Goal: Book appointment/travel/reservation

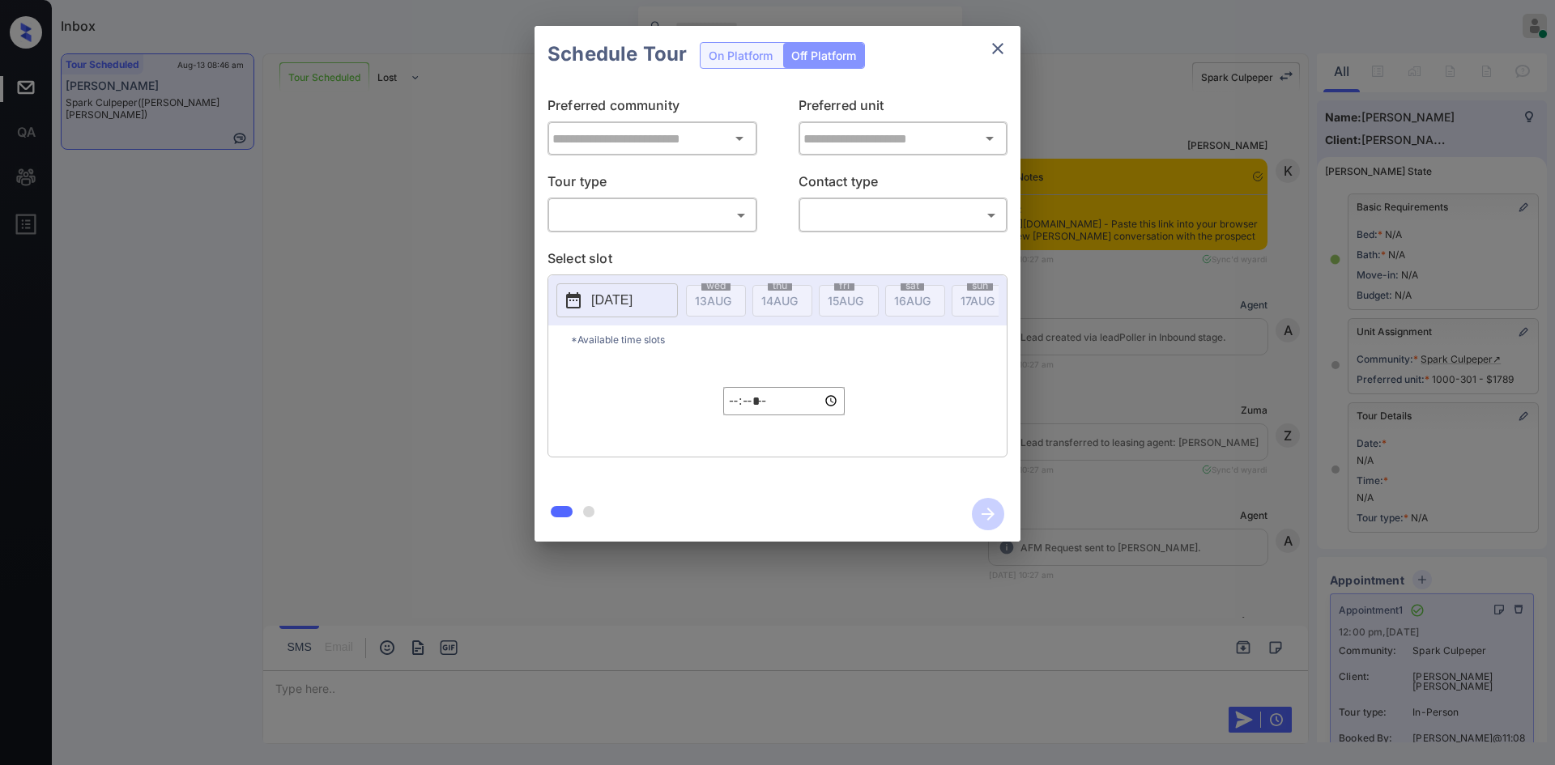
type input "**********"
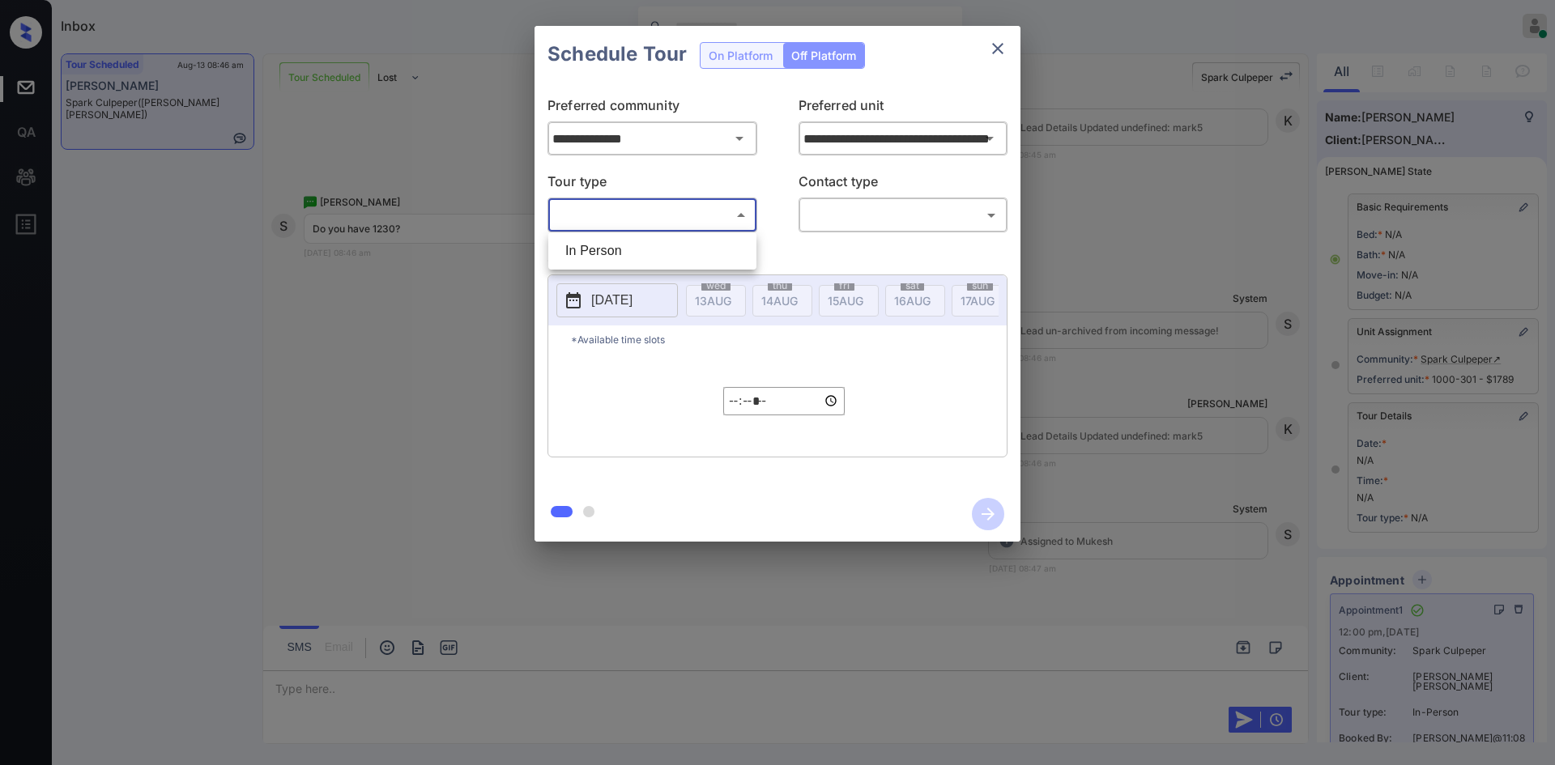
drag, startPoint x: 711, startPoint y: 208, endPoint x: 629, endPoint y: 255, distance: 94.3
click at [629, 255] on body "Inbox Mukesh Online Set yourself offline Set yourself on break Profile Switch t…" at bounding box center [777, 382] width 1555 height 765
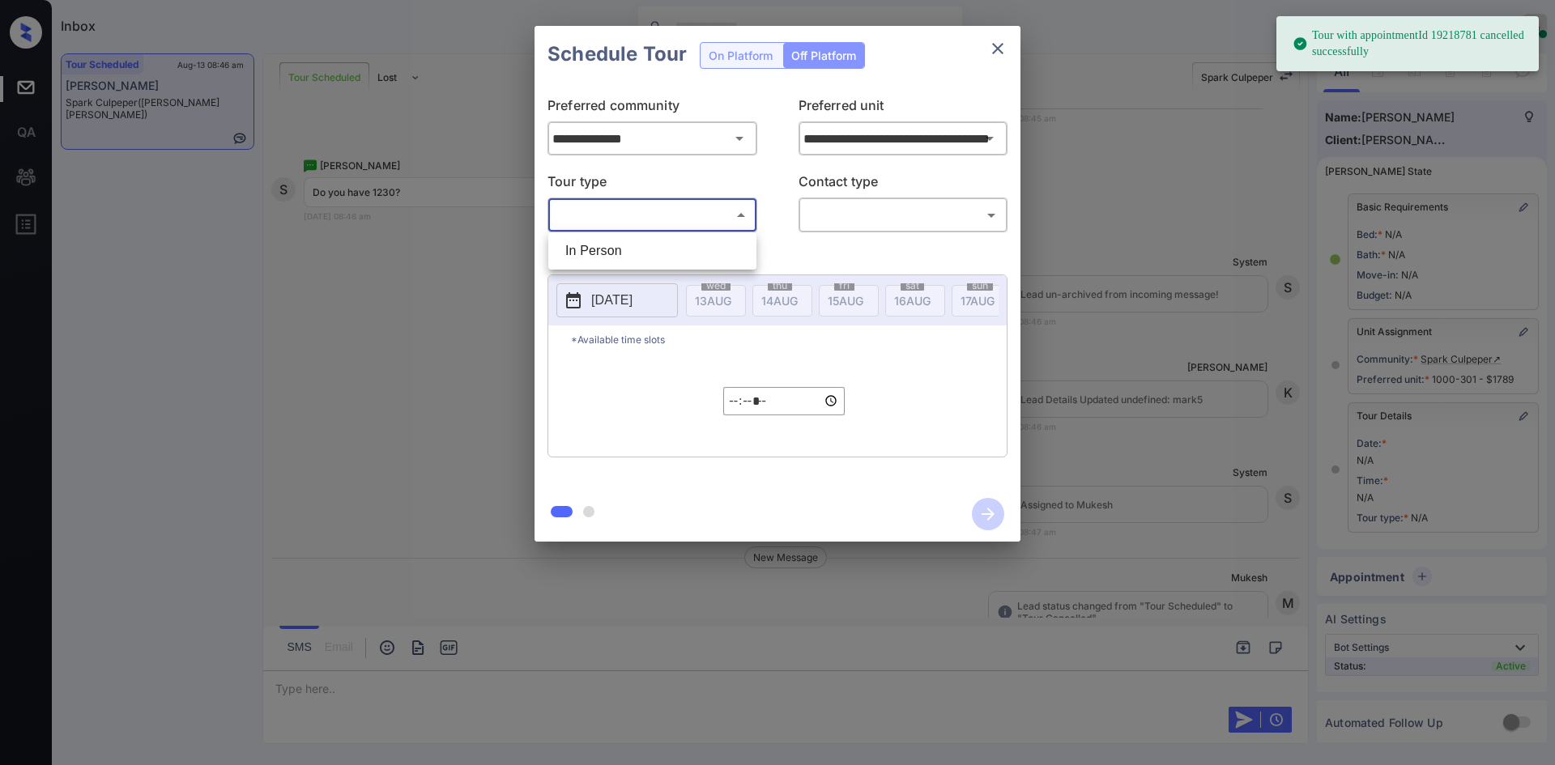
click at [990, 40] on div at bounding box center [777, 382] width 1555 height 765
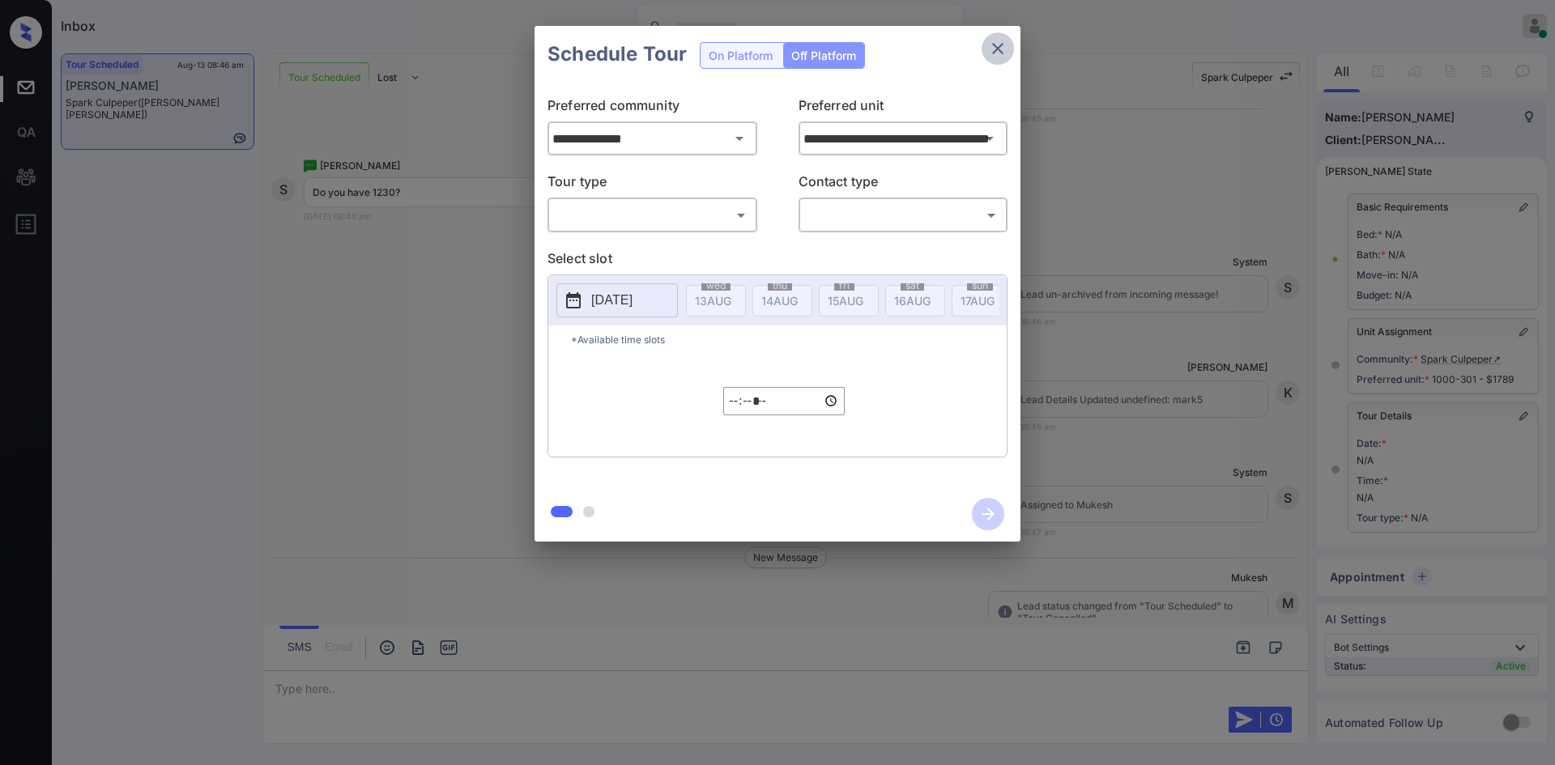
click at [985, 38] on button "close" at bounding box center [998, 48] width 32 height 32
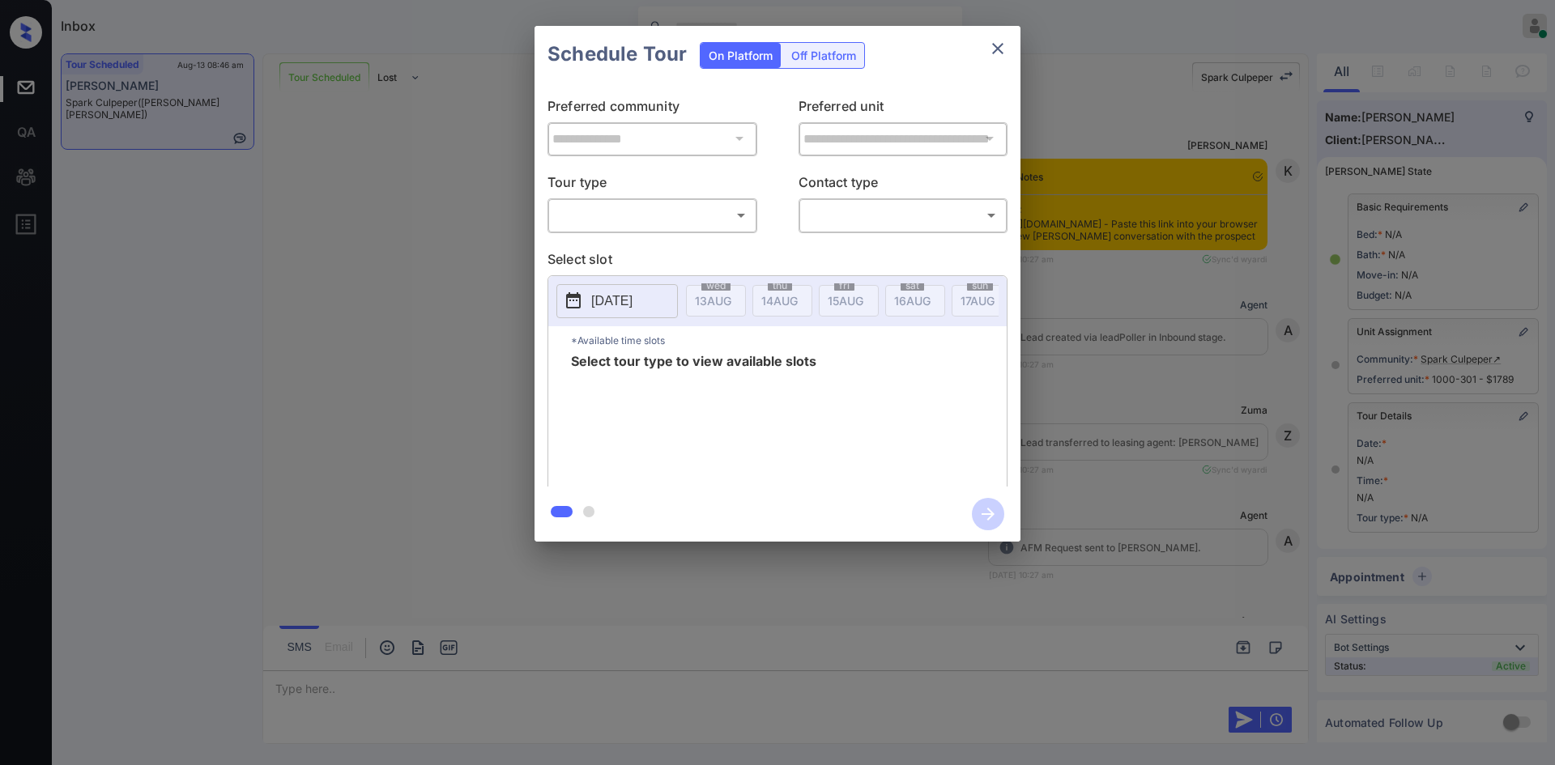
scroll to position [7123, 0]
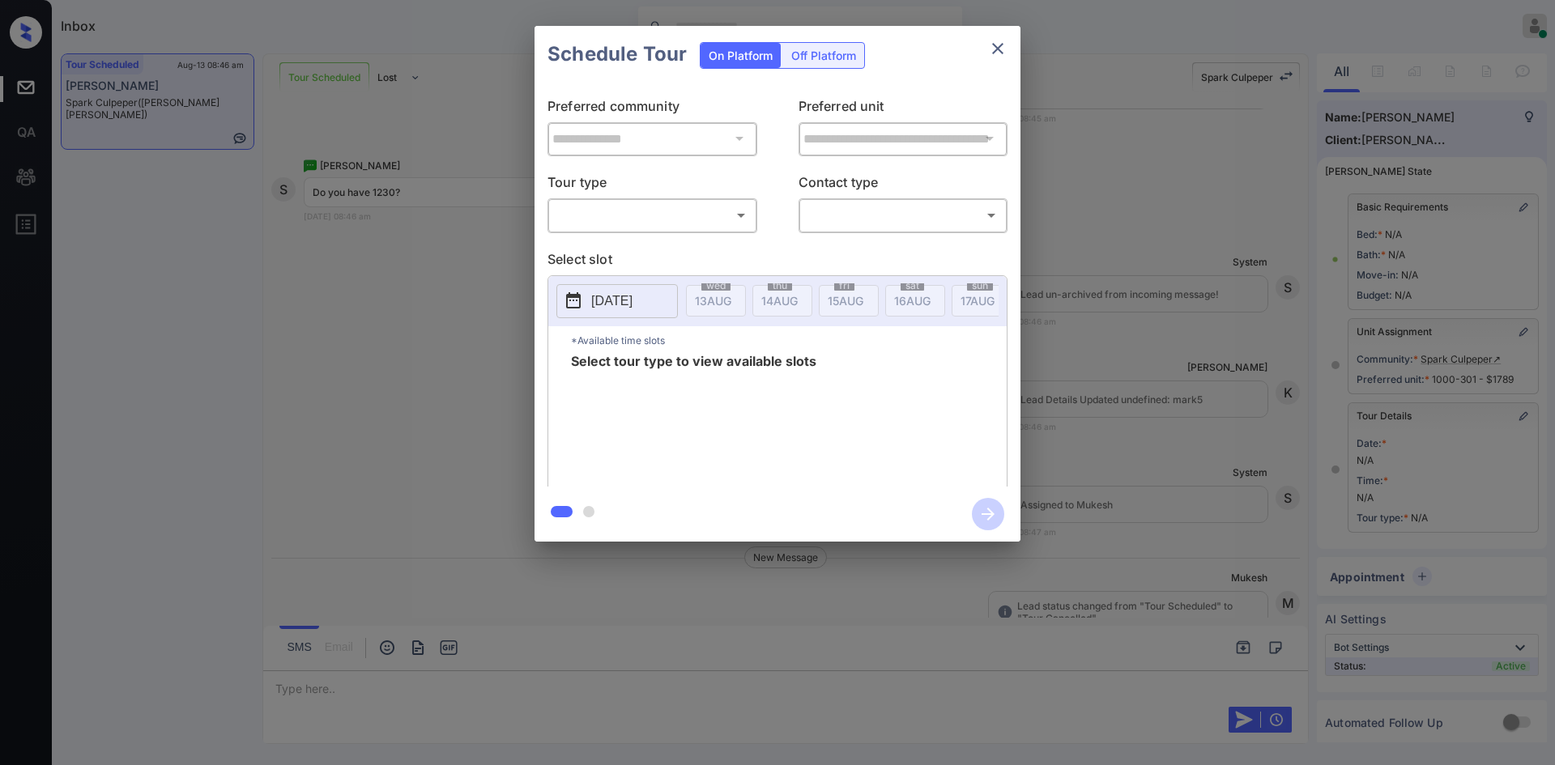
click at [701, 201] on div "​ ​" at bounding box center [652, 215] width 210 height 35
drag, startPoint x: 700, startPoint y: 208, endPoint x: 644, endPoint y: 252, distance: 71.0
click at [644, 252] on body "Inbox Mukesh Online Set yourself offline Set yourself on break Profile Switch t…" at bounding box center [777, 382] width 1555 height 765
click at [644, 252] on li "In Person" at bounding box center [652, 250] width 200 height 29
type input "********"
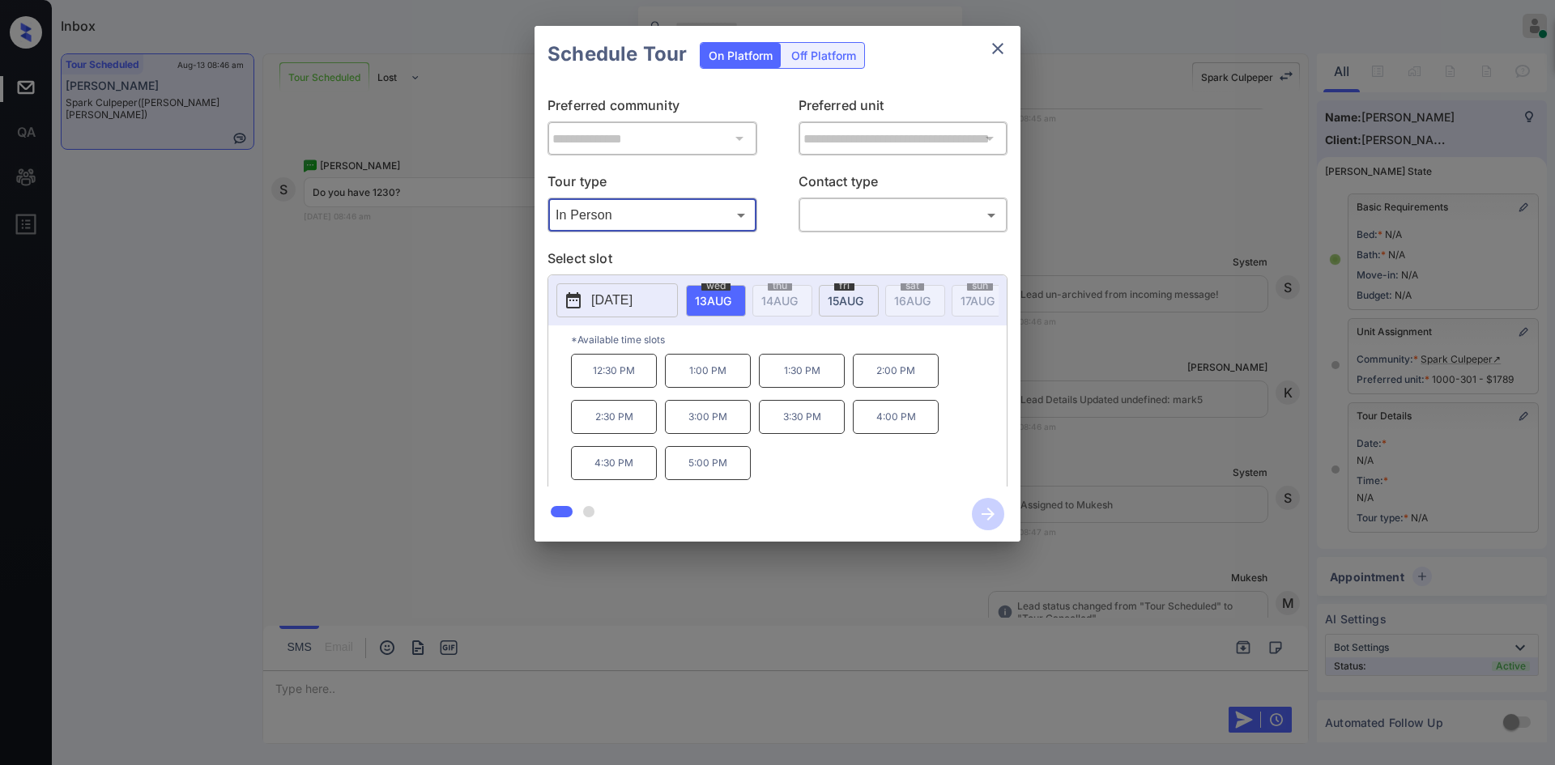
click at [410, 335] on div "**********" at bounding box center [777, 284] width 1555 height 568
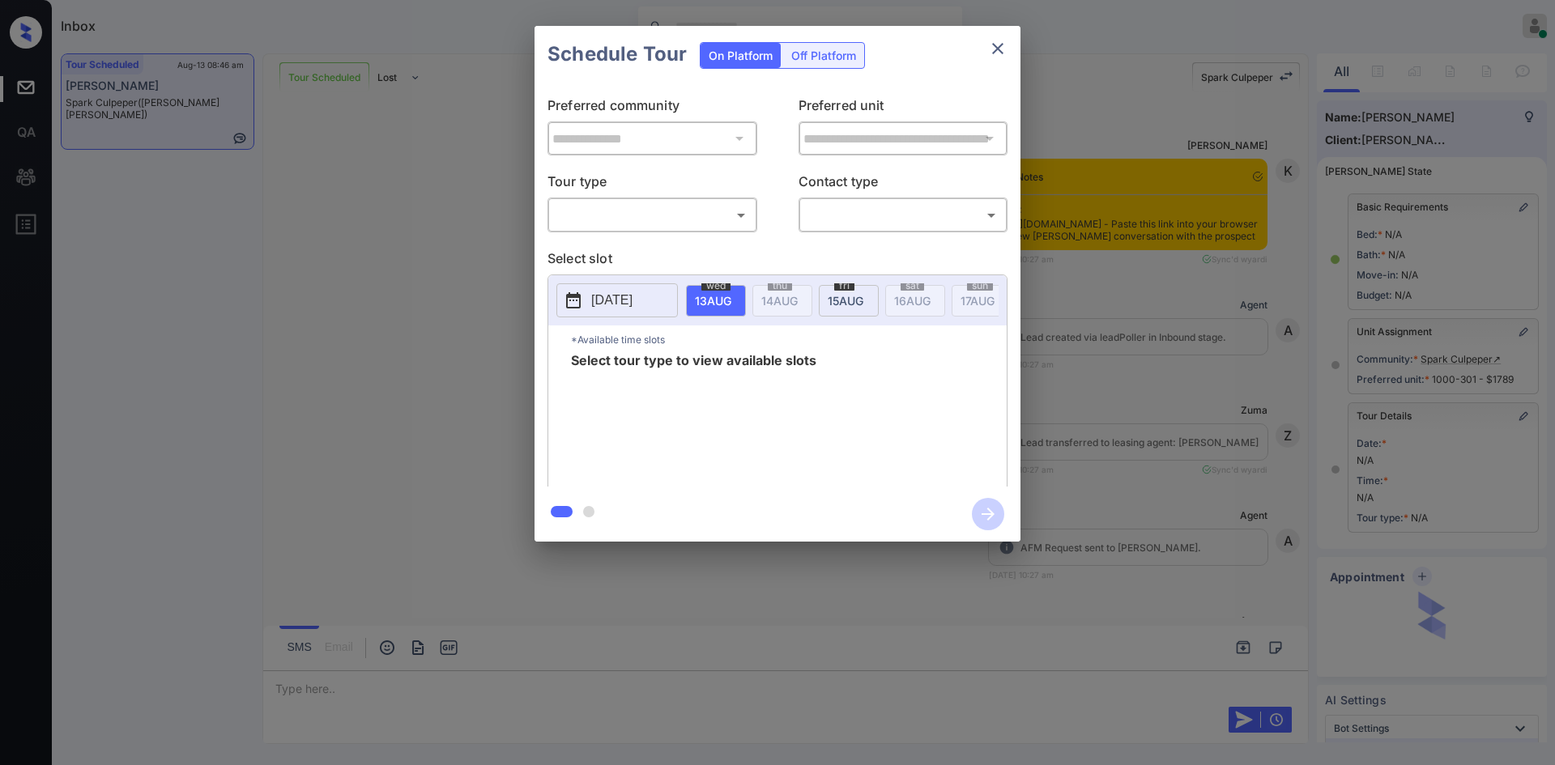
scroll to position [7543, 0]
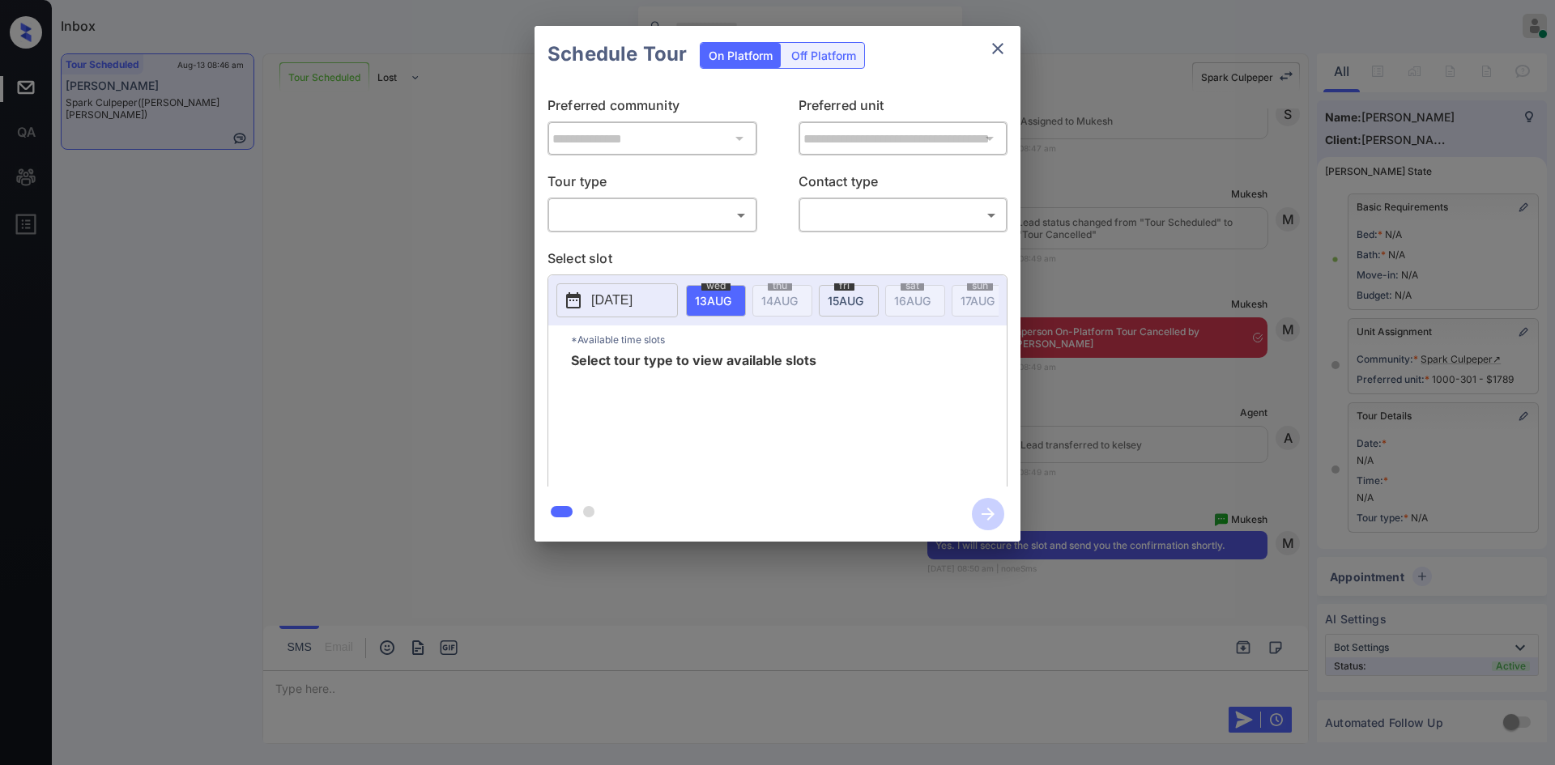
click at [657, 228] on body "Inbox Mukesh Online Set yourself offline Set yourself on break Profile Switch t…" at bounding box center [777, 382] width 1555 height 765
click at [641, 247] on li "In Person" at bounding box center [652, 250] width 200 height 29
type input "********"
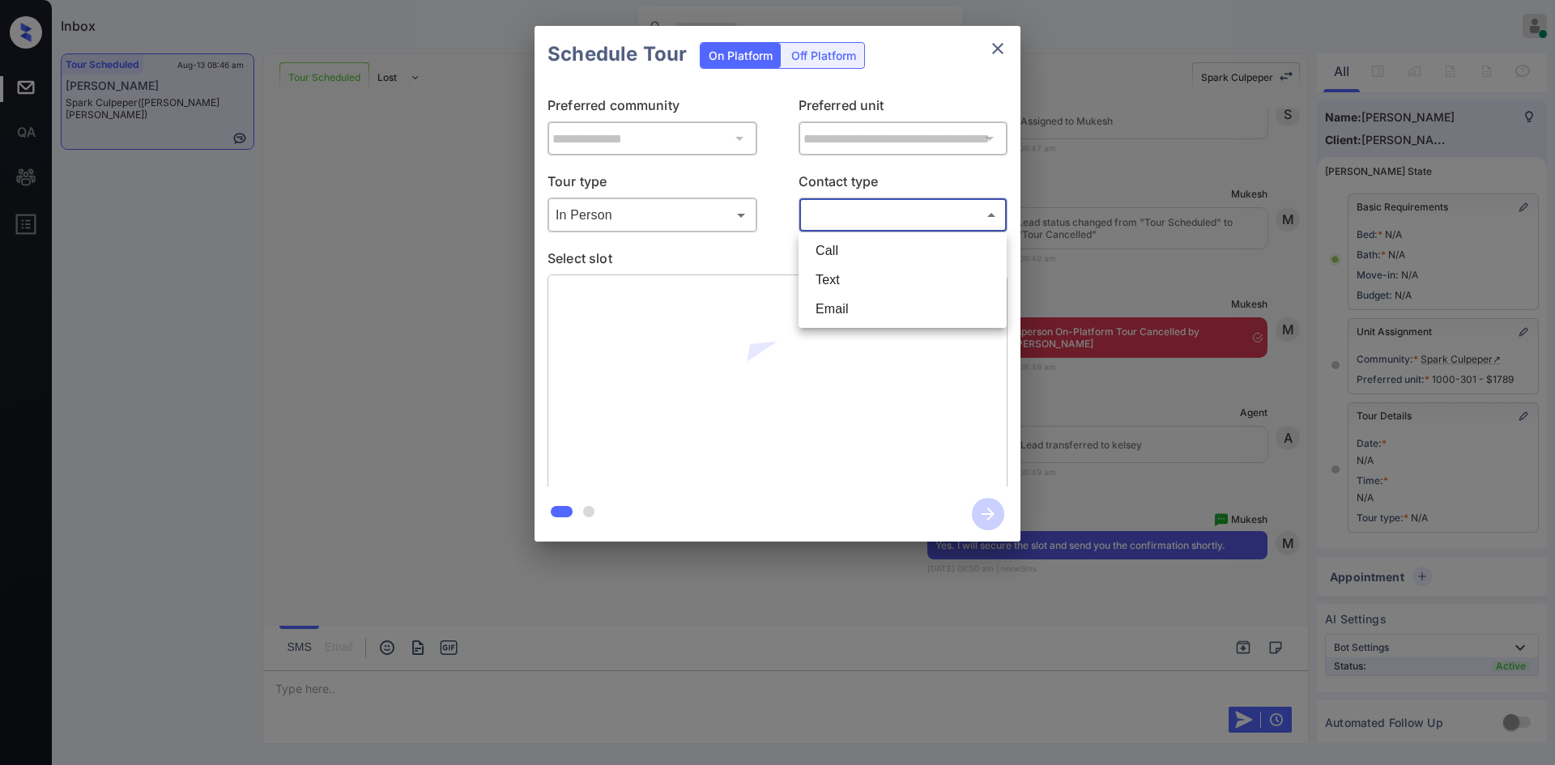
click at [843, 219] on body "Inbox Mukesh Online Set yourself offline Set yourself on break Profile Switch t…" at bounding box center [777, 382] width 1555 height 765
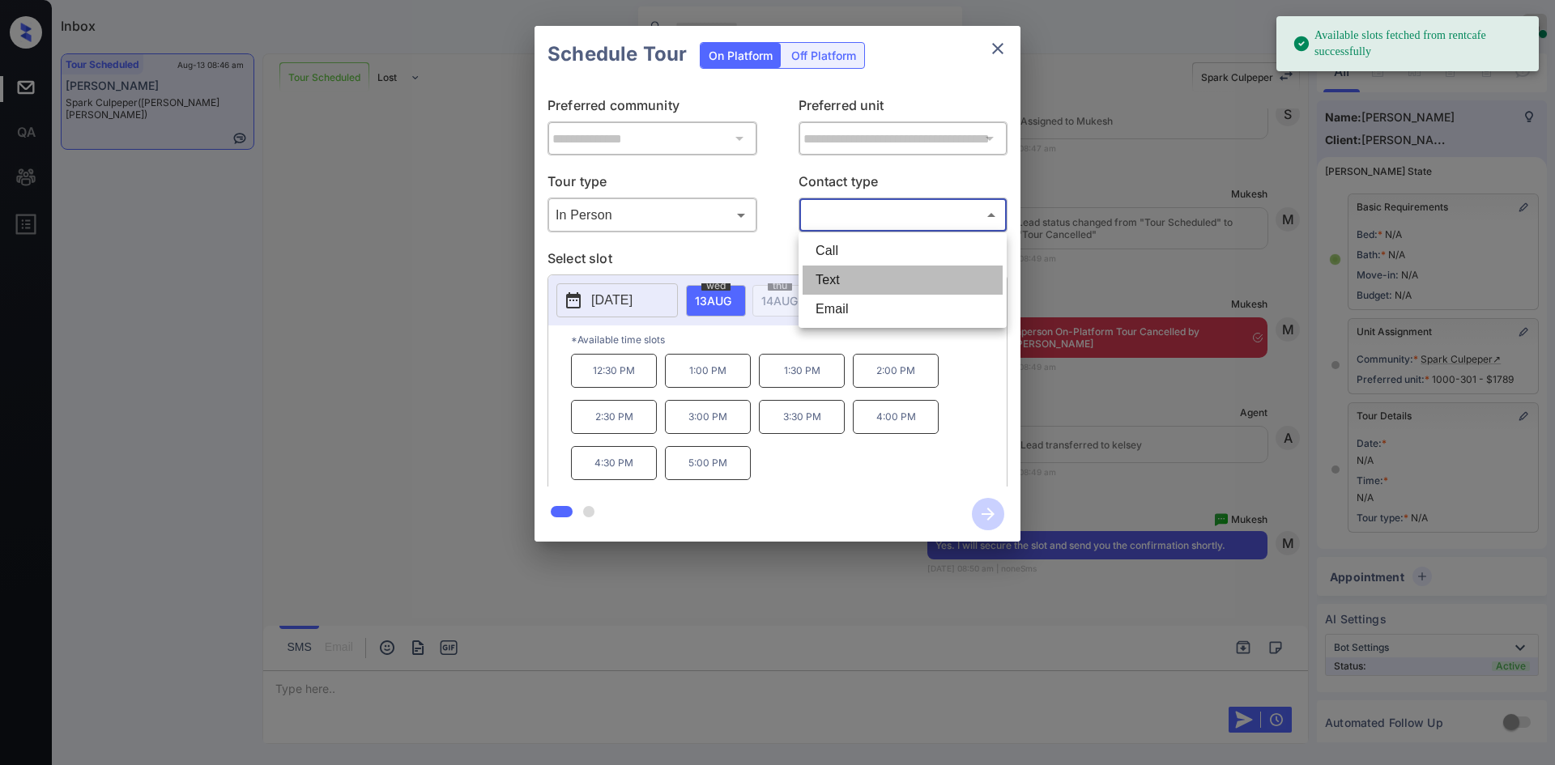
click at [840, 278] on li "Text" at bounding box center [903, 280] width 200 height 29
type input "****"
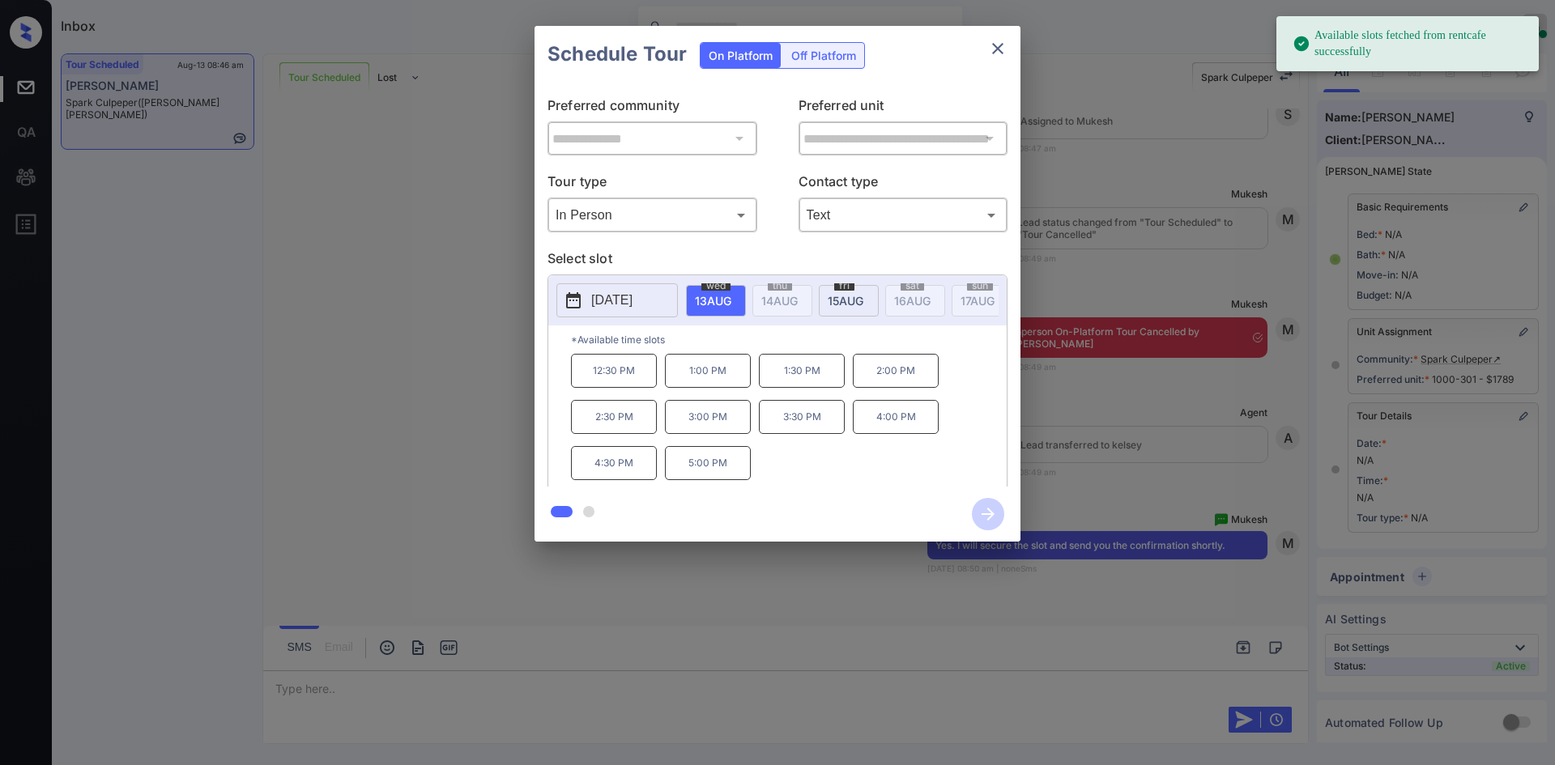
click at [618, 374] on p "12:30 PM" at bounding box center [614, 371] width 86 height 34
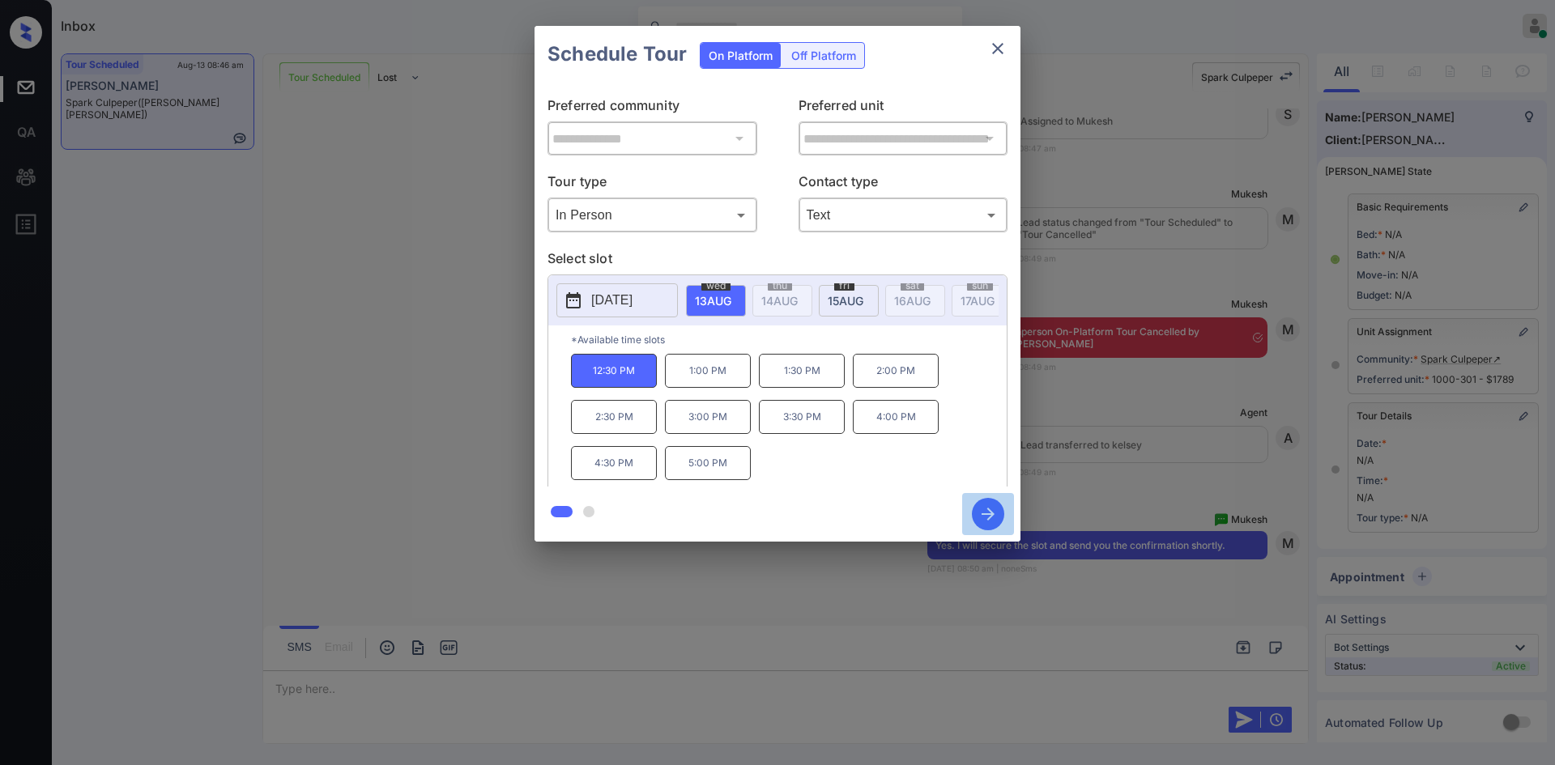
click at [991, 506] on icon "button" at bounding box center [988, 514] width 32 height 32
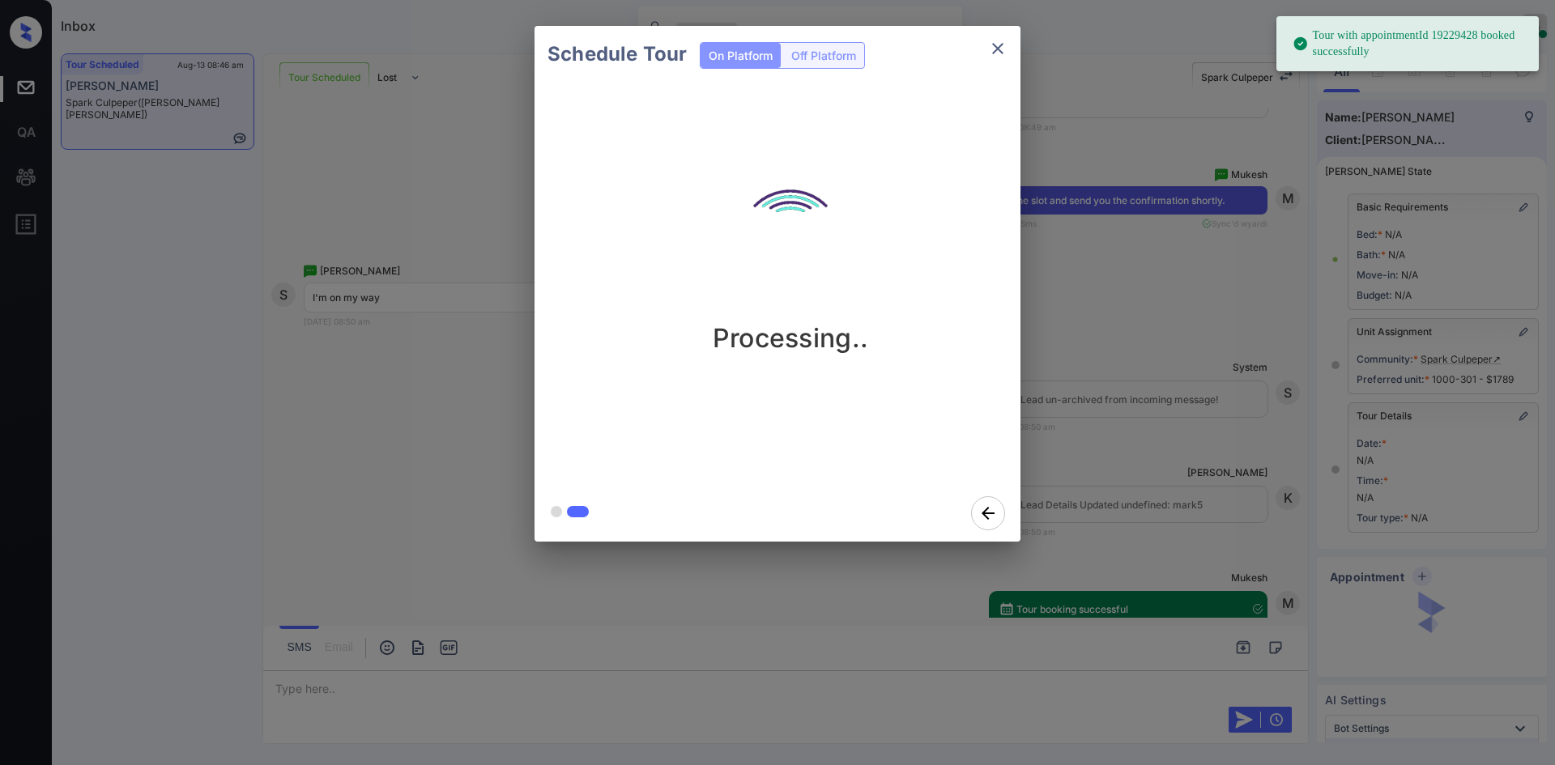
scroll to position [8198, 0]
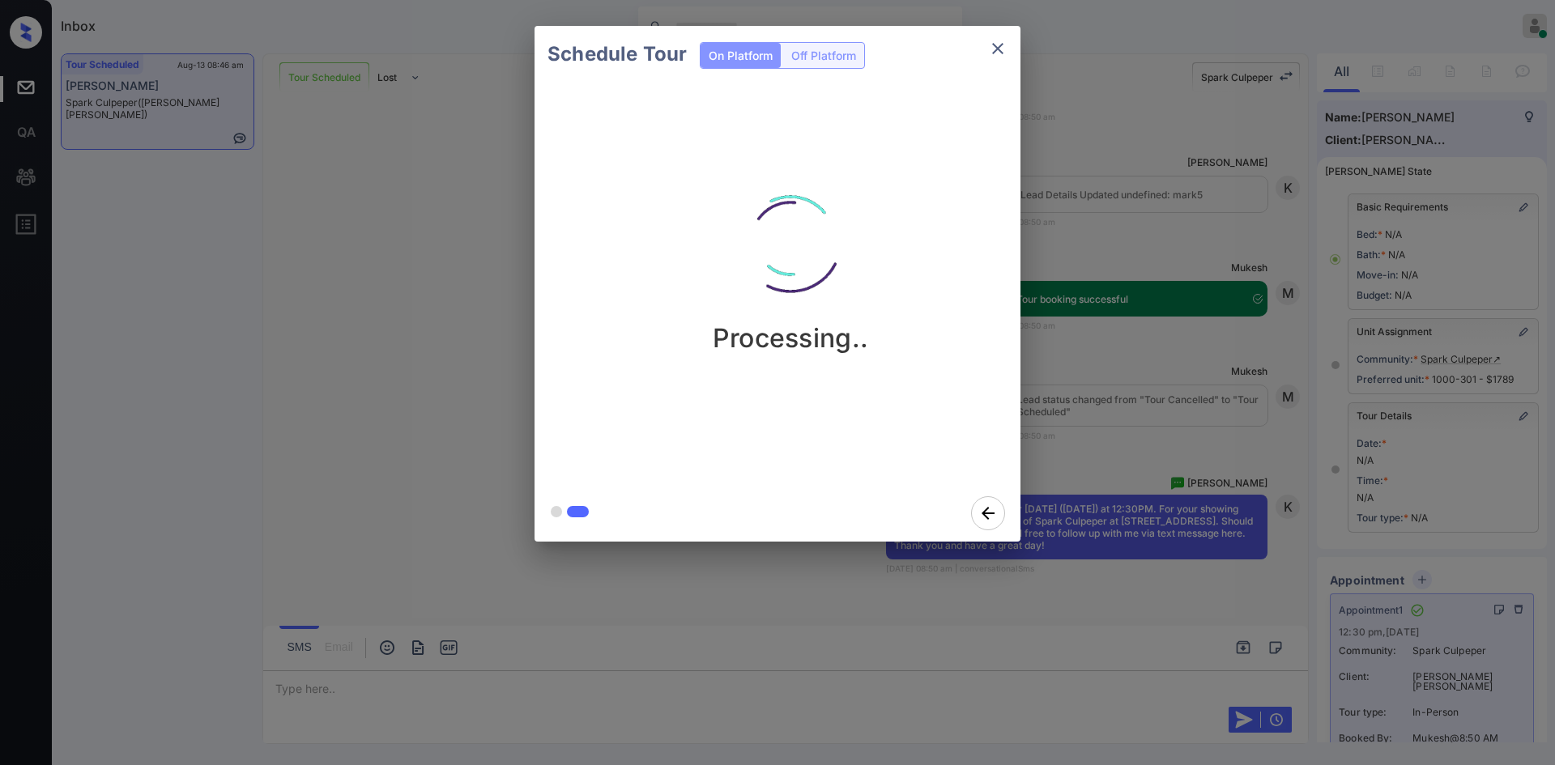
click at [1088, 328] on div "Schedule Tour On Platform Off Platform Processing.." at bounding box center [777, 284] width 1555 height 568
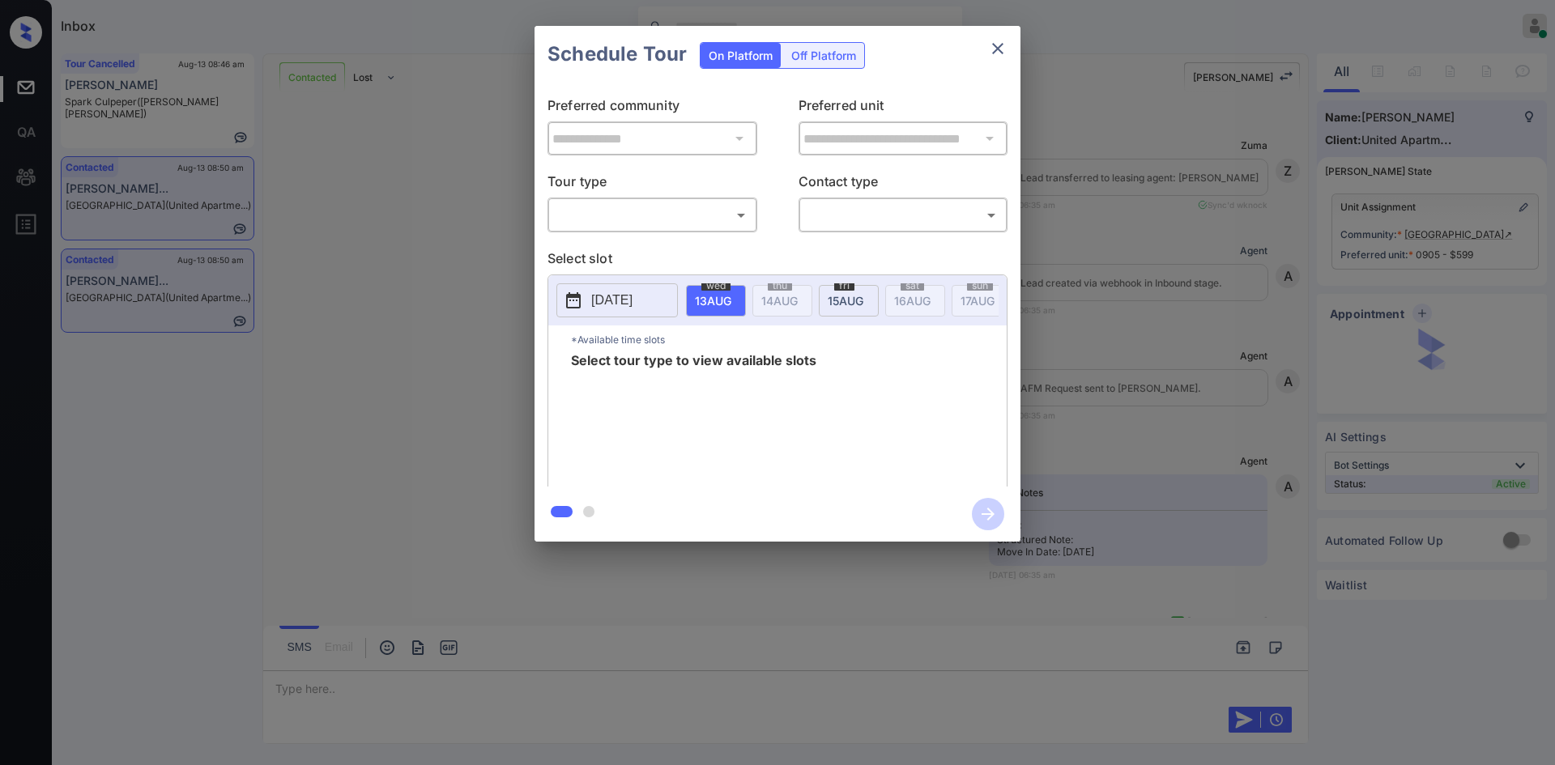
scroll to position [4948, 0]
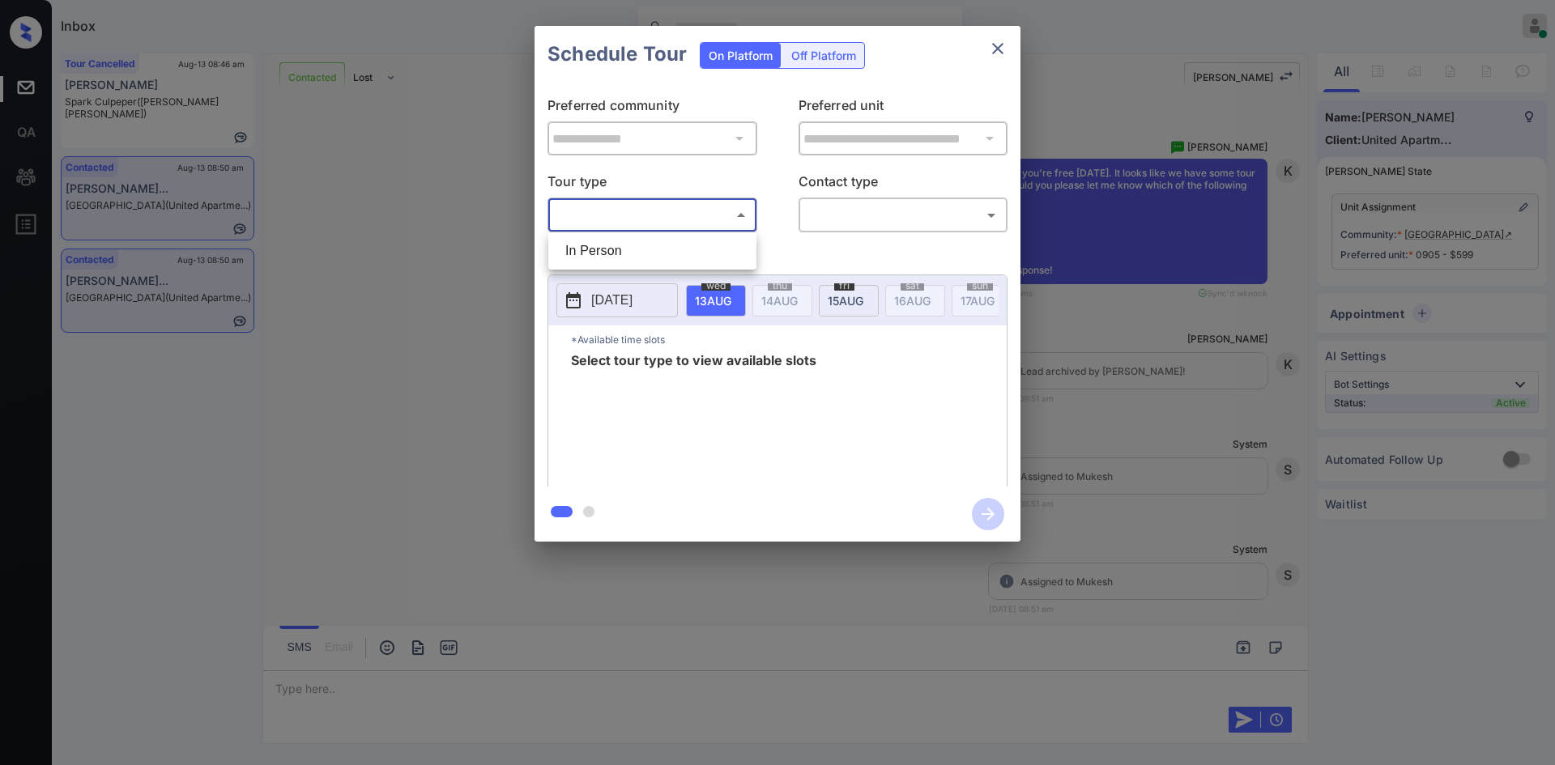
drag, startPoint x: 710, startPoint y: 209, endPoint x: 626, endPoint y: 250, distance: 93.8
click at [626, 250] on body "Inbox Mukesh Online Set yourself offline Set yourself on break Profile Switch t…" at bounding box center [777, 382] width 1555 height 765
click at [626, 250] on li "In Person" at bounding box center [652, 250] width 200 height 29
type input "********"
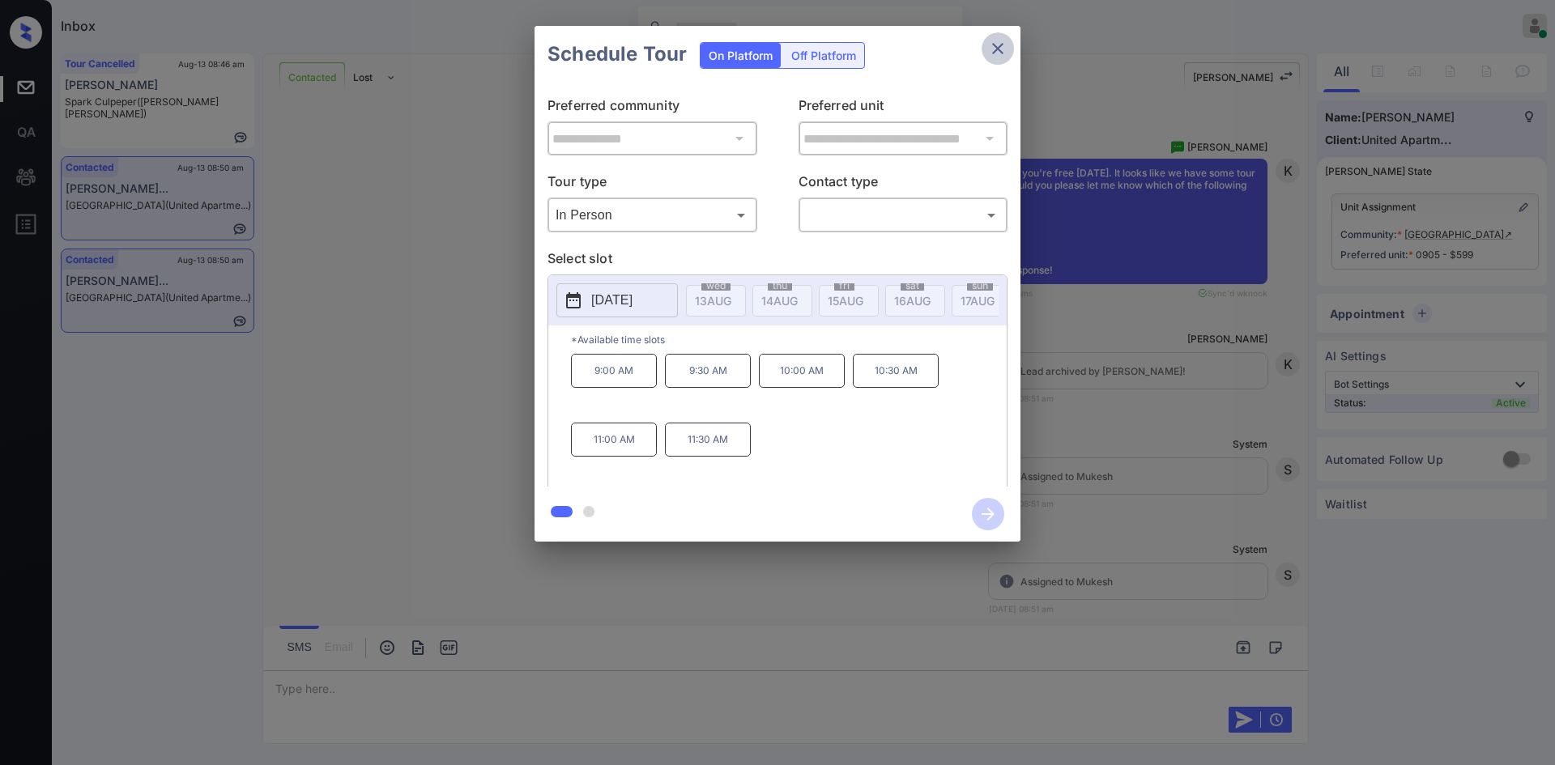
click at [998, 54] on icon "close" at bounding box center [997, 48] width 19 height 19
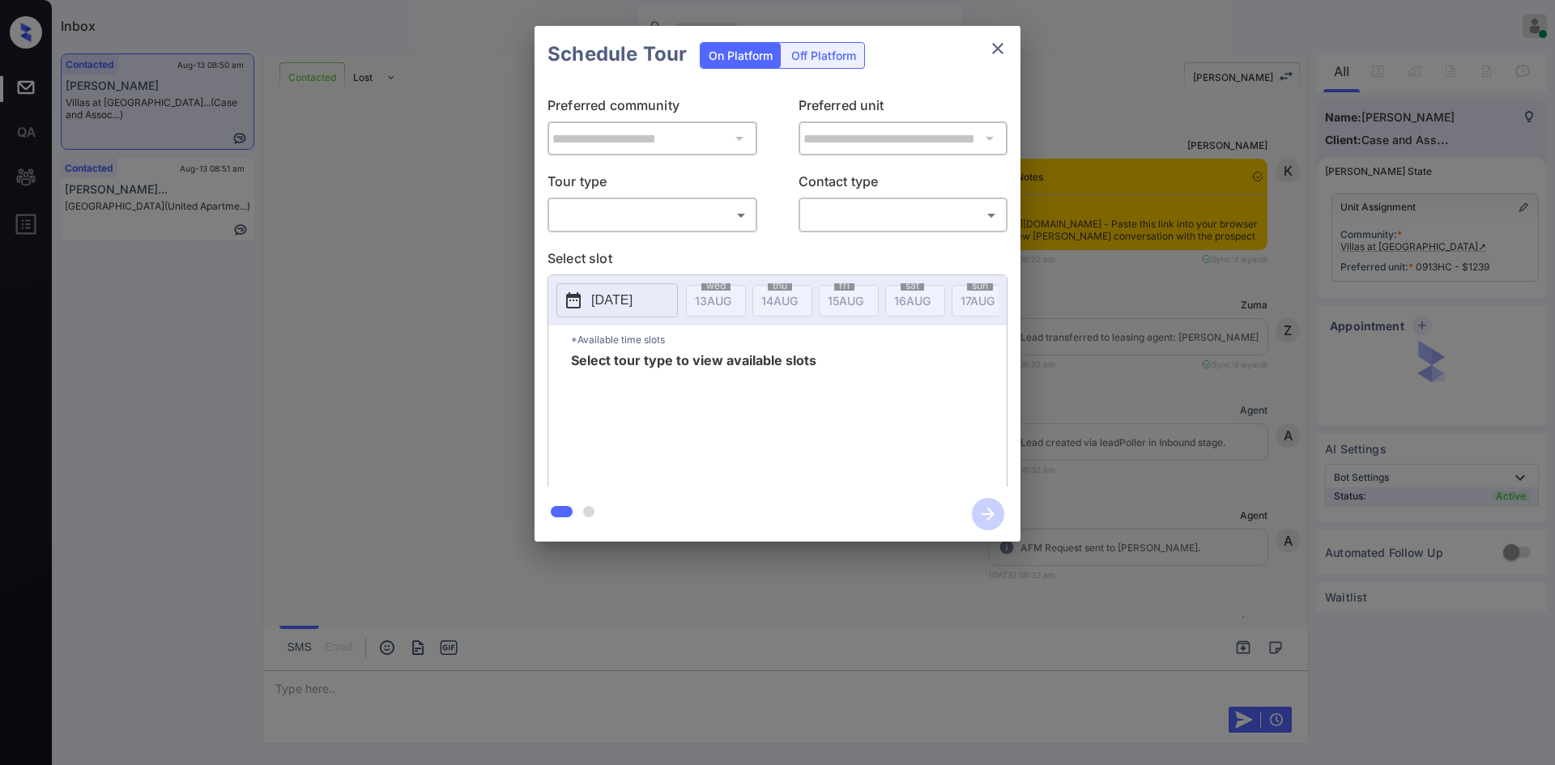
scroll to position [3041, 0]
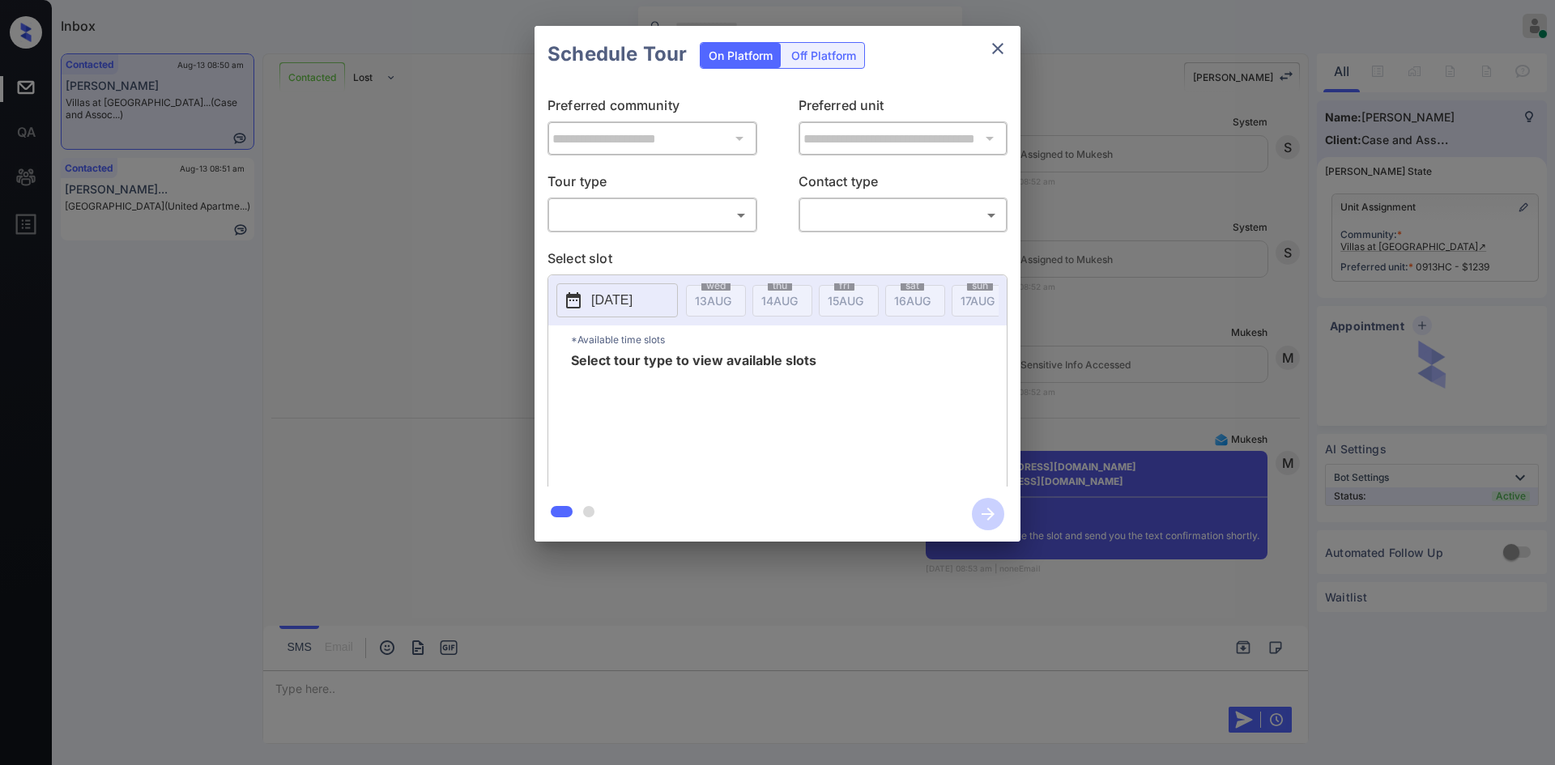
click at [728, 222] on body "Inbox Mukesh Online Set yourself offline Set yourself on break Profile Switch t…" at bounding box center [777, 382] width 1555 height 765
click at [653, 242] on li "In Person" at bounding box center [652, 250] width 200 height 29
type input "********"
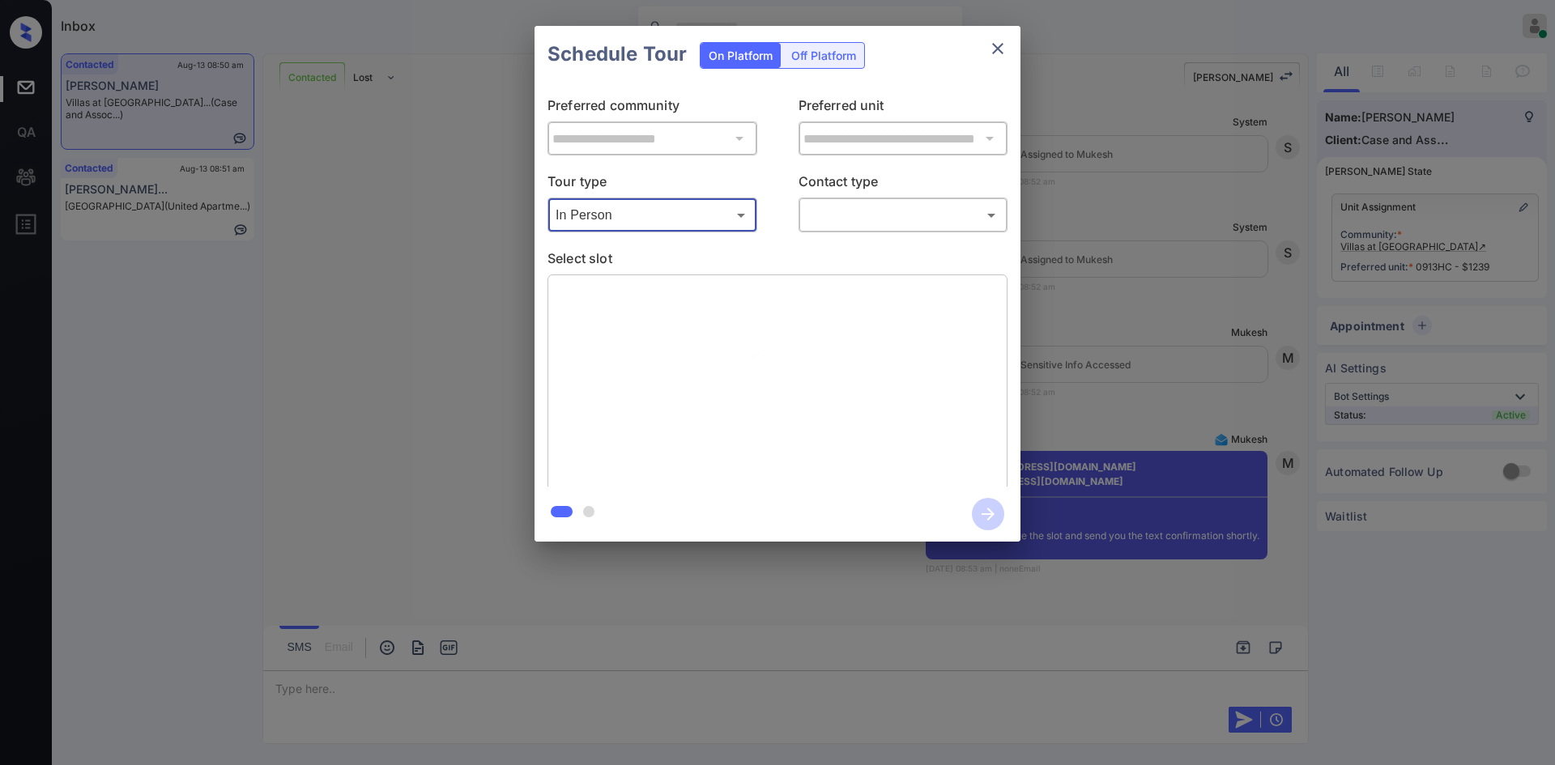
click at [862, 208] on body "Inbox Mukesh Online Set yourself offline Set yourself on break Profile Switch t…" at bounding box center [777, 382] width 1555 height 765
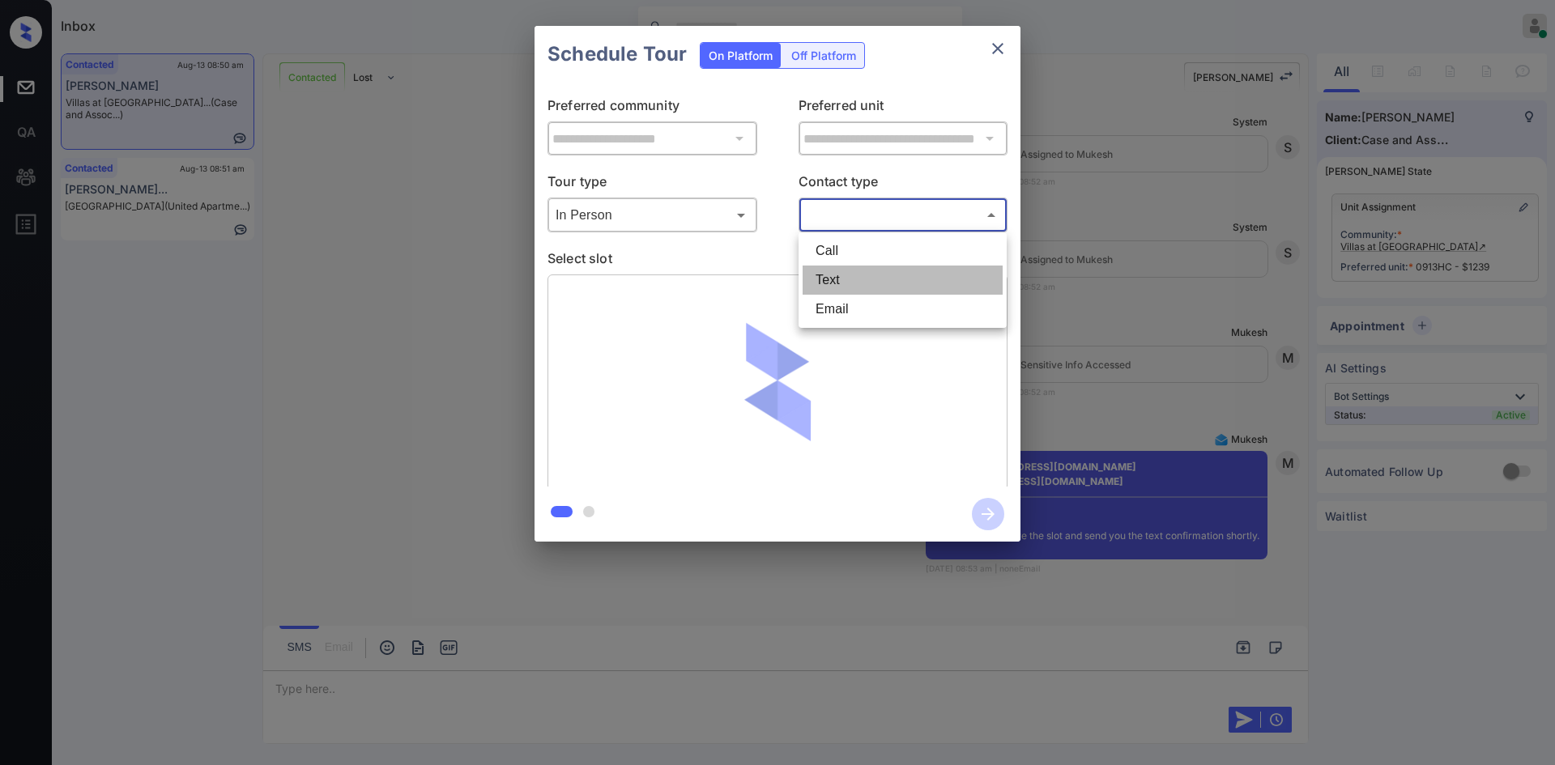
click at [860, 270] on li "Text" at bounding box center [903, 280] width 200 height 29
type input "****"
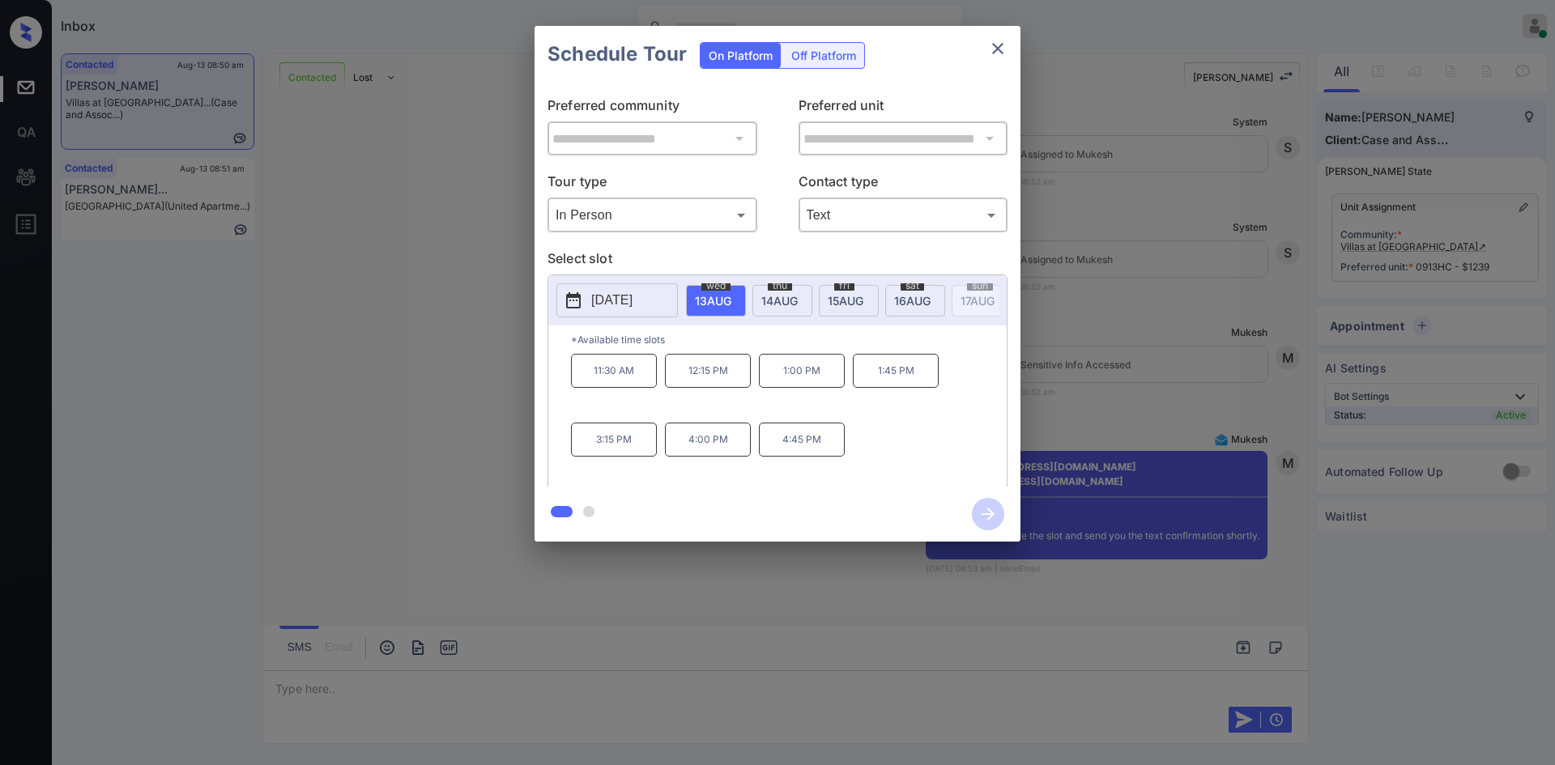
click at [1106, 211] on div "**********" at bounding box center [777, 284] width 1555 height 568
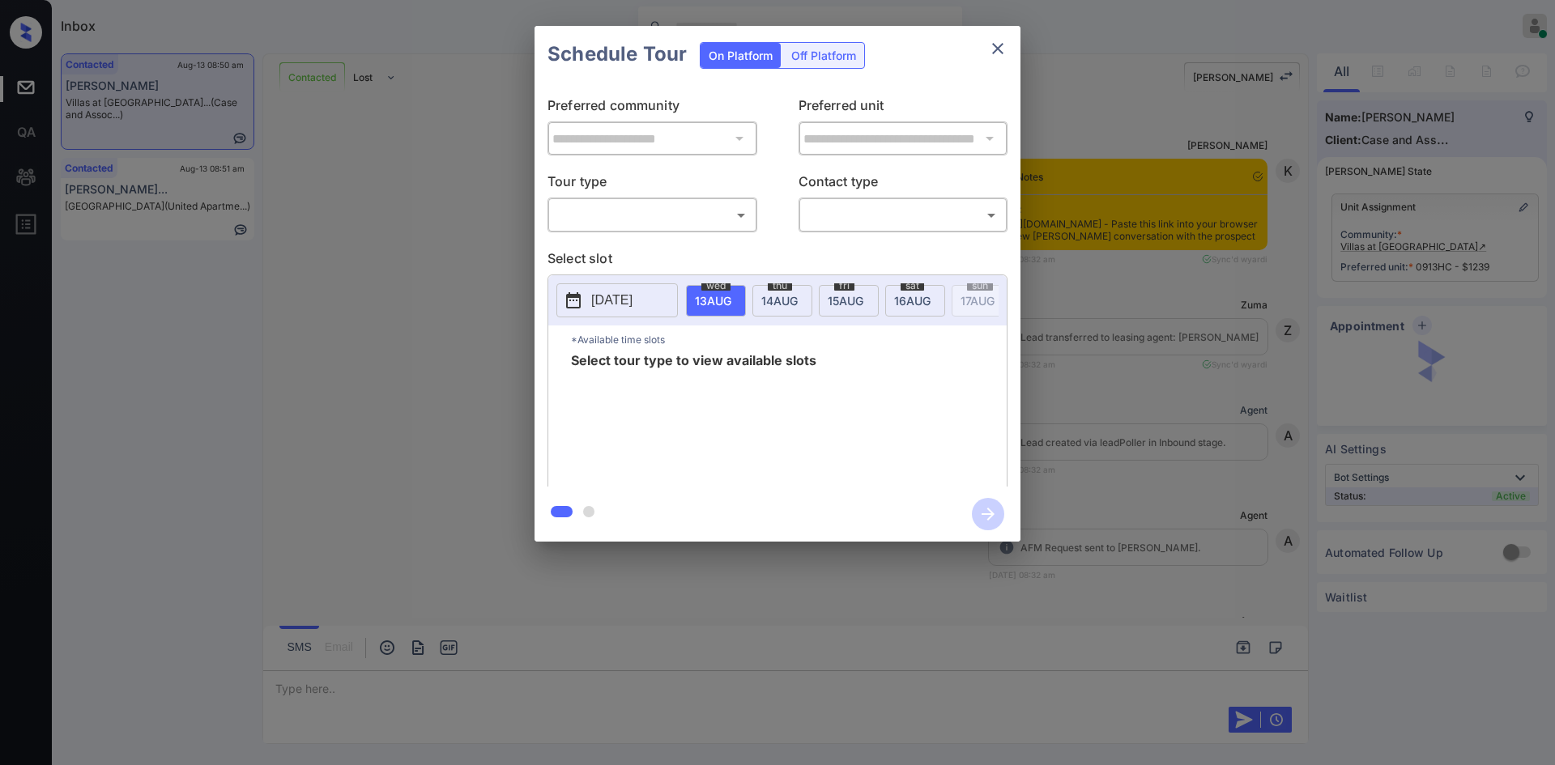
scroll to position [3146, 0]
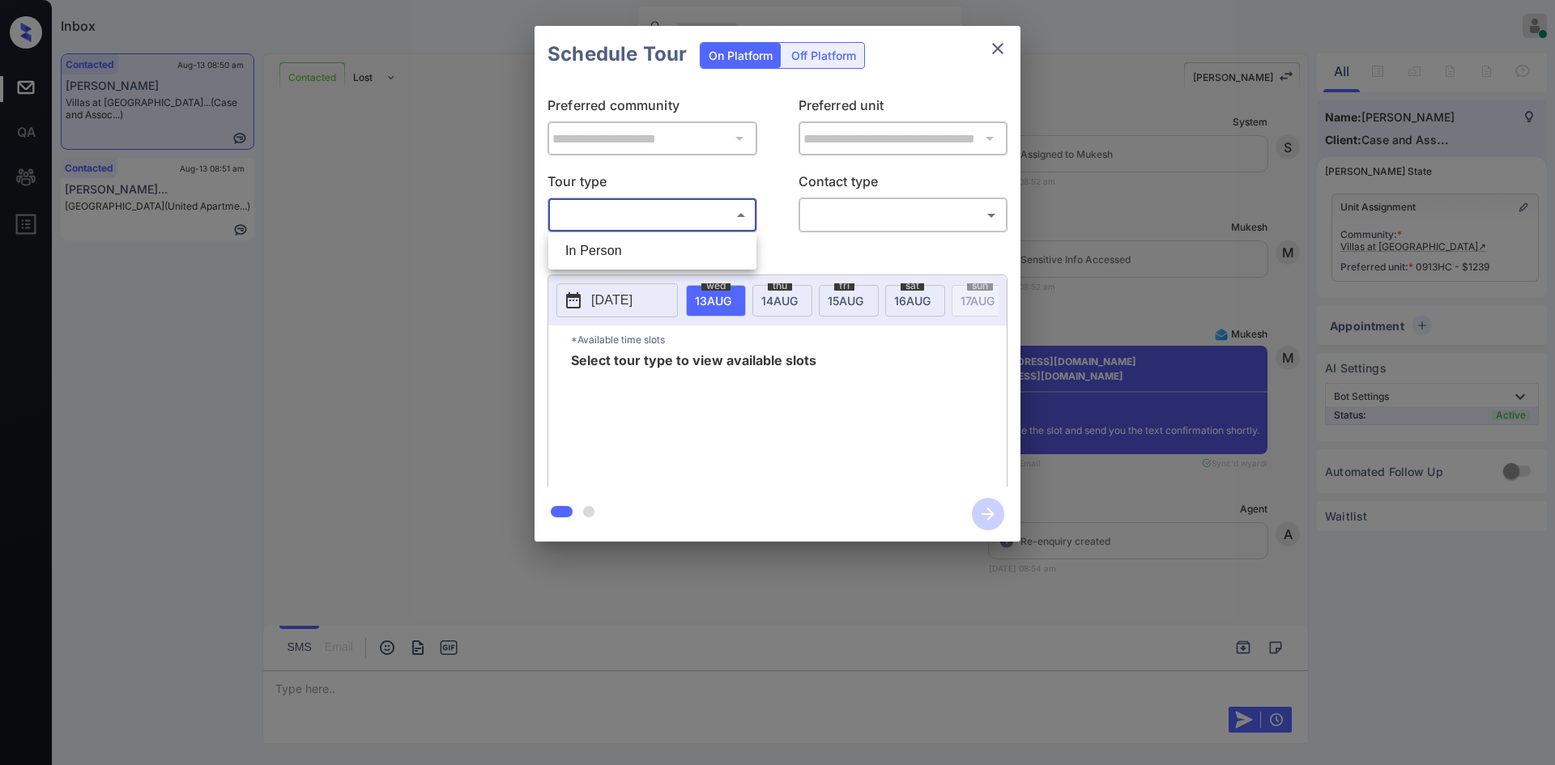
drag, startPoint x: 646, startPoint y: 215, endPoint x: 619, endPoint y: 249, distance: 43.8
click at [619, 249] on body "Inbox Mukesh Online Set yourself offline Set yourself on break Profile Switch t…" at bounding box center [777, 382] width 1555 height 765
click at [619, 249] on li "In Person" at bounding box center [652, 250] width 200 height 29
type input "********"
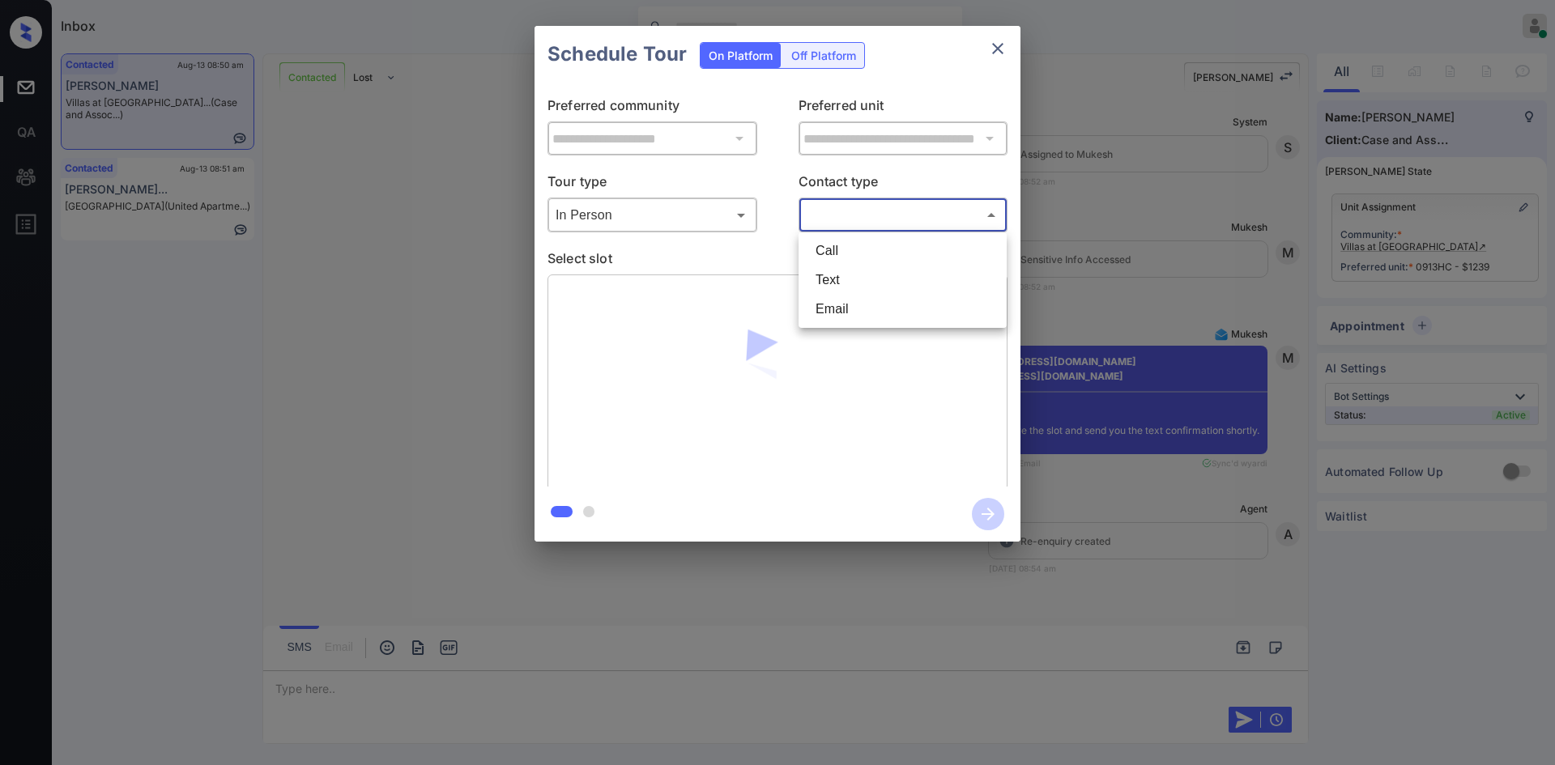
drag, startPoint x: 839, startPoint y: 216, endPoint x: 840, endPoint y: 271, distance: 54.3
click at [840, 271] on body "Inbox Mukesh Online Set yourself offline Set yourself on break Profile Switch t…" at bounding box center [777, 382] width 1555 height 765
click at [840, 271] on li "Text" at bounding box center [903, 280] width 200 height 29
type input "****"
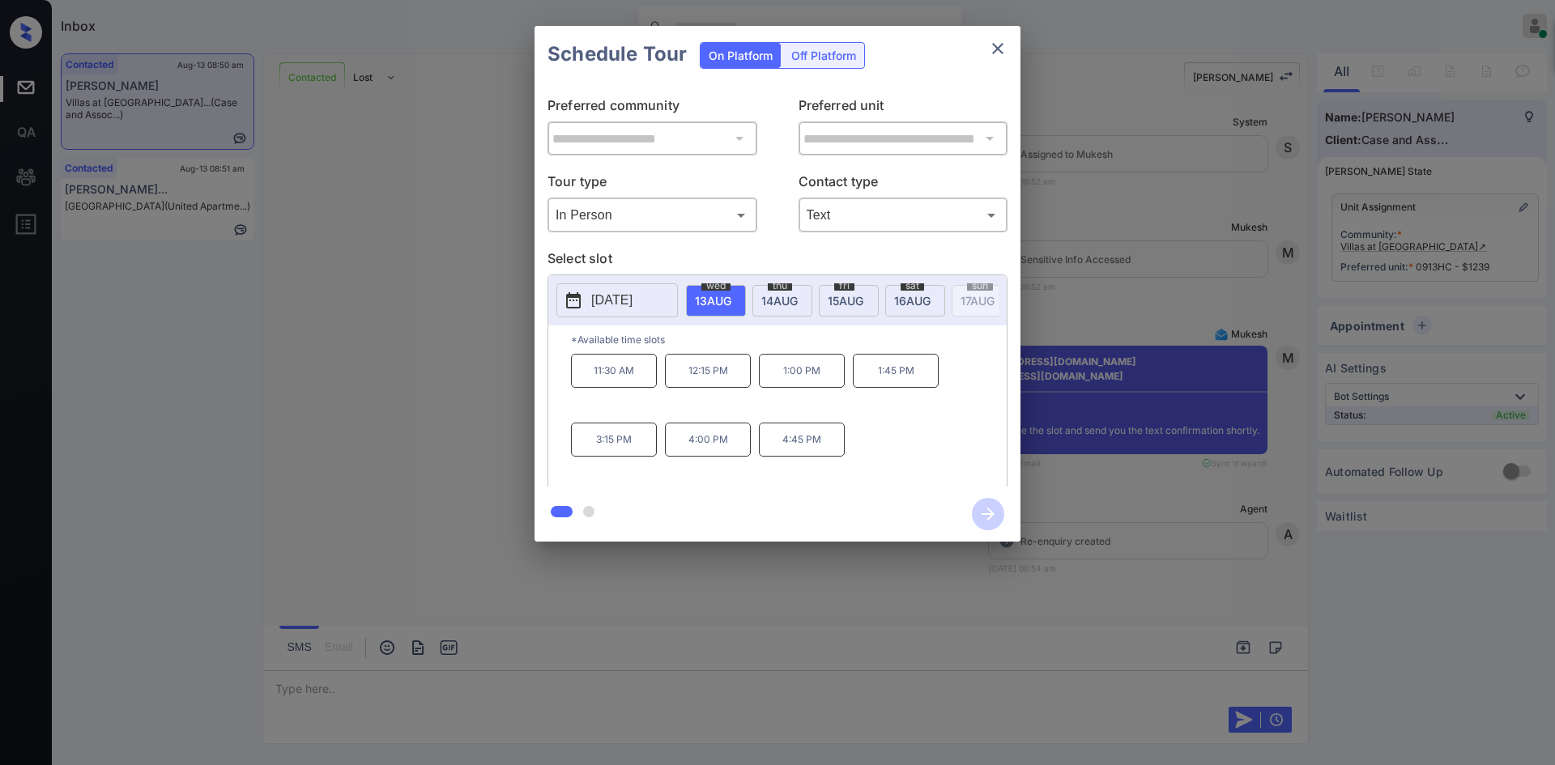
click at [731, 300] on span "16 AUG" at bounding box center [713, 301] width 36 height 14
click at [890, 373] on p "12:15 PM" at bounding box center [896, 371] width 86 height 34
click at [990, 501] on icon "button" at bounding box center [988, 514] width 32 height 32
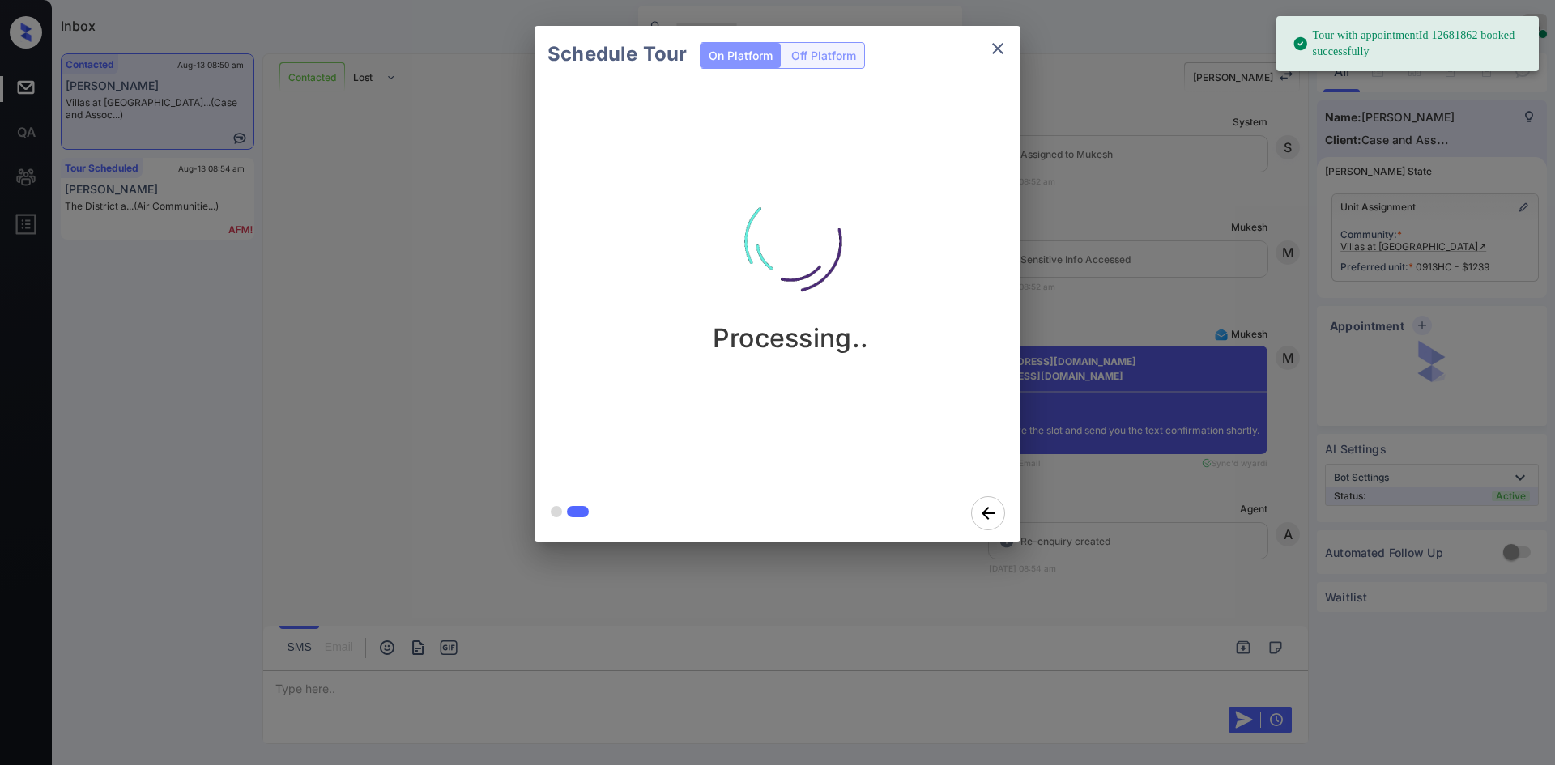
scroll to position [3701, 0]
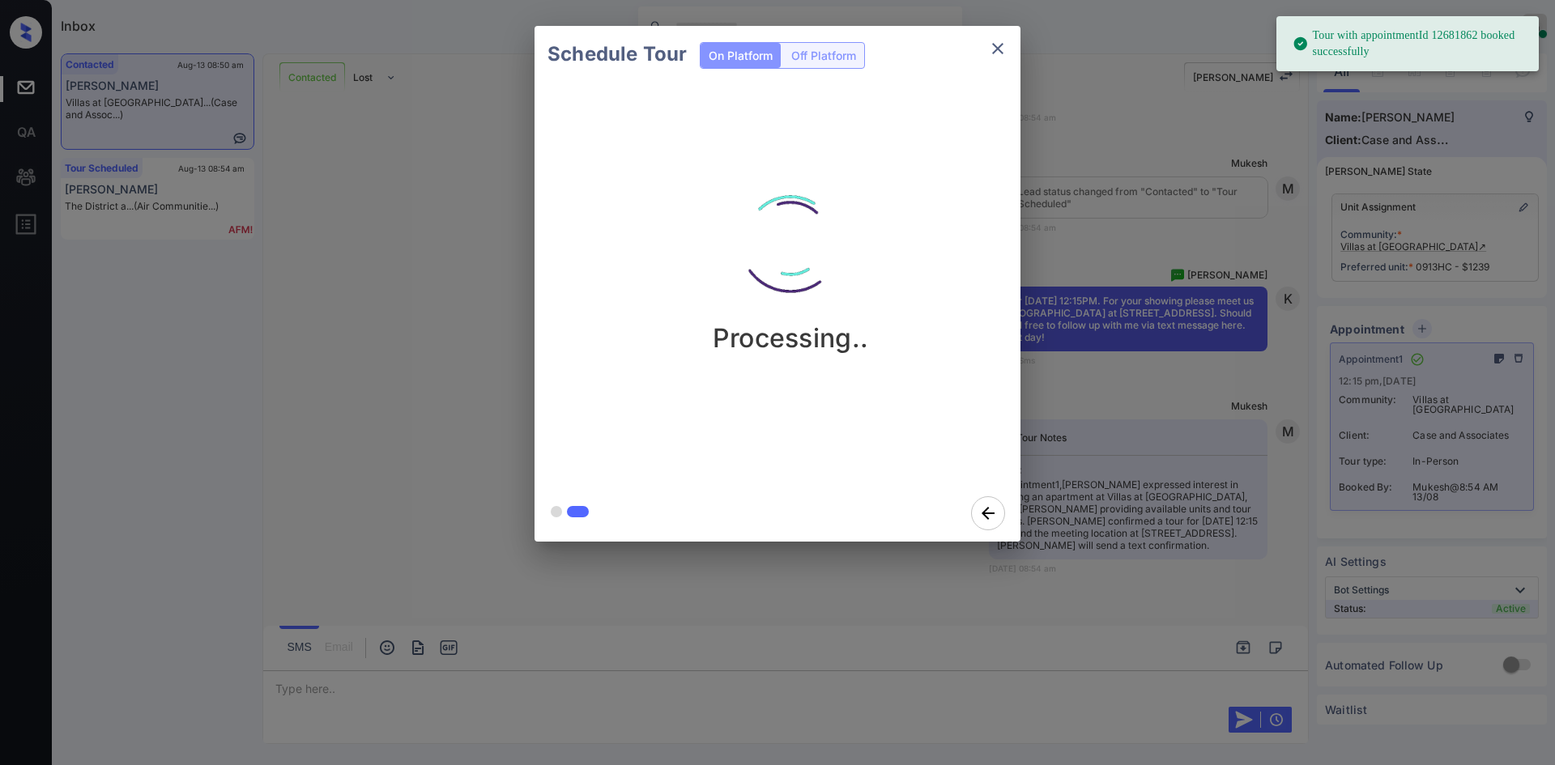
click at [1132, 231] on div "Schedule Tour On Platform Off Platform Processing.." at bounding box center [777, 284] width 1555 height 568
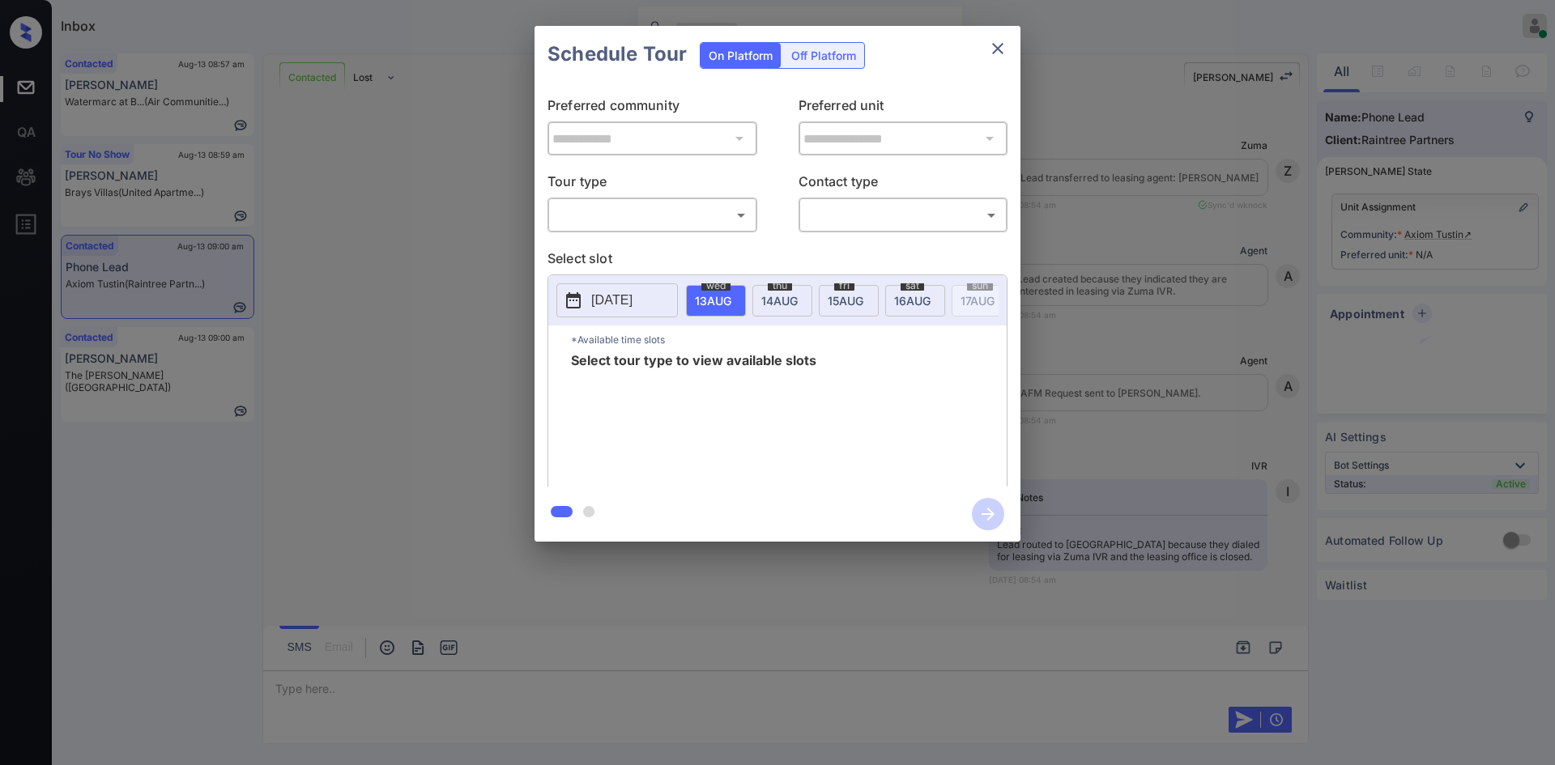
scroll to position [1086, 0]
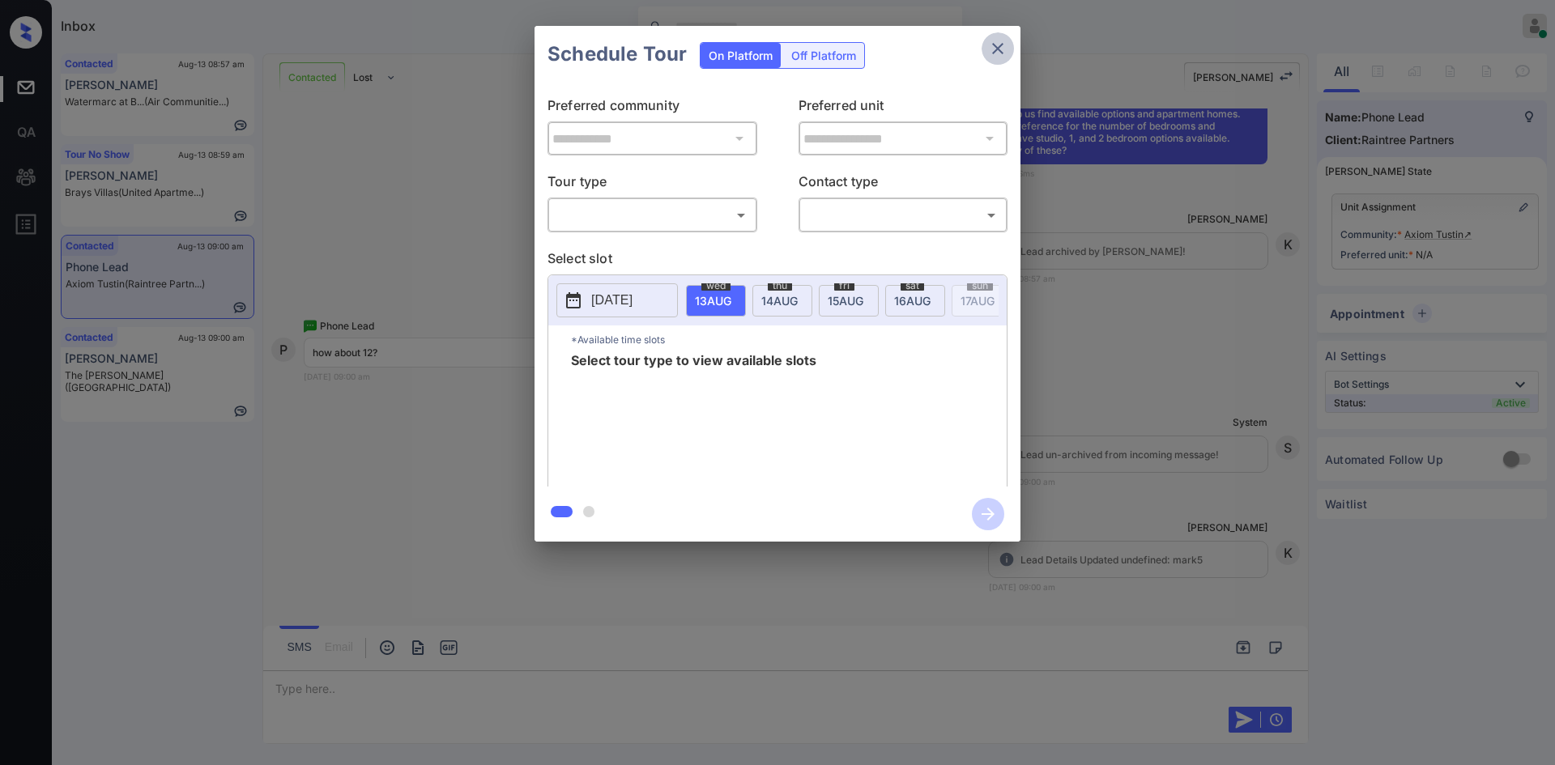
click at [1007, 51] on icon "close" at bounding box center [997, 48] width 19 height 19
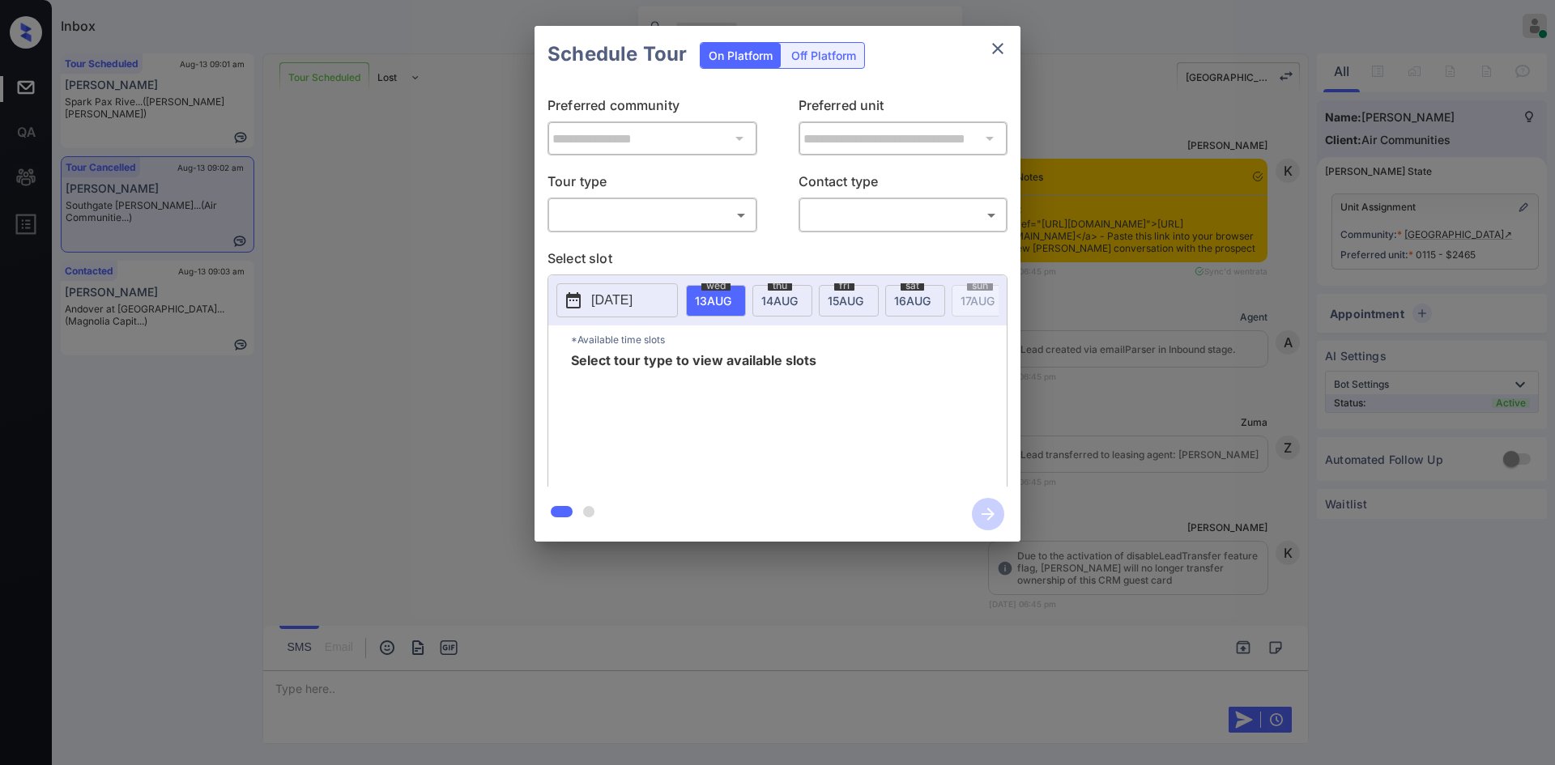
scroll to position [6868, 0]
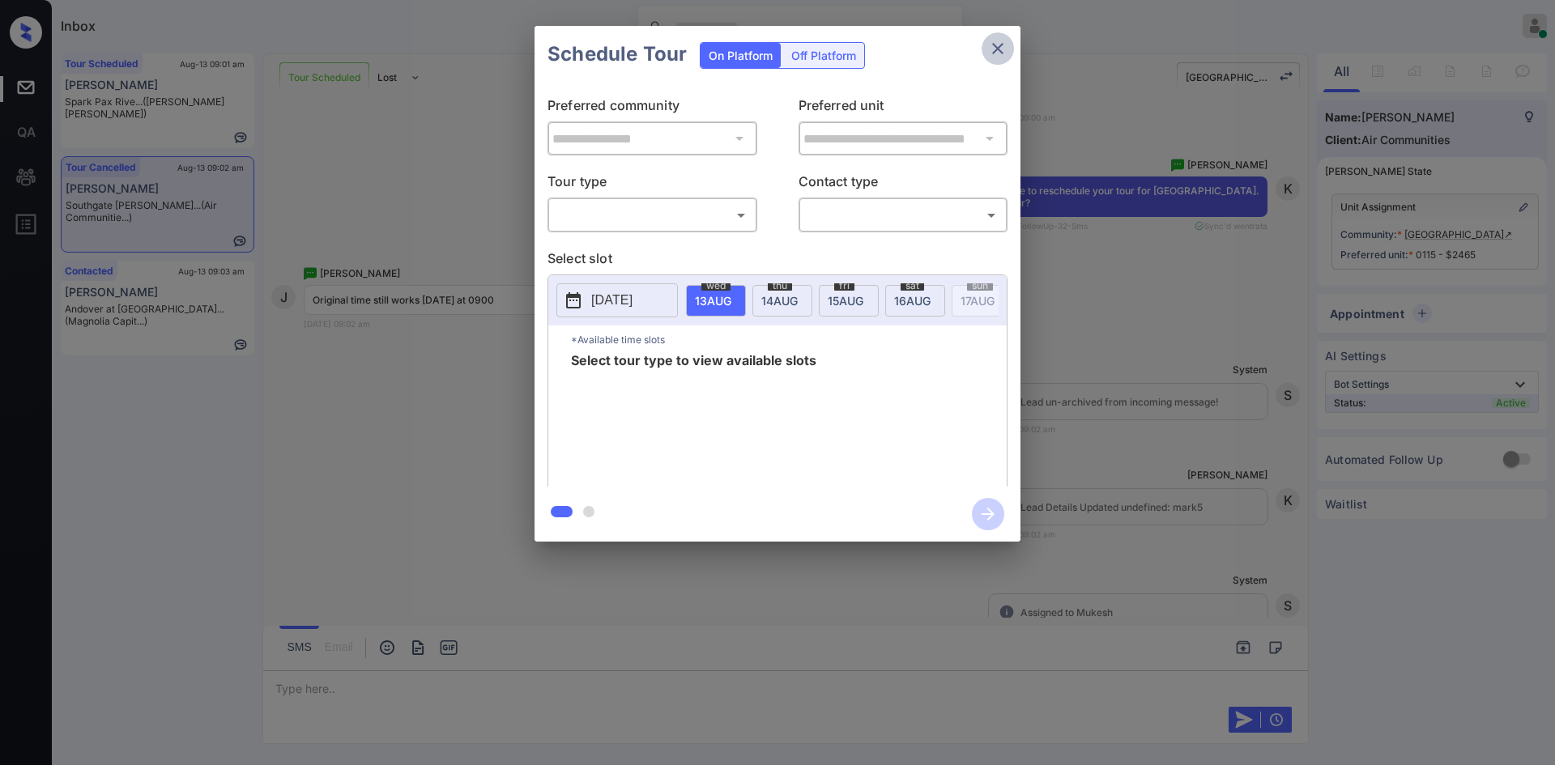
click at [1007, 52] on button "close" at bounding box center [998, 48] width 32 height 32
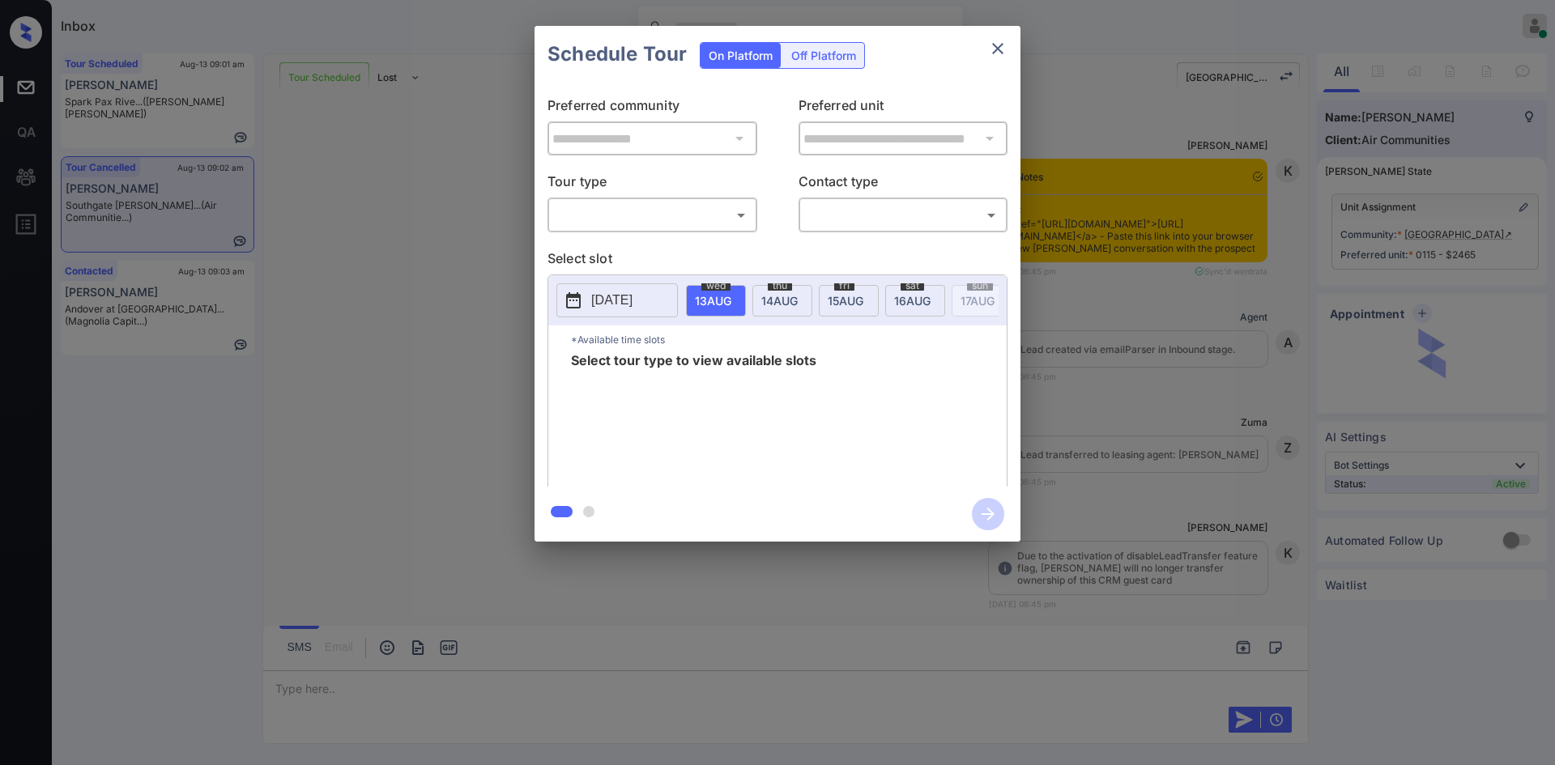
scroll to position [8347, 0]
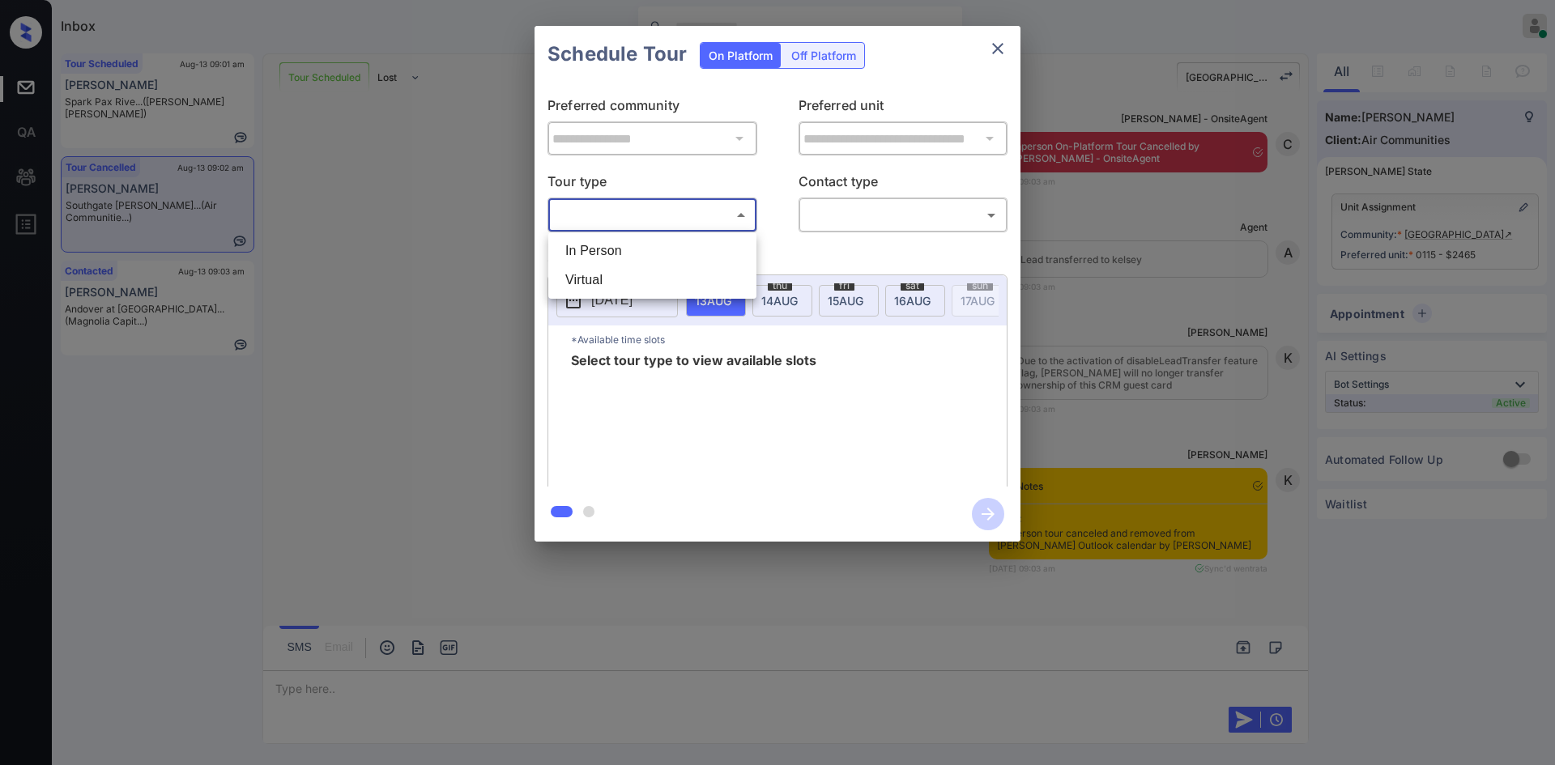
click at [725, 225] on body "Inbox Mukesh Online Set yourself offline Set yourself on break Profile Switch t…" at bounding box center [777, 382] width 1555 height 765
click at [684, 244] on li "In Person" at bounding box center [652, 250] width 200 height 29
type input "********"
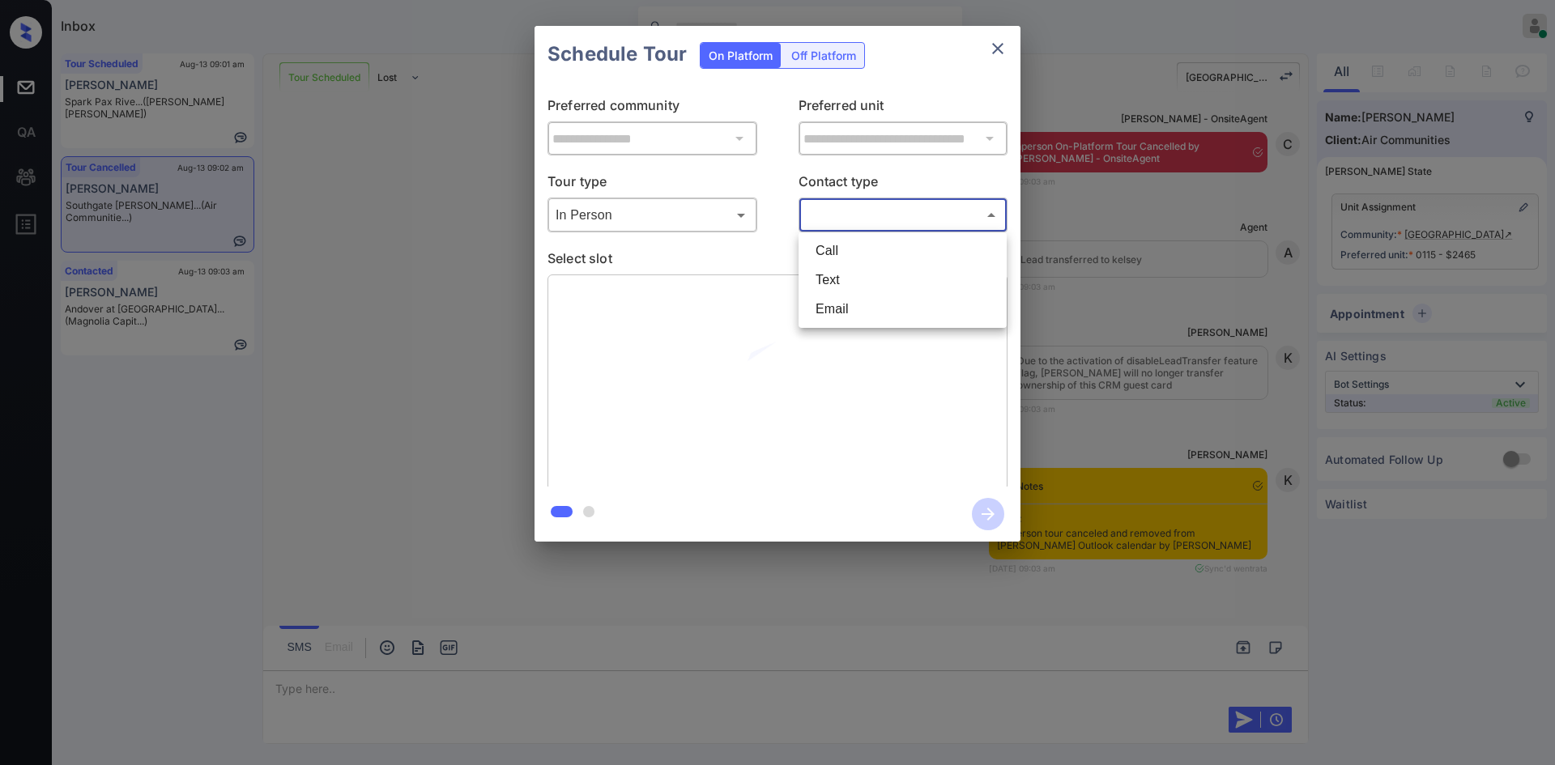
click at [892, 207] on body "Inbox Mukesh Online Set yourself offline Set yourself on break Profile Switch t…" at bounding box center [777, 382] width 1555 height 765
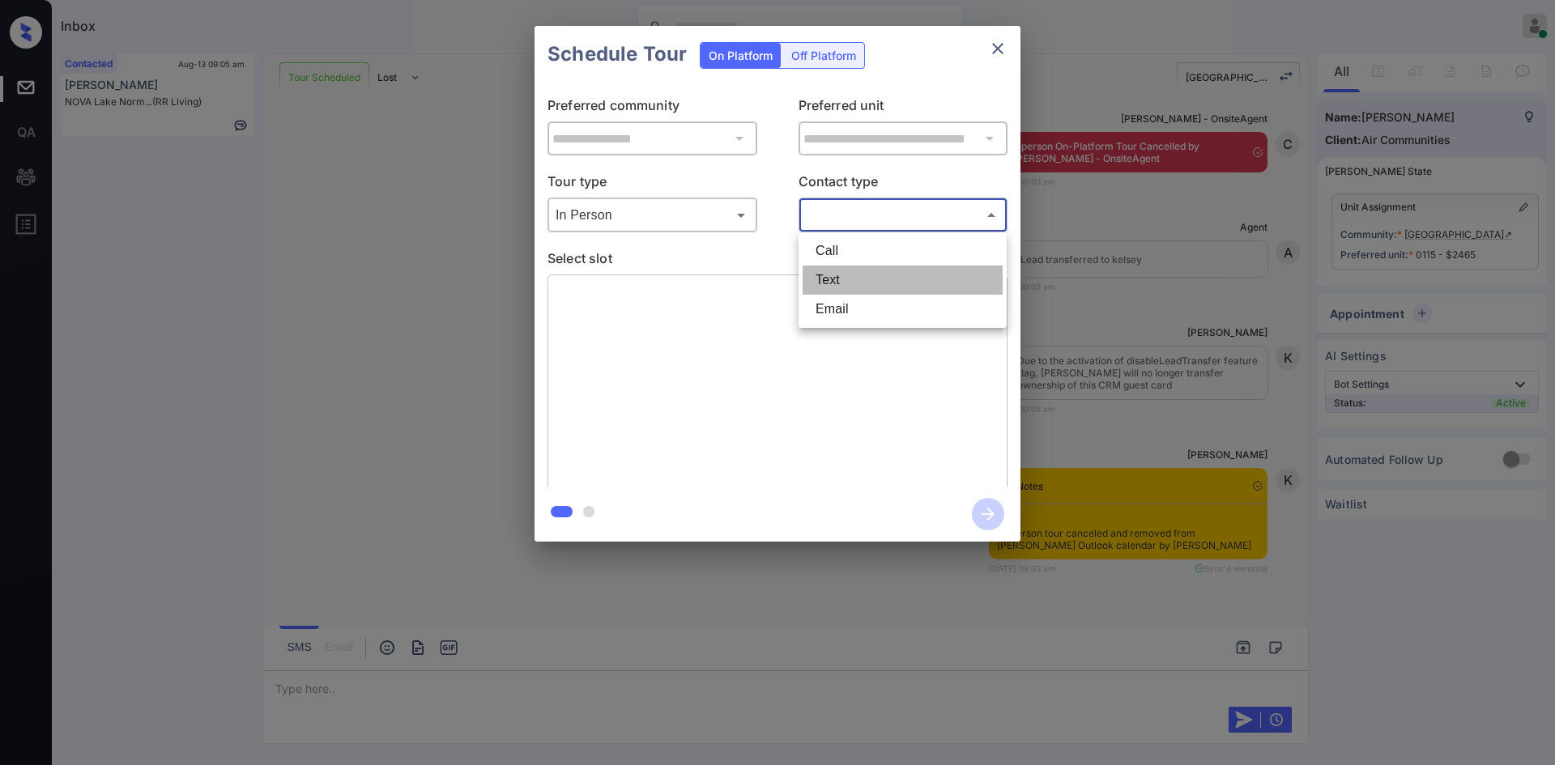
click at [880, 271] on li "Text" at bounding box center [903, 280] width 200 height 29
type input "****"
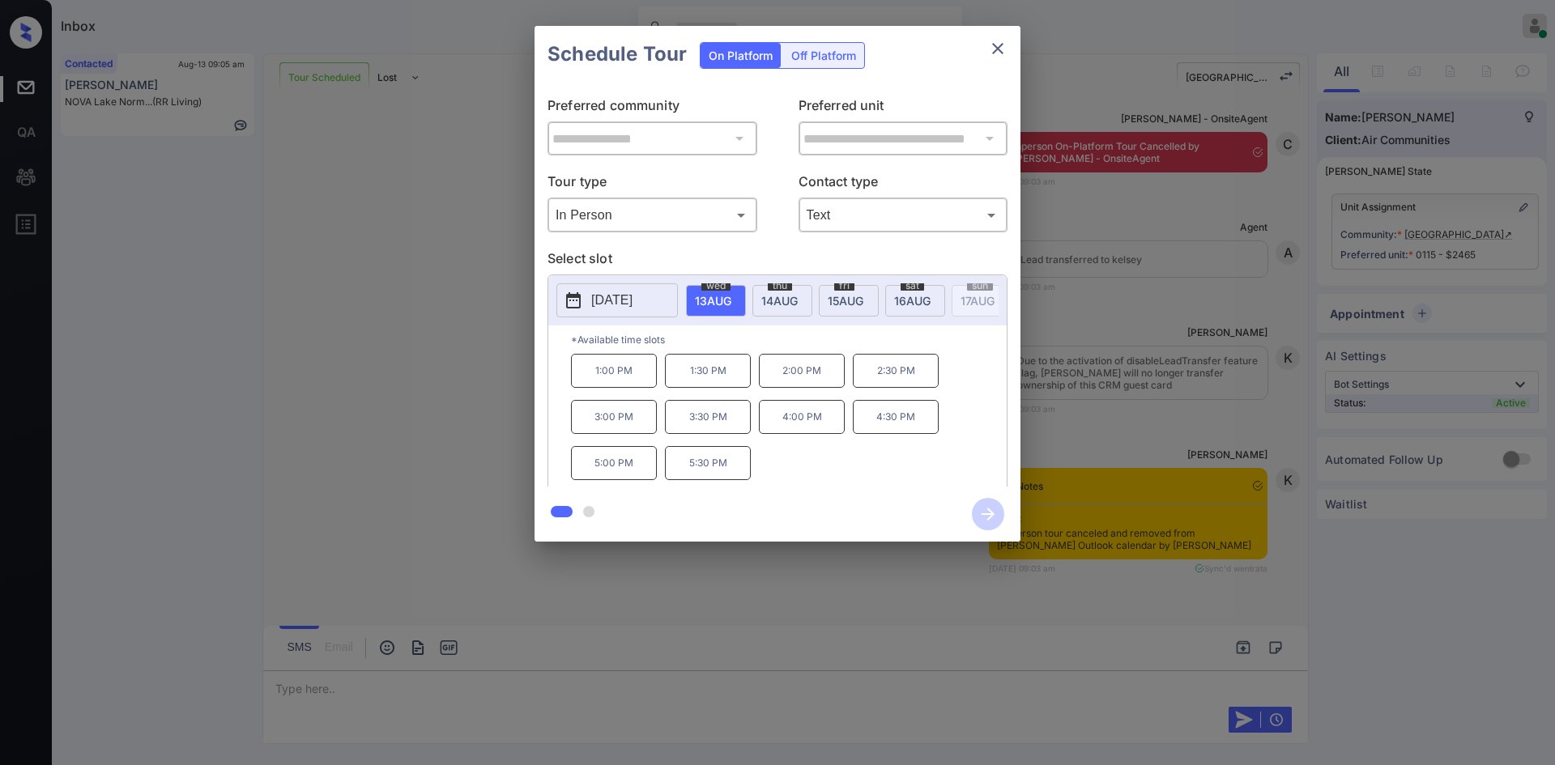
click at [731, 305] on span "14 AUG" at bounding box center [713, 301] width 36 height 14
click at [627, 379] on p "9:00 AM" at bounding box center [614, 370] width 86 height 33
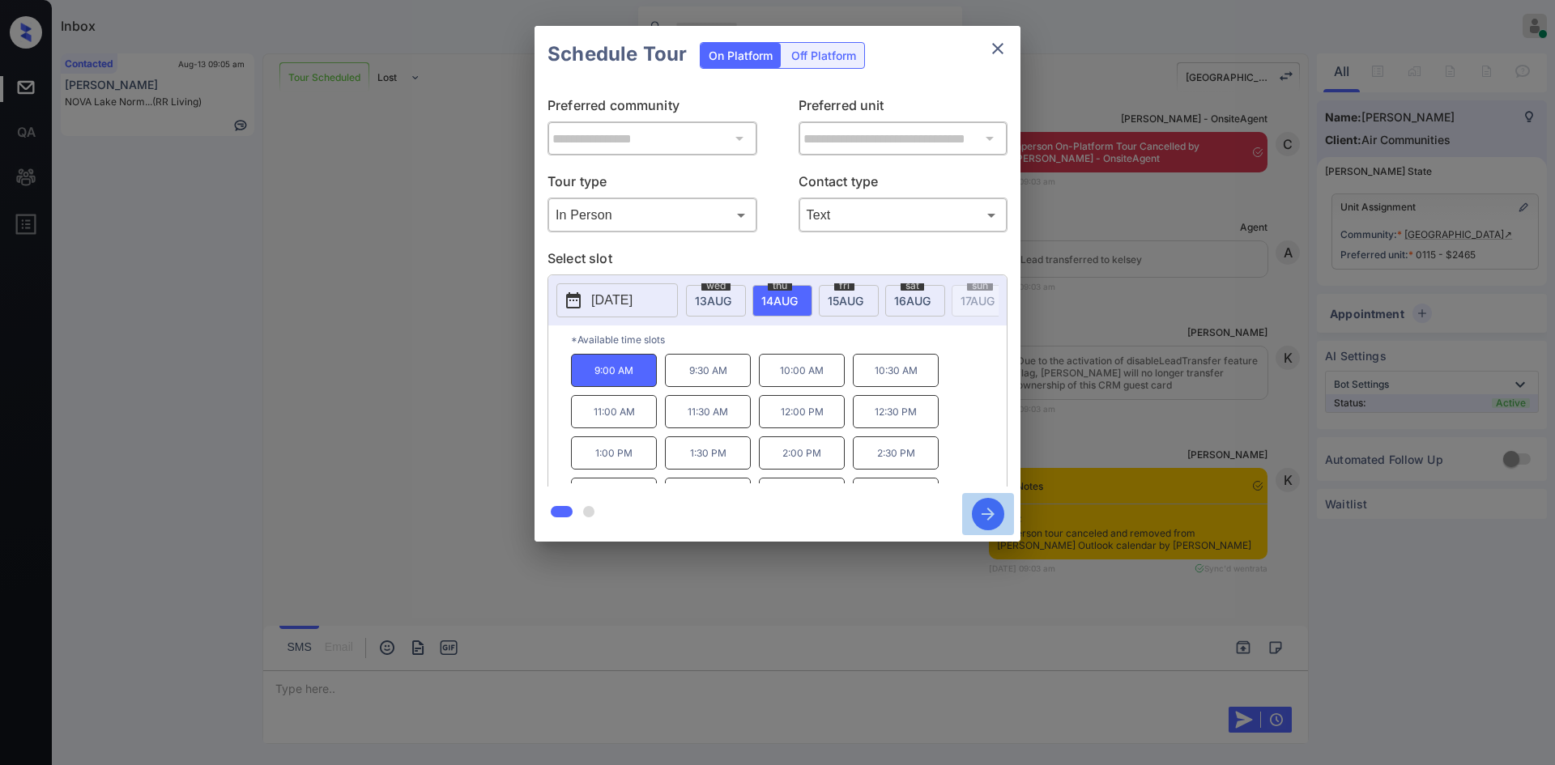
click at [974, 505] on icon "button" at bounding box center [988, 514] width 32 height 32
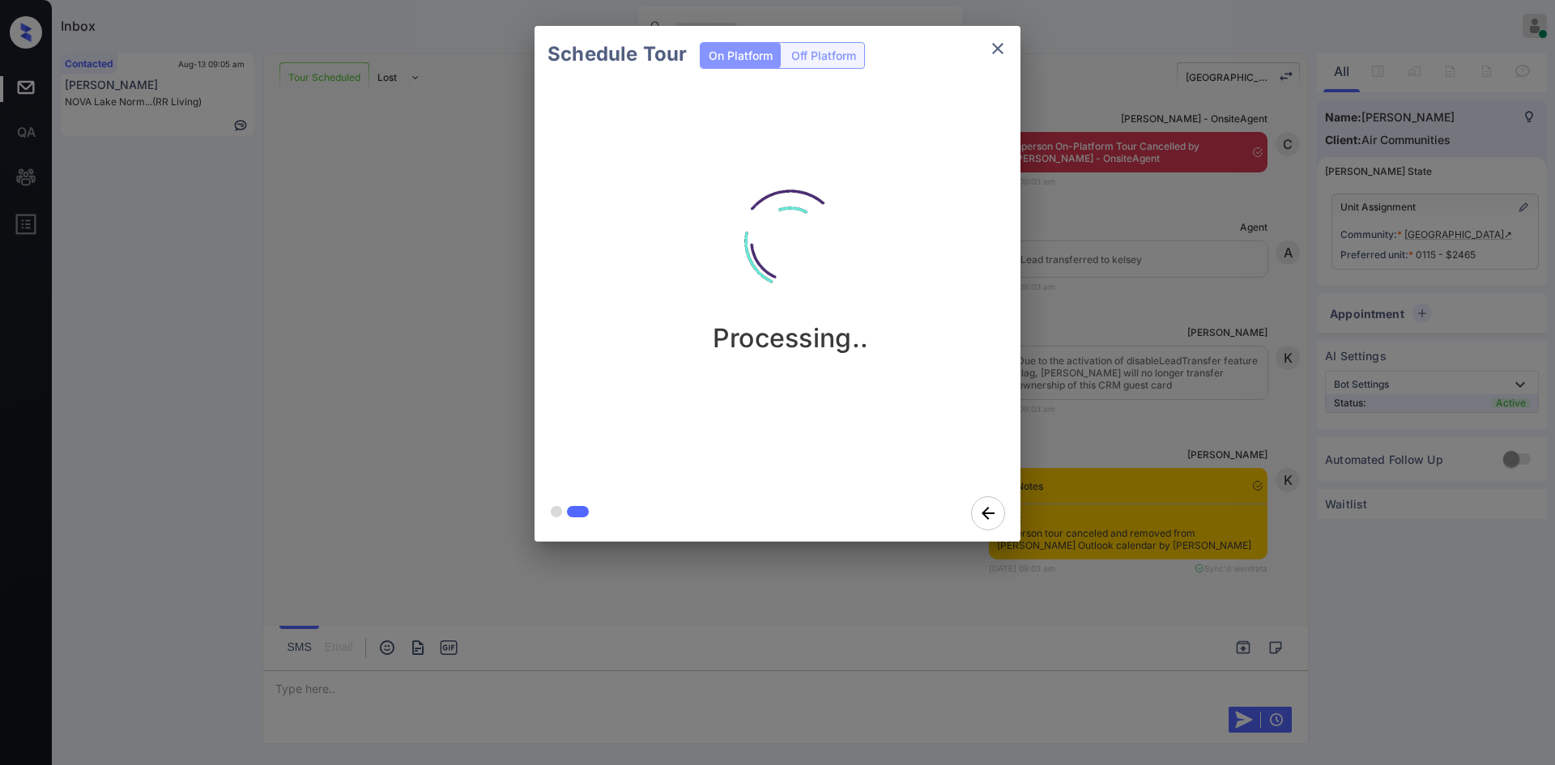
click at [1142, 226] on div "Schedule Tour On Platform Off Platform Processing.." at bounding box center [777, 284] width 1555 height 568
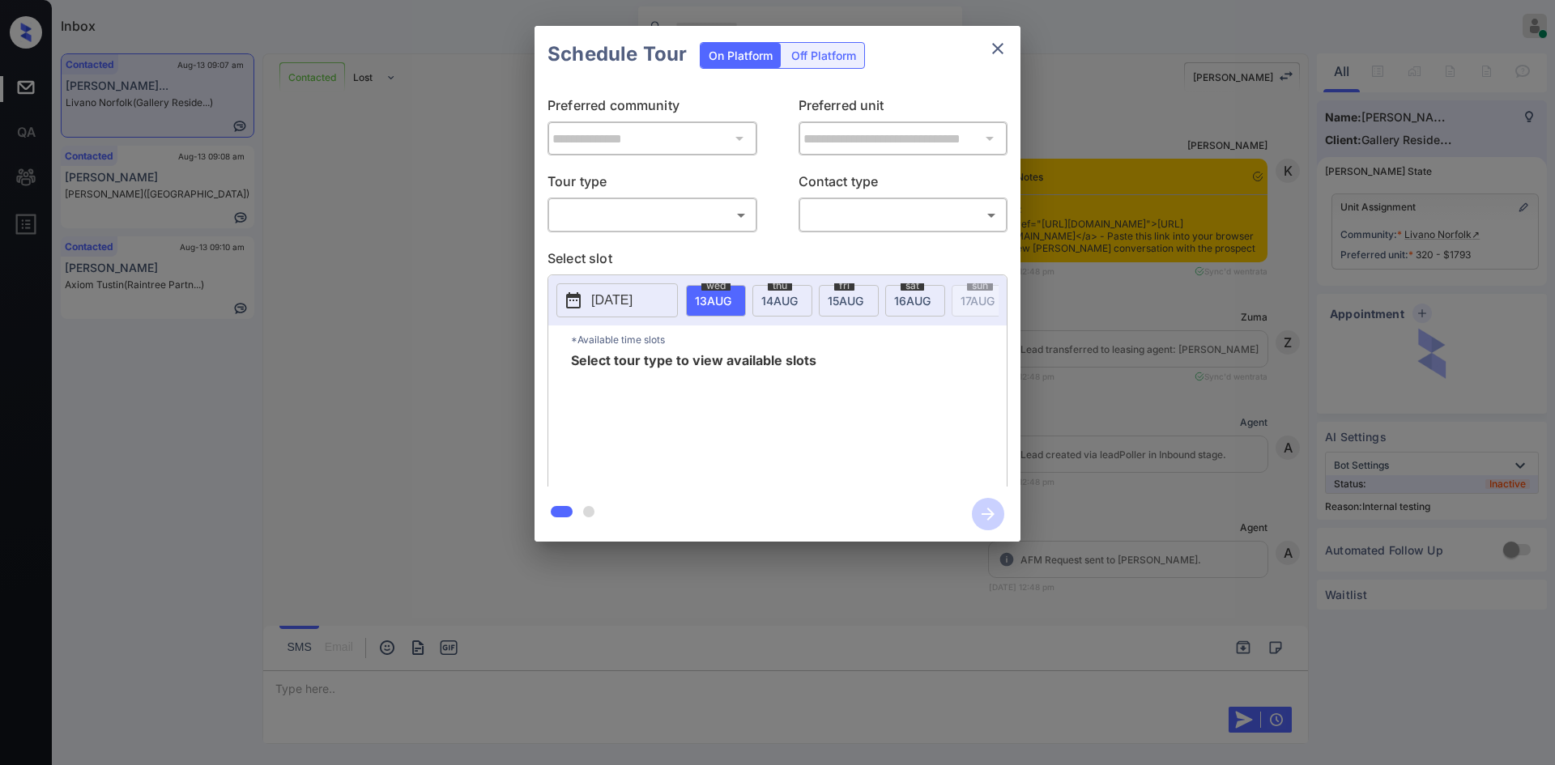
scroll to position [3225, 0]
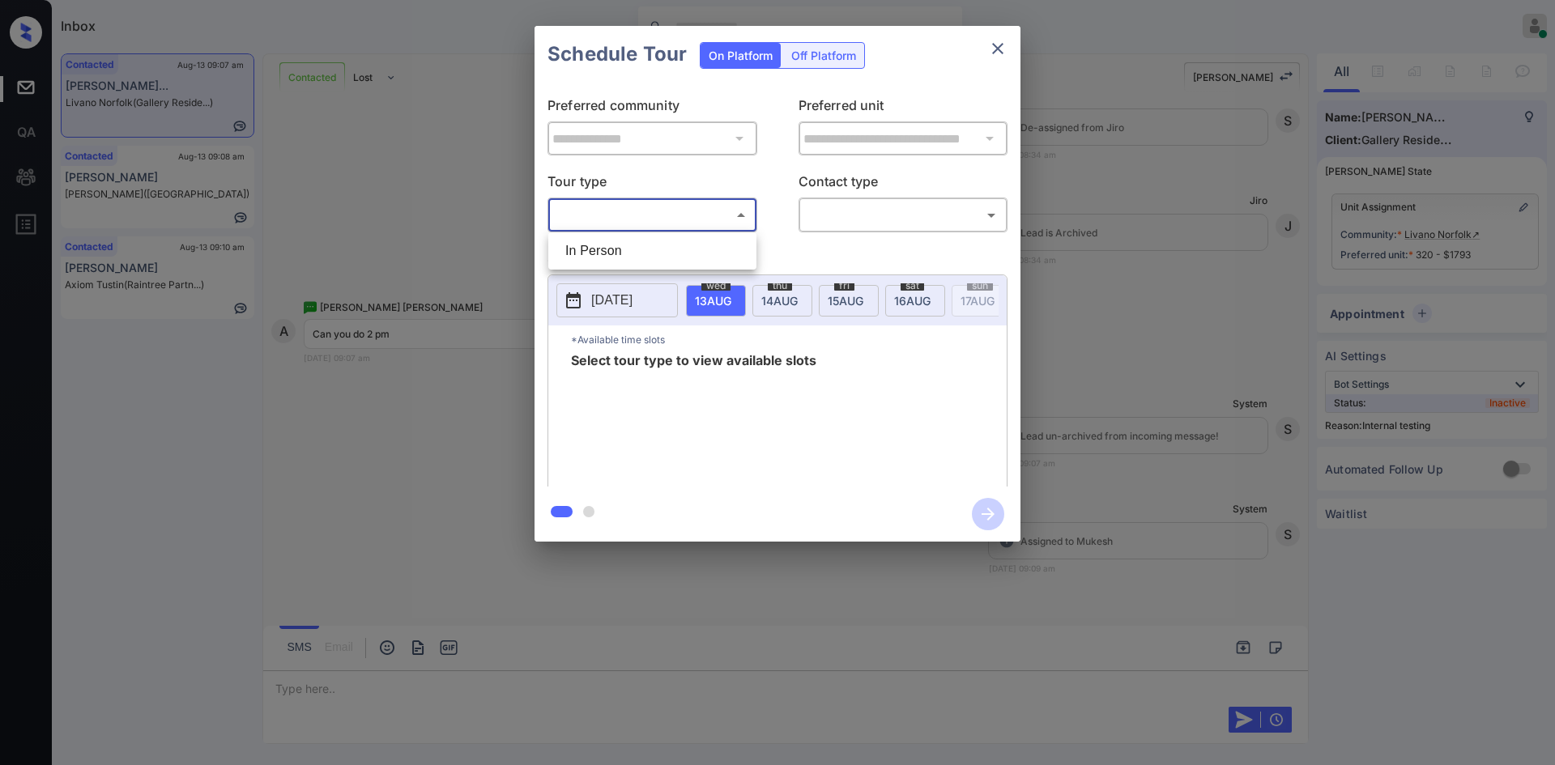
drag, startPoint x: 684, startPoint y: 214, endPoint x: 635, endPoint y: 245, distance: 58.2
click at [635, 245] on body "Inbox Mukesh Online Set yourself offline Set yourself on break Profile Switch t…" at bounding box center [777, 382] width 1555 height 765
click at [635, 245] on li "In Person" at bounding box center [652, 250] width 200 height 29
type input "********"
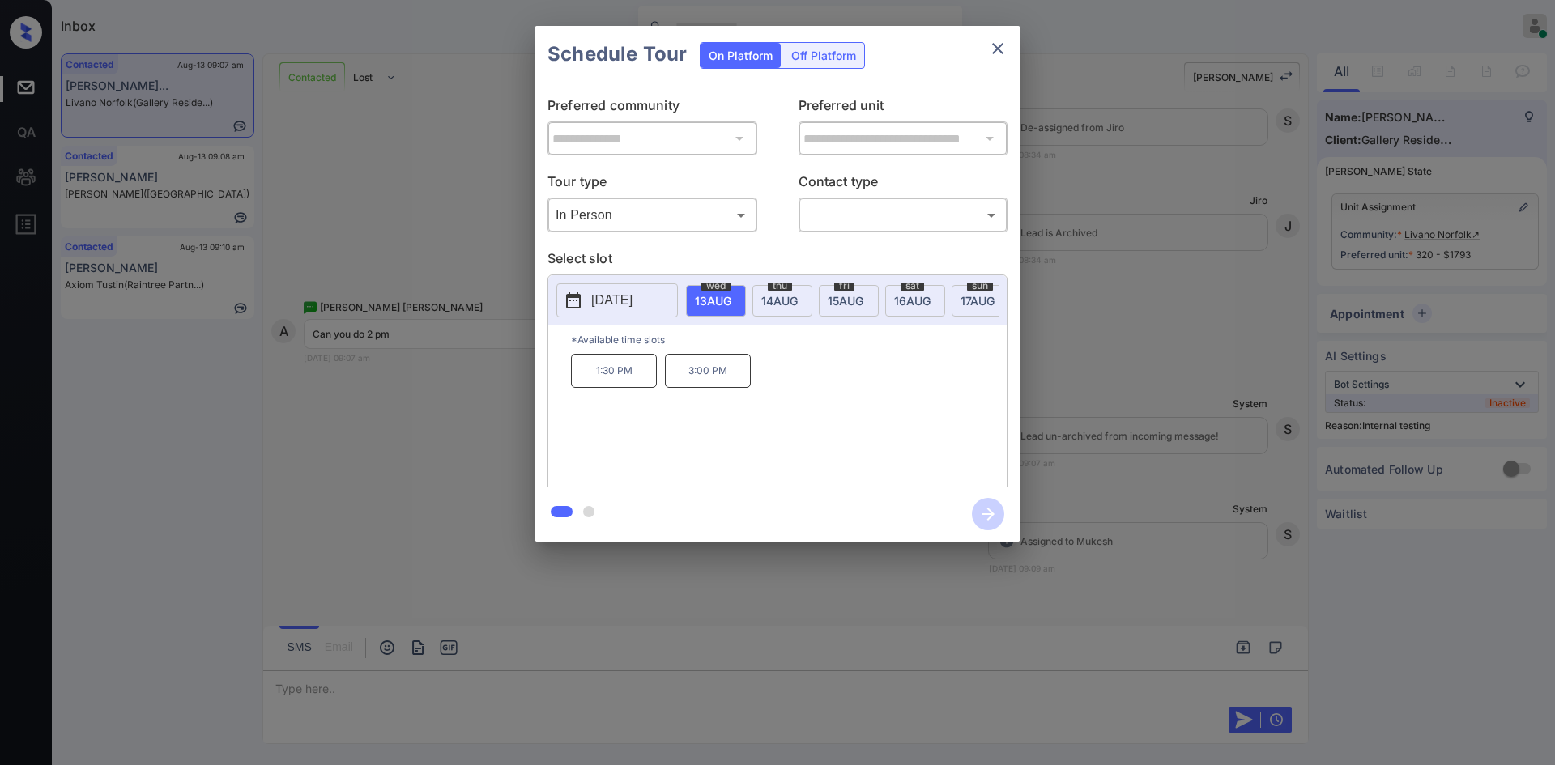
click at [407, 439] on div "**********" at bounding box center [777, 284] width 1555 height 568
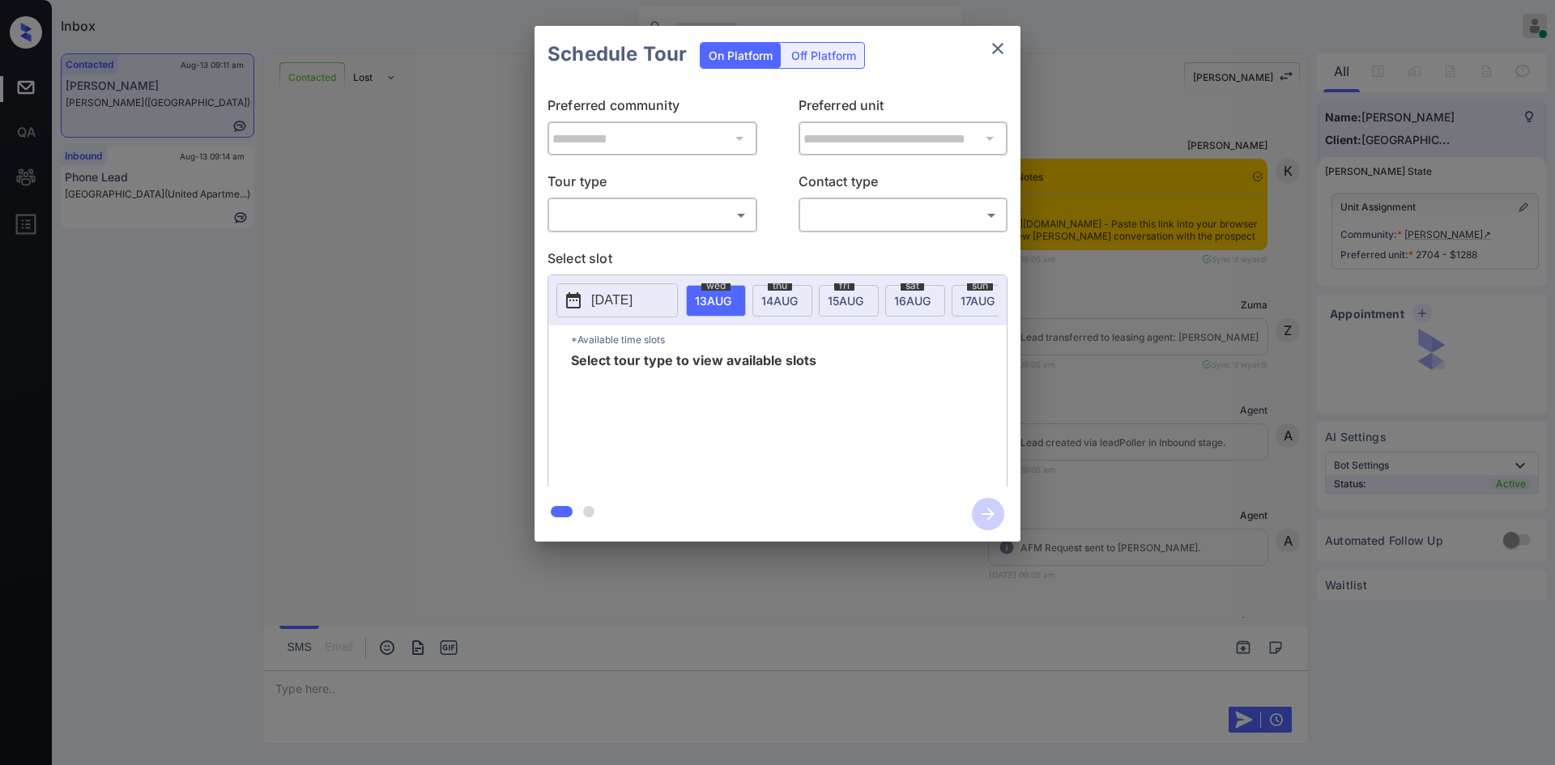
scroll to position [1322, 0]
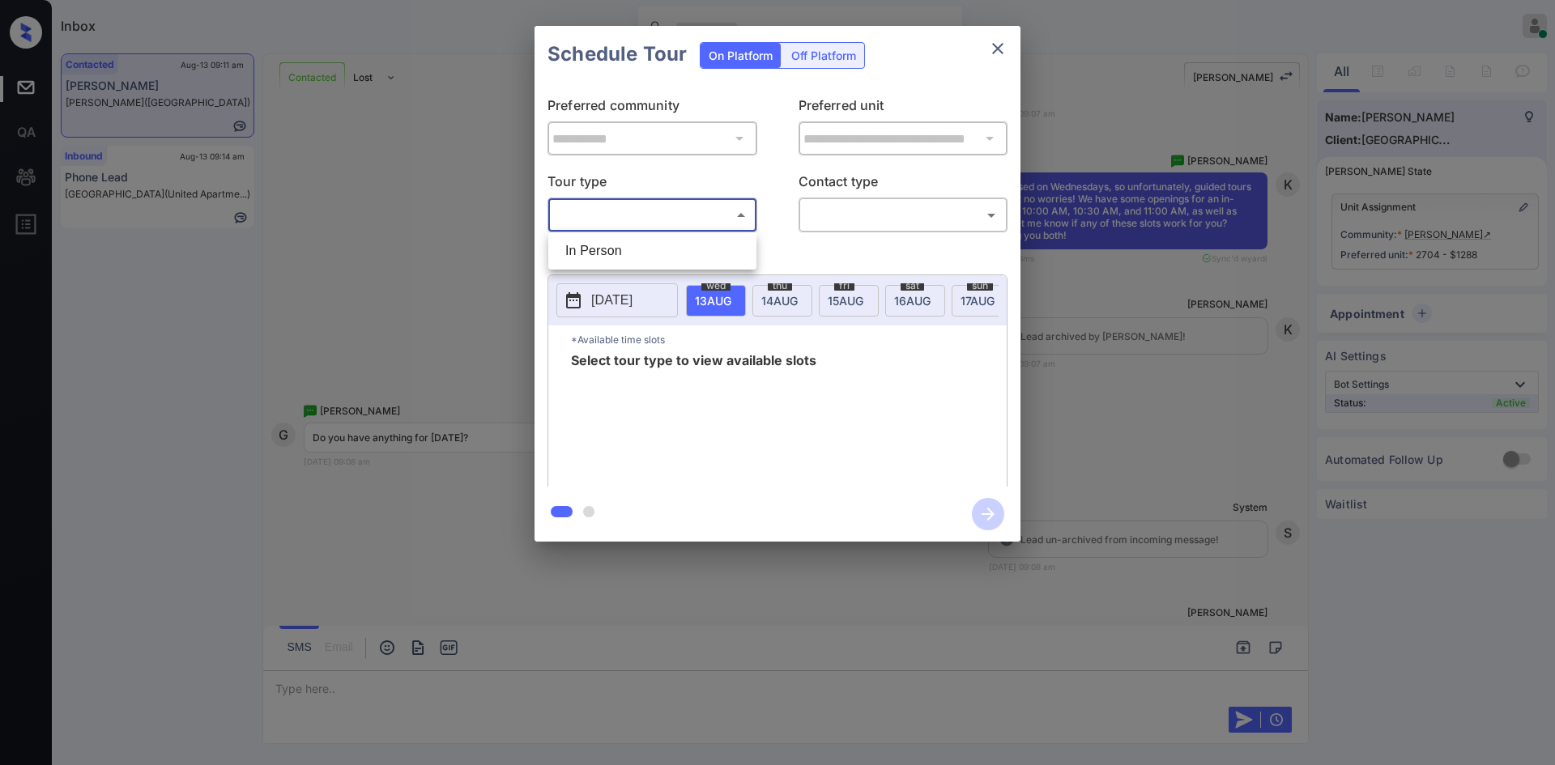
click at [731, 211] on body "Inbox Mukesh Online Set yourself offline Set yourself on break Profile Switch t…" at bounding box center [777, 382] width 1555 height 765
click at [620, 251] on li "In Person" at bounding box center [652, 250] width 200 height 29
type input "********"
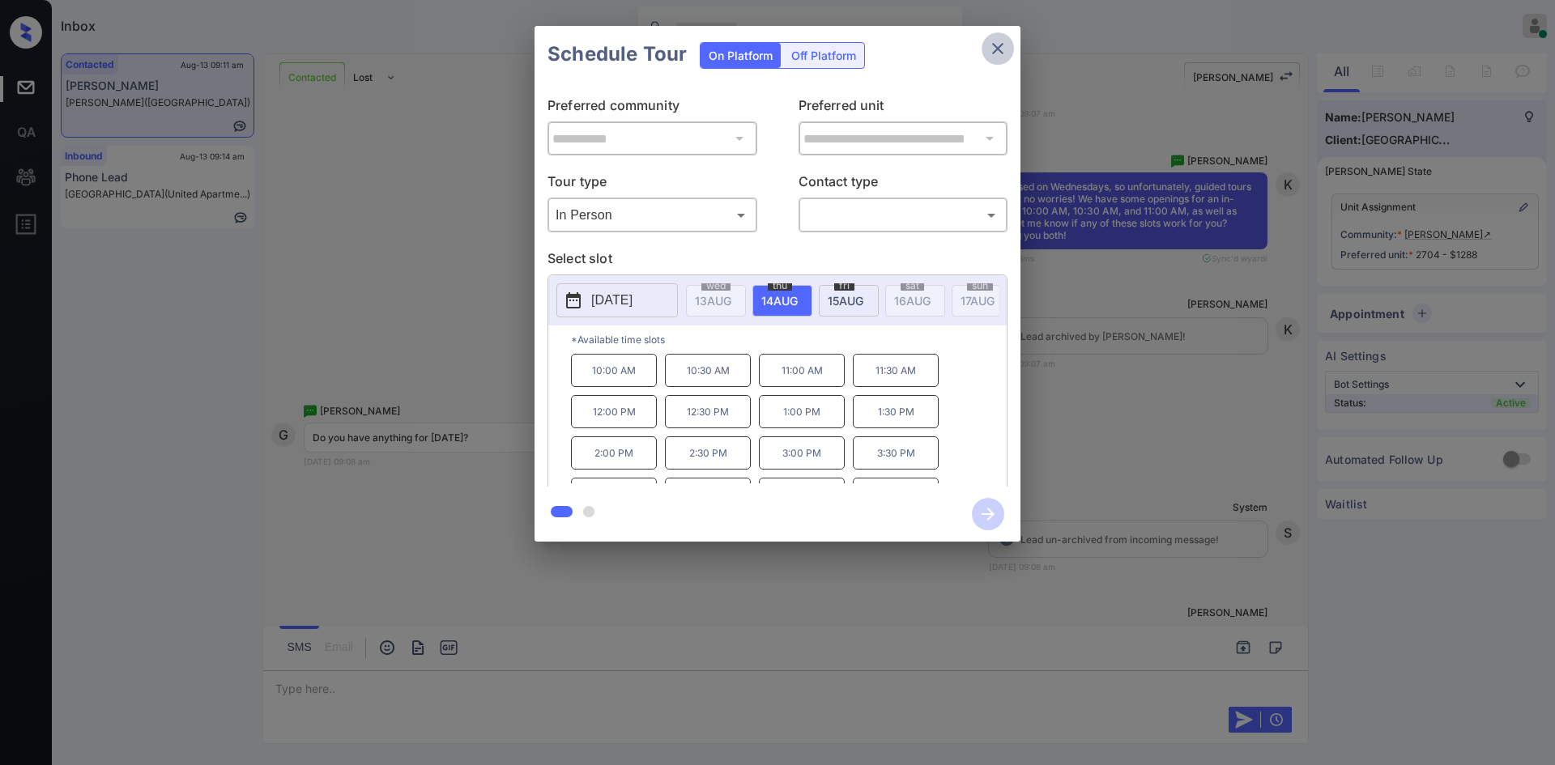
click at [993, 52] on icon "close" at bounding box center [997, 48] width 19 height 19
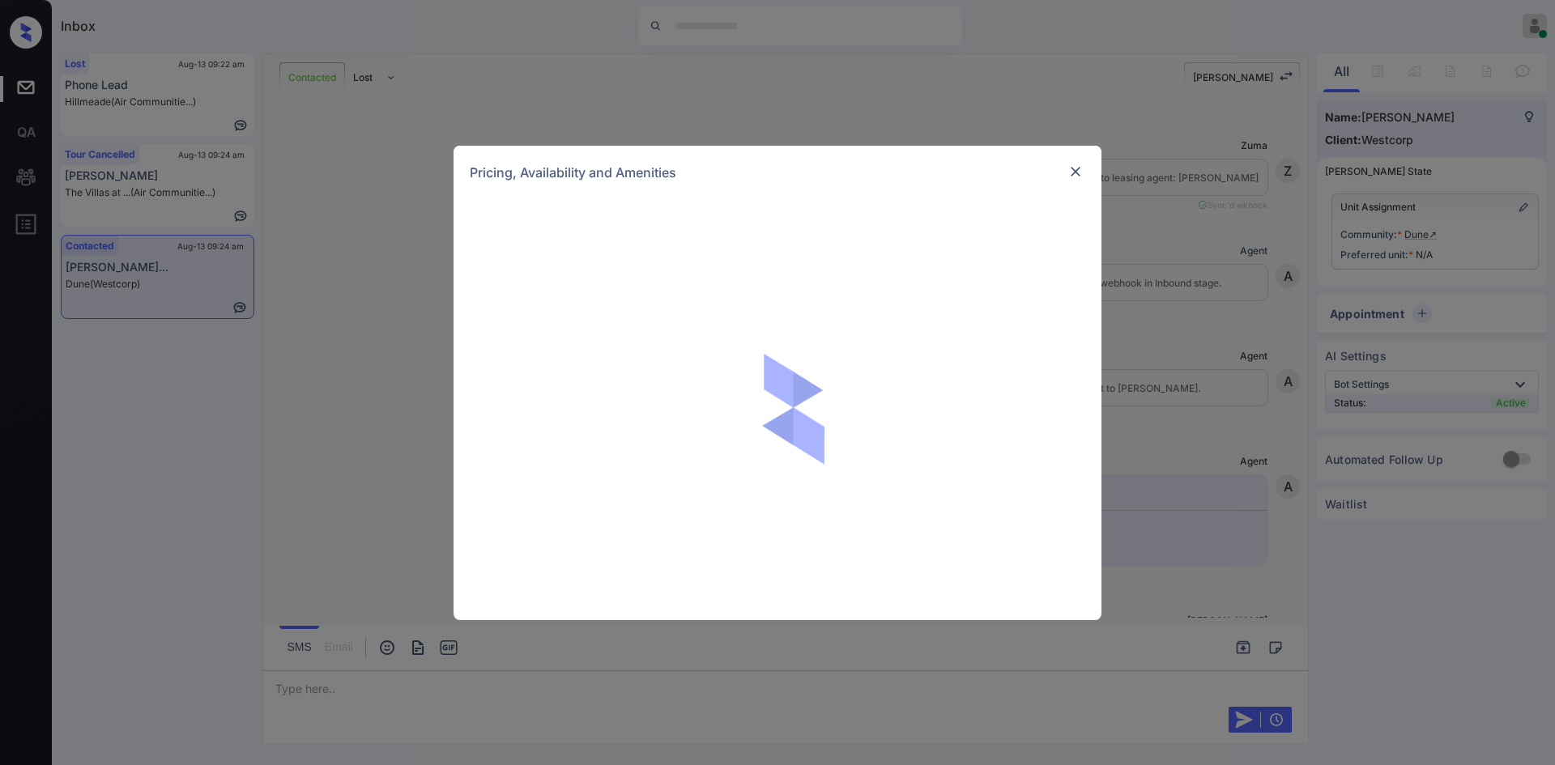
scroll to position [800, 0]
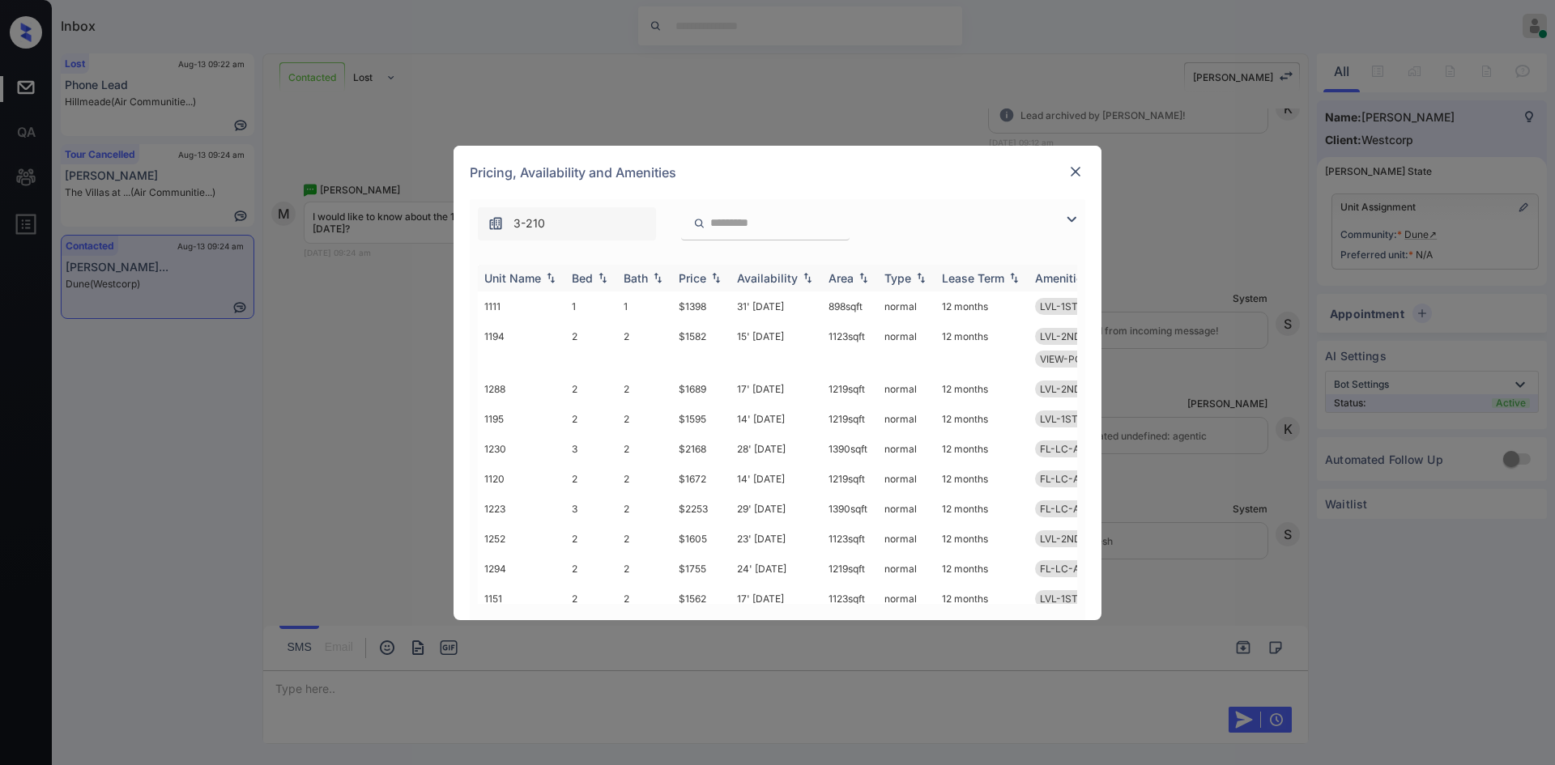
click at [704, 276] on div "Price" at bounding box center [693, 278] width 28 height 14
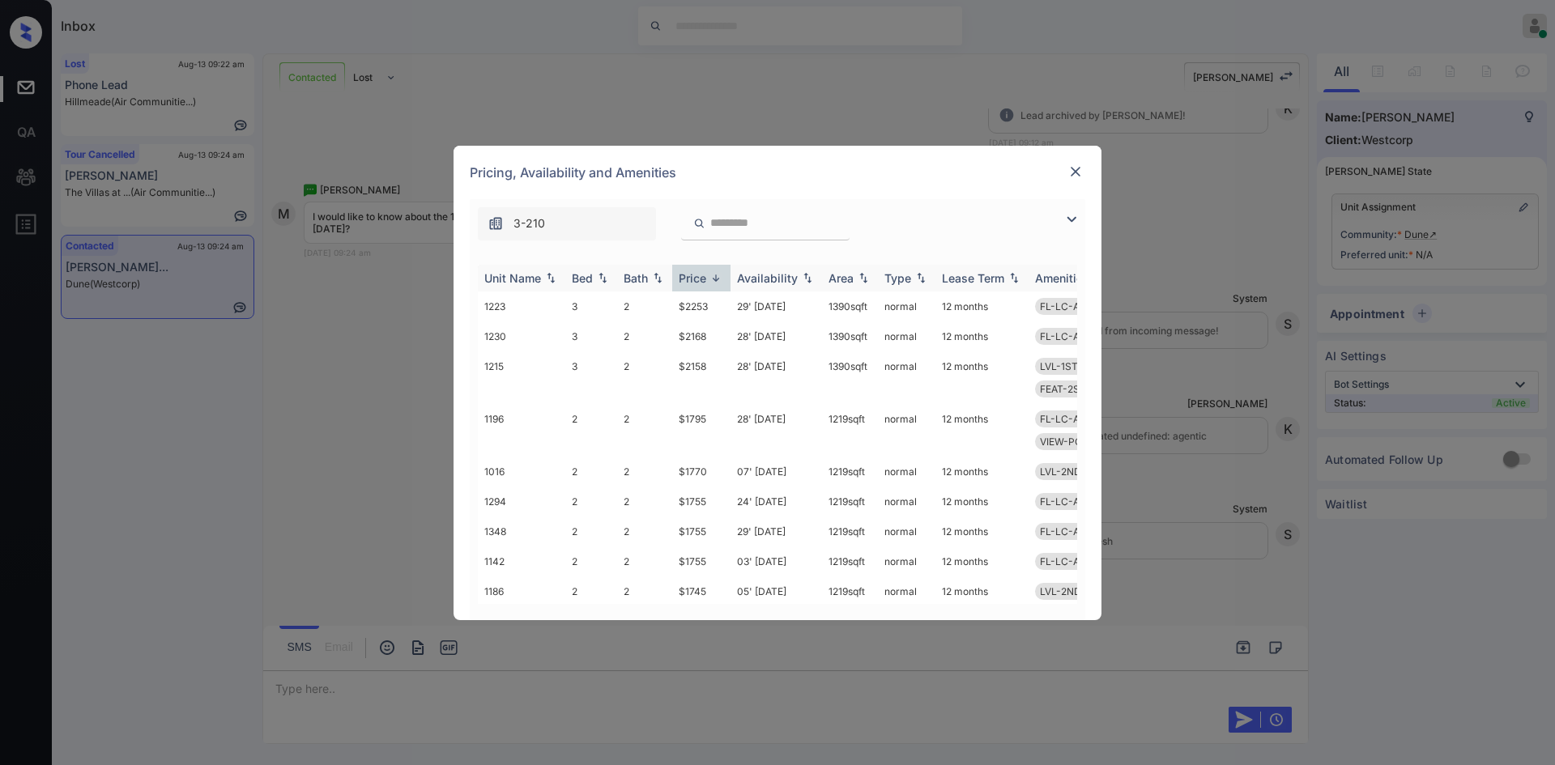
click at [704, 276] on div "Price" at bounding box center [693, 278] width 28 height 14
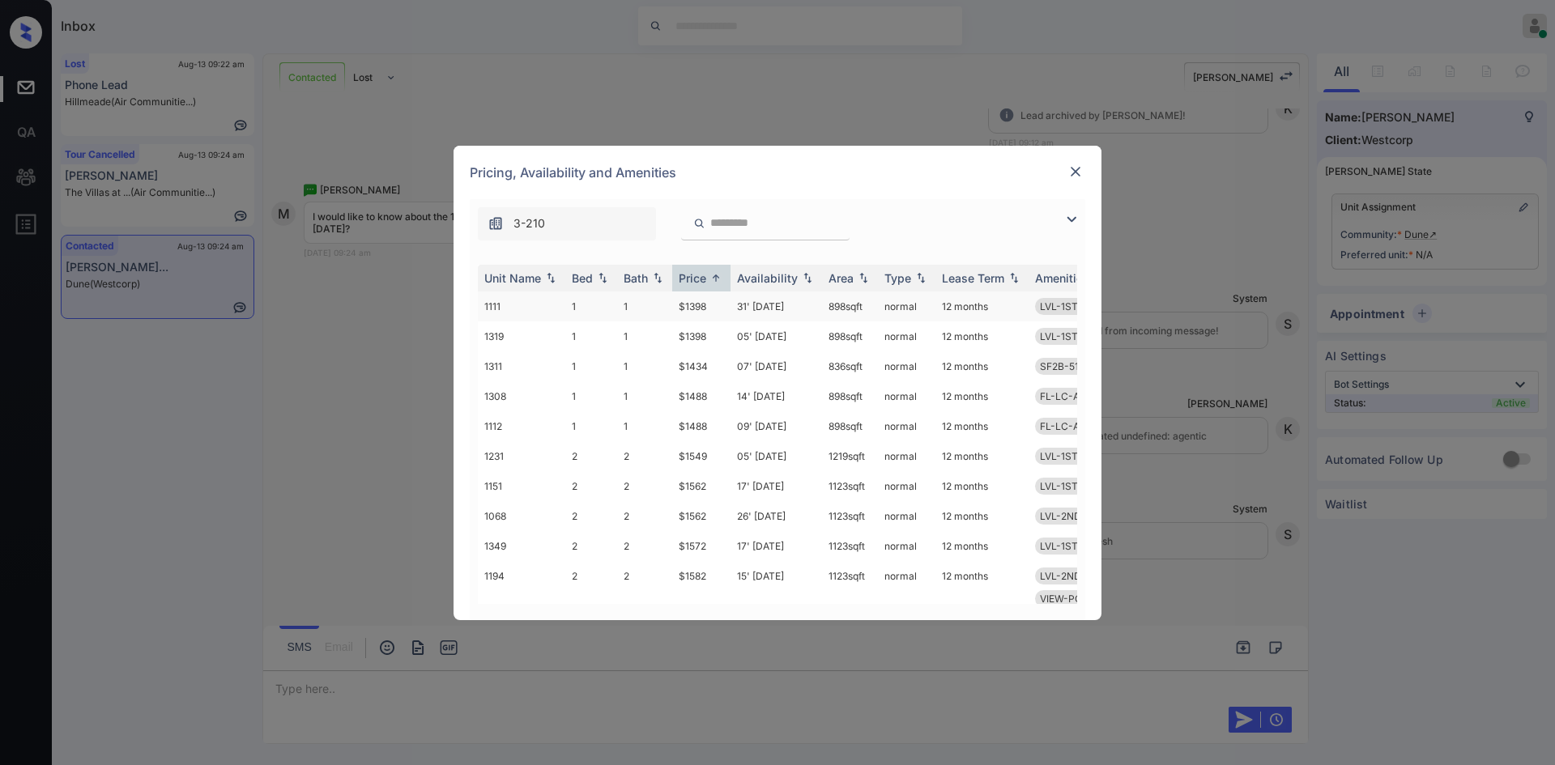
click at [686, 311] on td "$1398" at bounding box center [701, 307] width 58 height 30
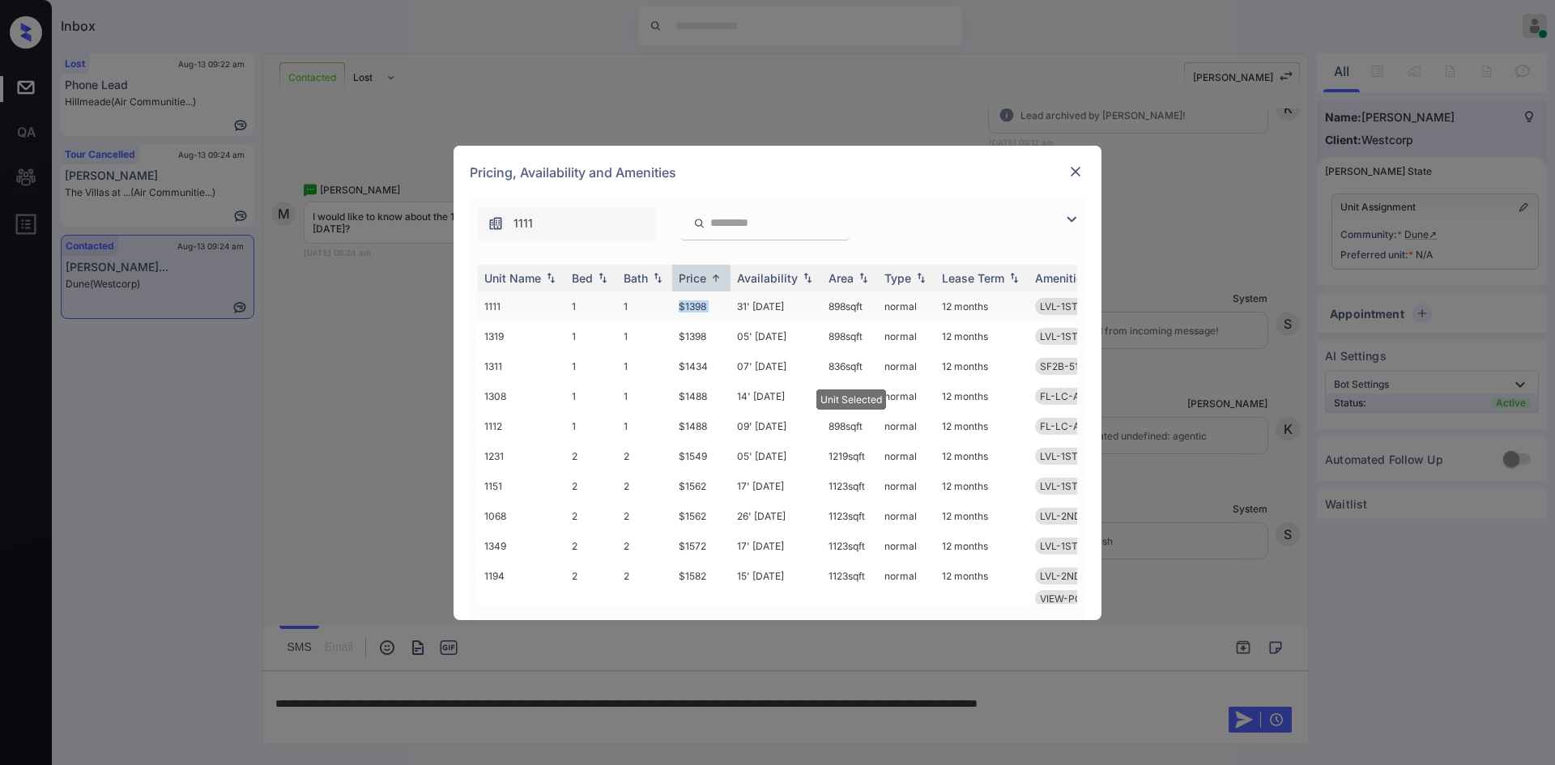
click at [686, 311] on td "$1398" at bounding box center [701, 307] width 58 height 30
click at [1077, 177] on img at bounding box center [1075, 172] width 16 height 16
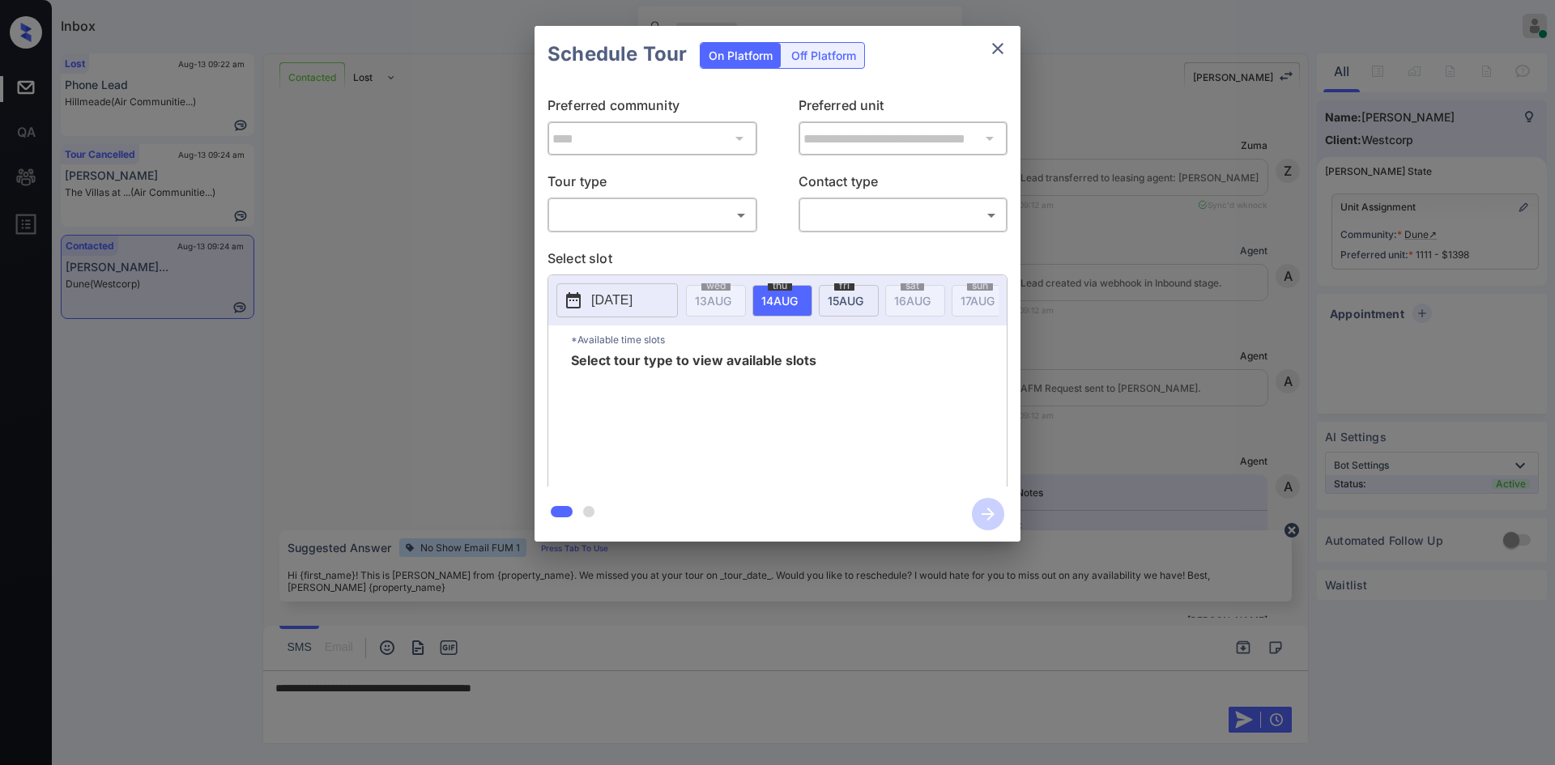
scroll to position [756, 0]
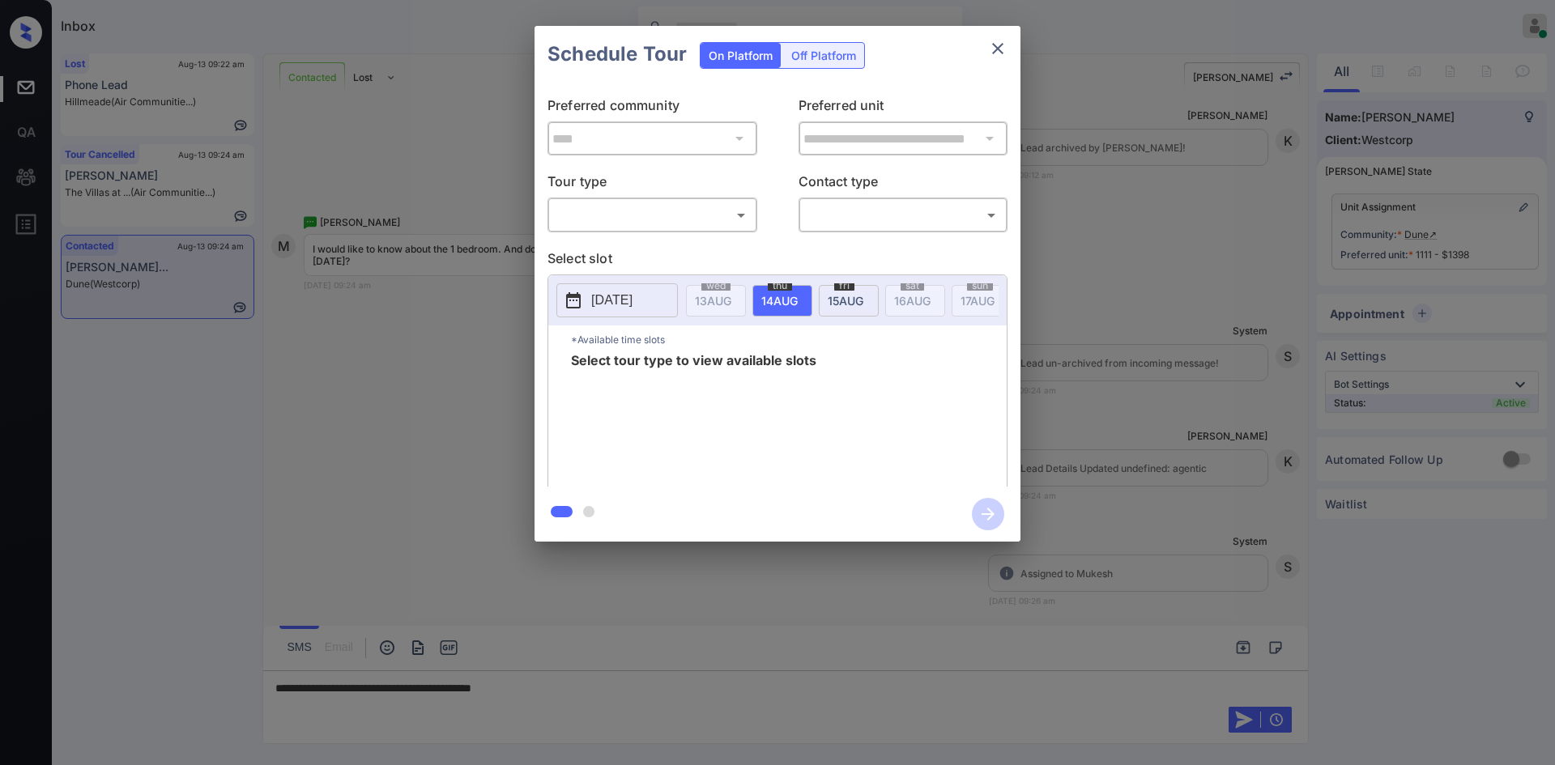
click at [692, 229] on div "​ ​" at bounding box center [652, 215] width 210 height 35
drag, startPoint x: 691, startPoint y: 225, endPoint x: 631, endPoint y: 260, distance: 69.3
click at [631, 260] on body "Inbox Mukesh Online Set yourself offline Set yourself on break Profile Switch t…" at bounding box center [777, 382] width 1555 height 765
click at [631, 260] on li "In Person" at bounding box center [652, 250] width 200 height 29
type input "********"
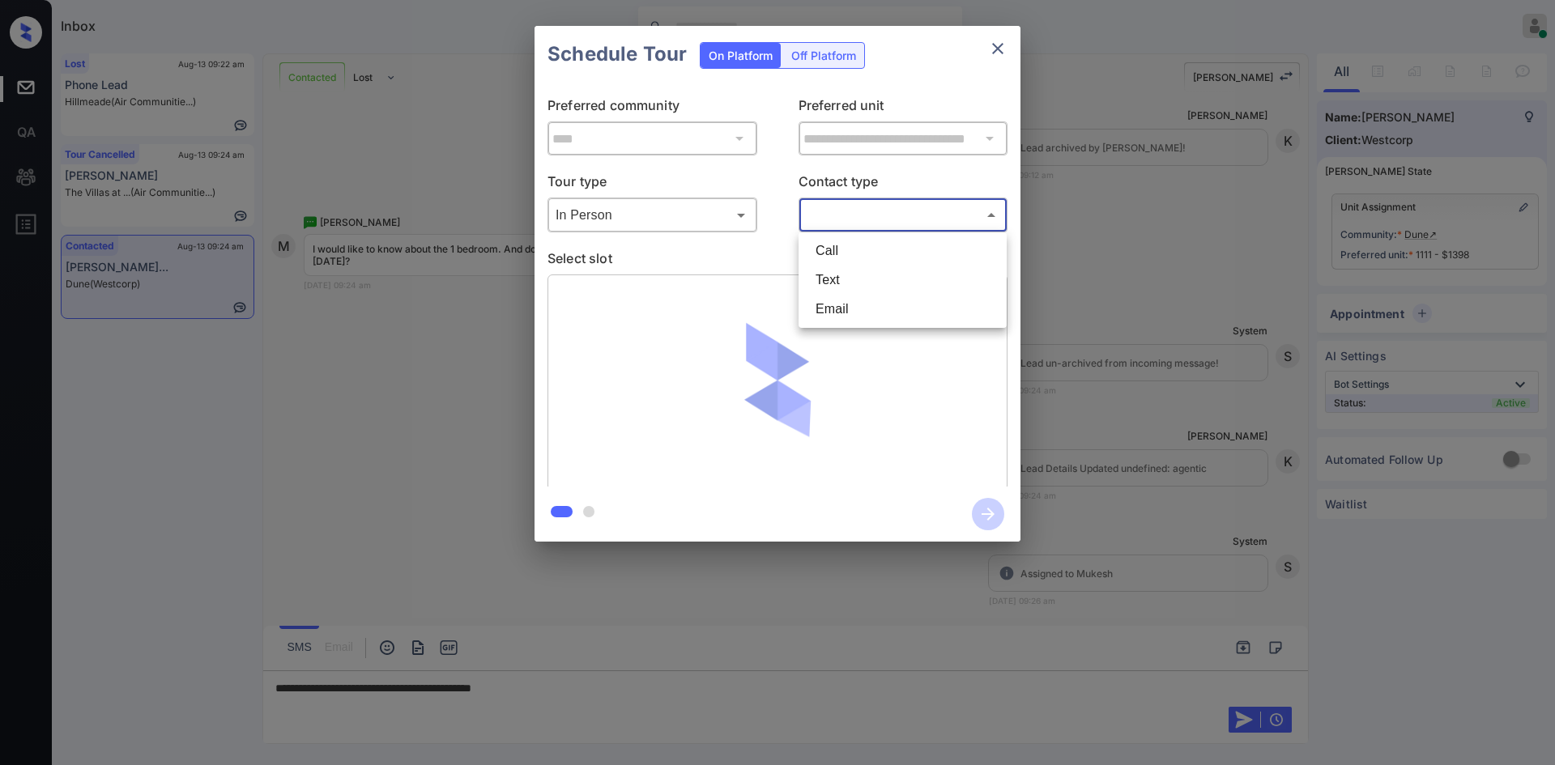
click at [918, 216] on body "Inbox Mukesh Online Set yourself offline Set yourself on break Profile Switch t…" at bounding box center [777, 382] width 1555 height 765
click at [854, 289] on li "Text" at bounding box center [903, 280] width 200 height 29
type input "****"
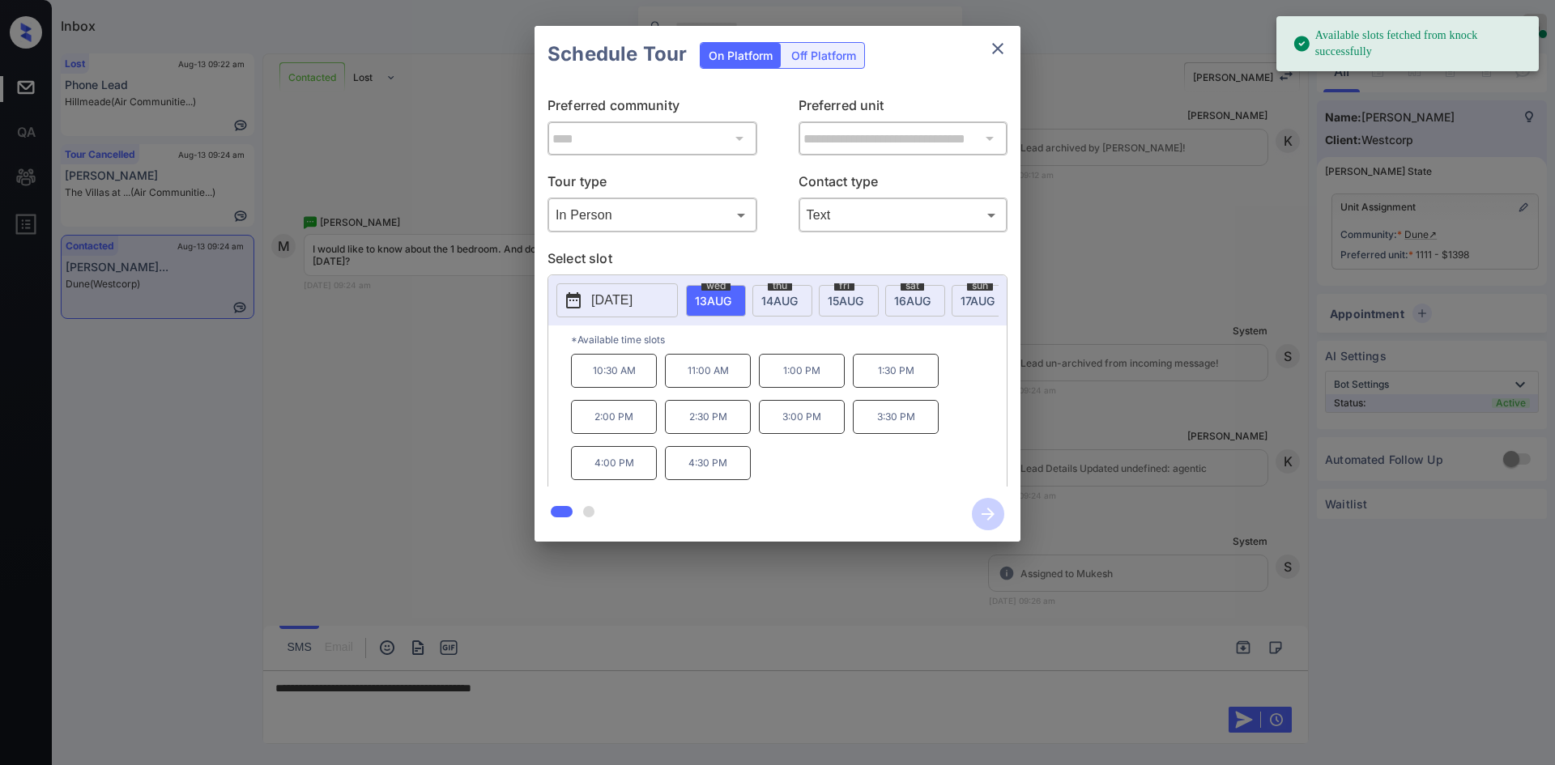
click at [731, 298] on span "[DATE]" at bounding box center [713, 301] width 36 height 14
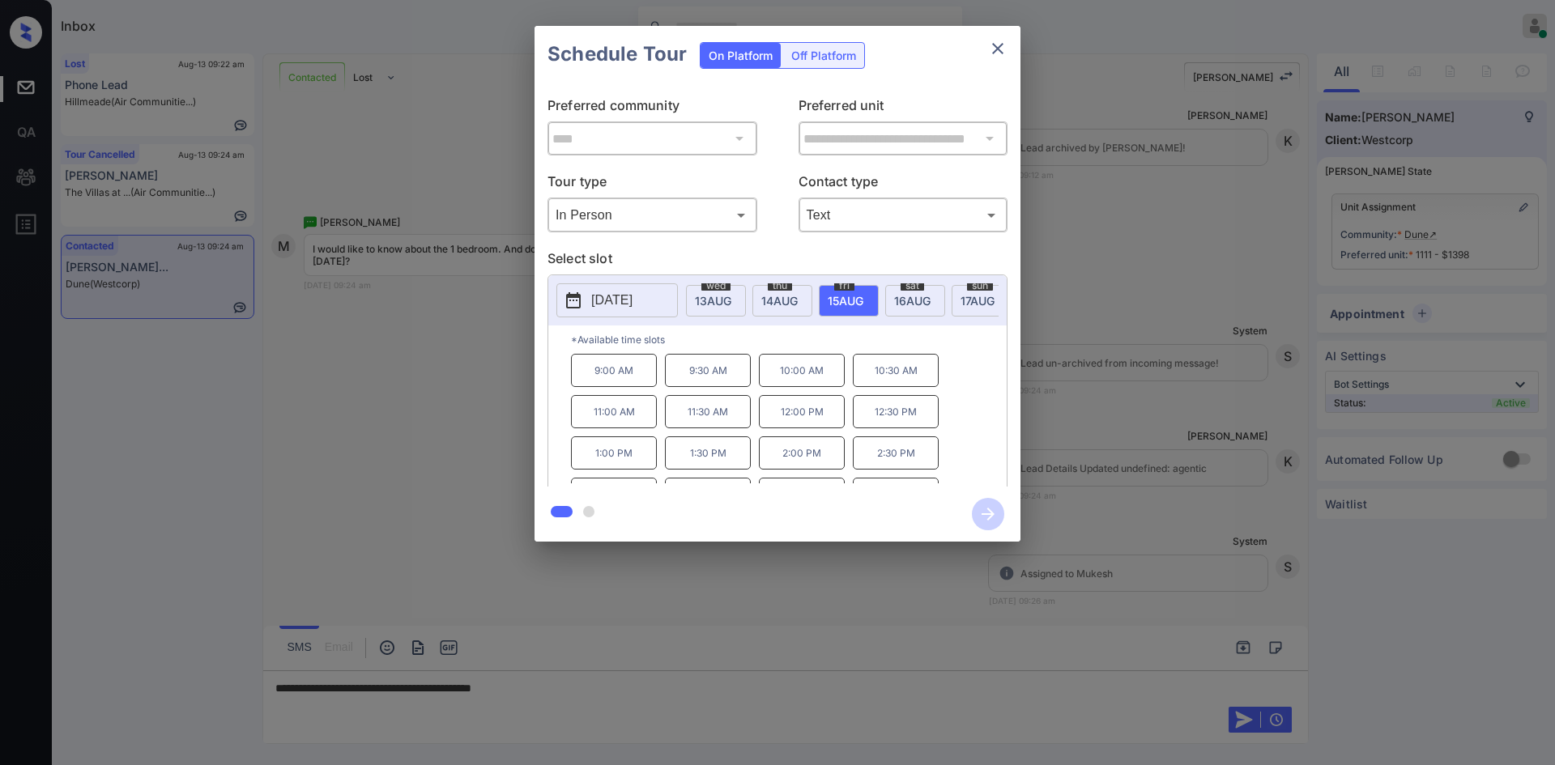
scroll to position [28, 0]
click at [320, 288] on div "**********" at bounding box center [777, 284] width 1555 height 568
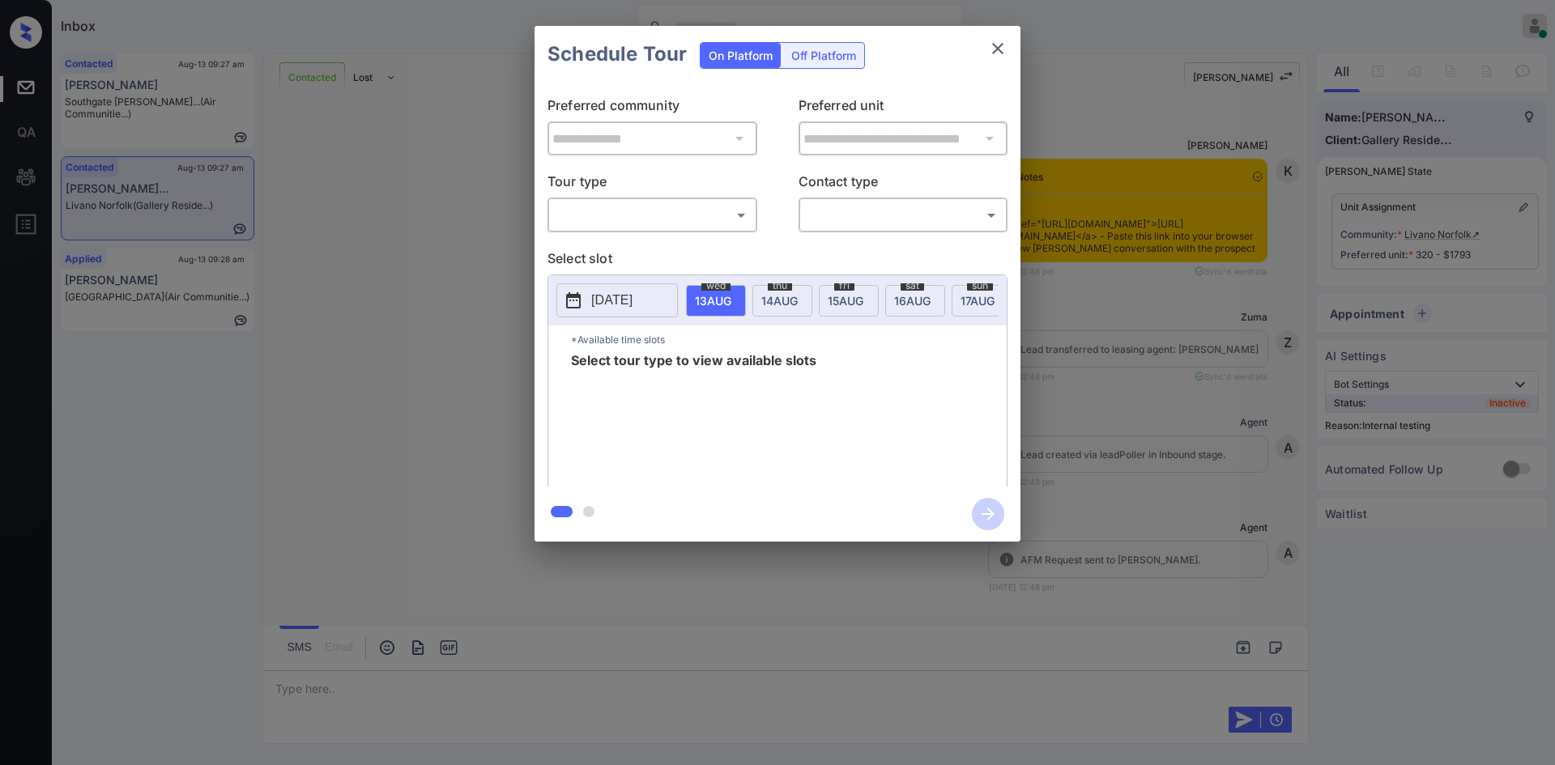
scroll to position [5677, 0]
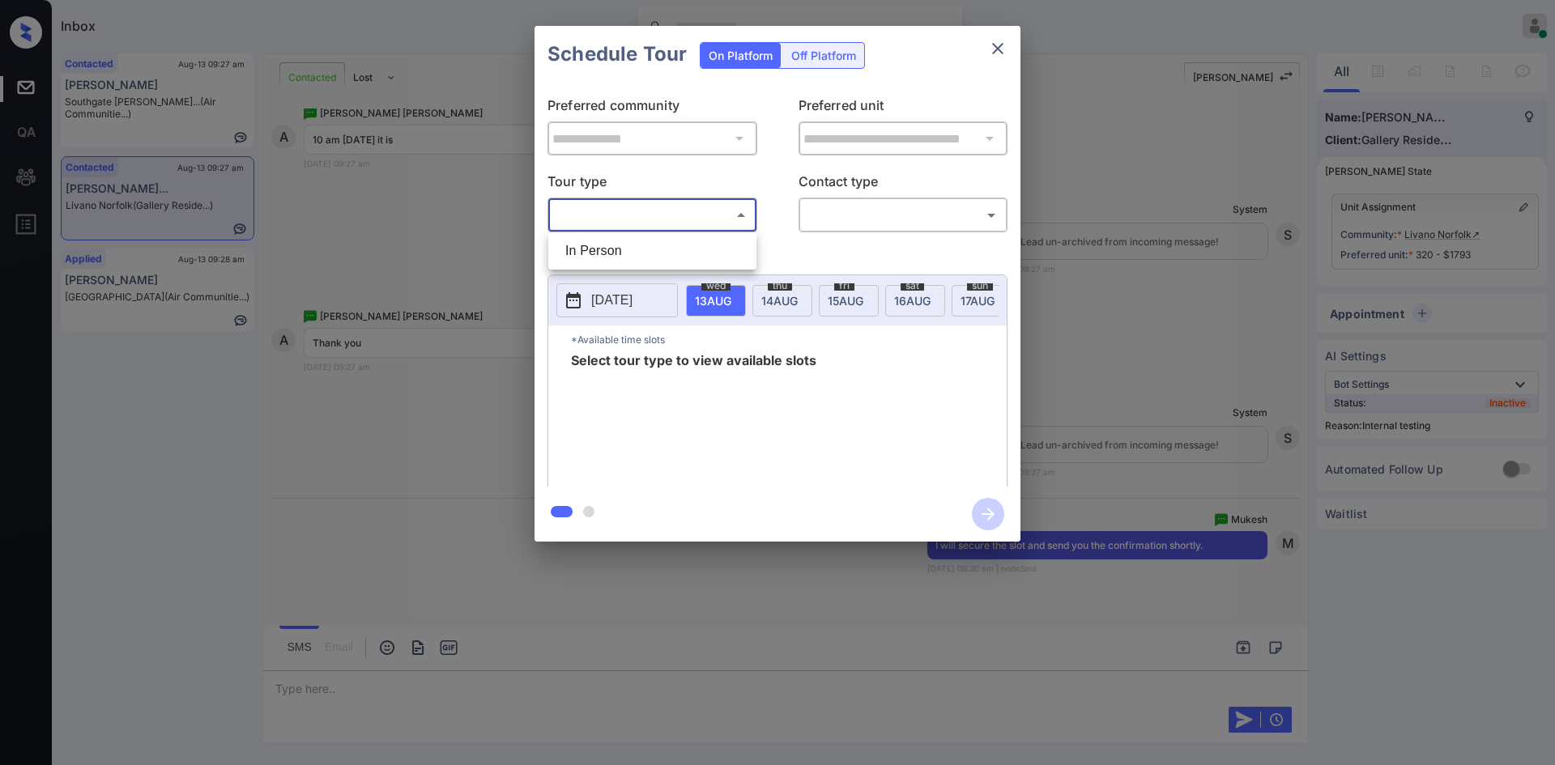
drag, startPoint x: 0, startPoint y: 0, endPoint x: 620, endPoint y: 241, distance: 665.7
click at [620, 241] on body "Inbox Mukesh Online Set yourself offline Set yourself on break Profile Switch t…" at bounding box center [777, 382] width 1555 height 765
click at [620, 241] on li "In Person" at bounding box center [652, 250] width 200 height 29
type input "********"
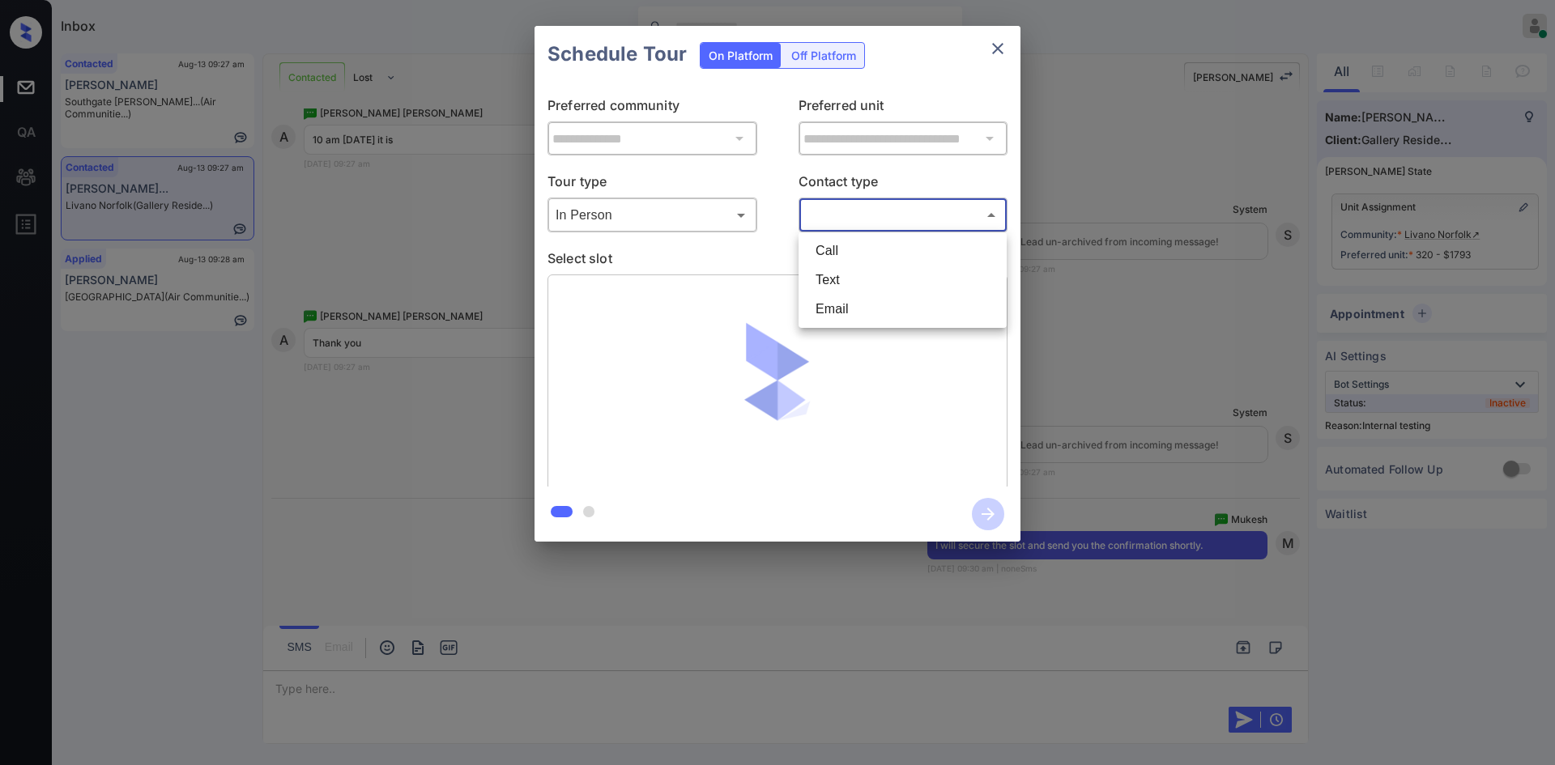
click at [837, 218] on body "Inbox Mukesh Online Set yourself offline Set yourself on break Profile Switch t…" at bounding box center [777, 382] width 1555 height 765
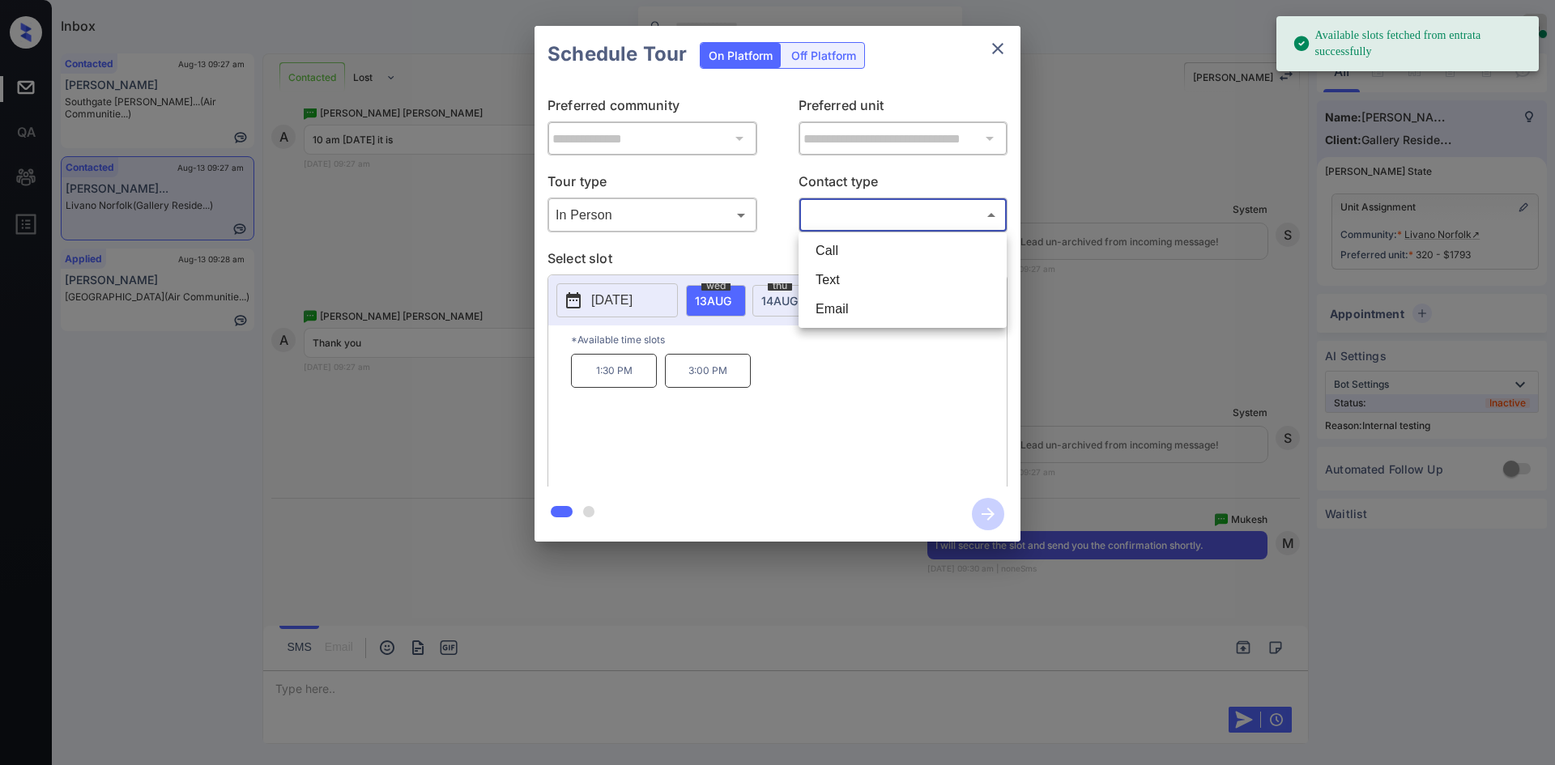
click at [850, 280] on li "Text" at bounding box center [903, 280] width 200 height 29
type input "****"
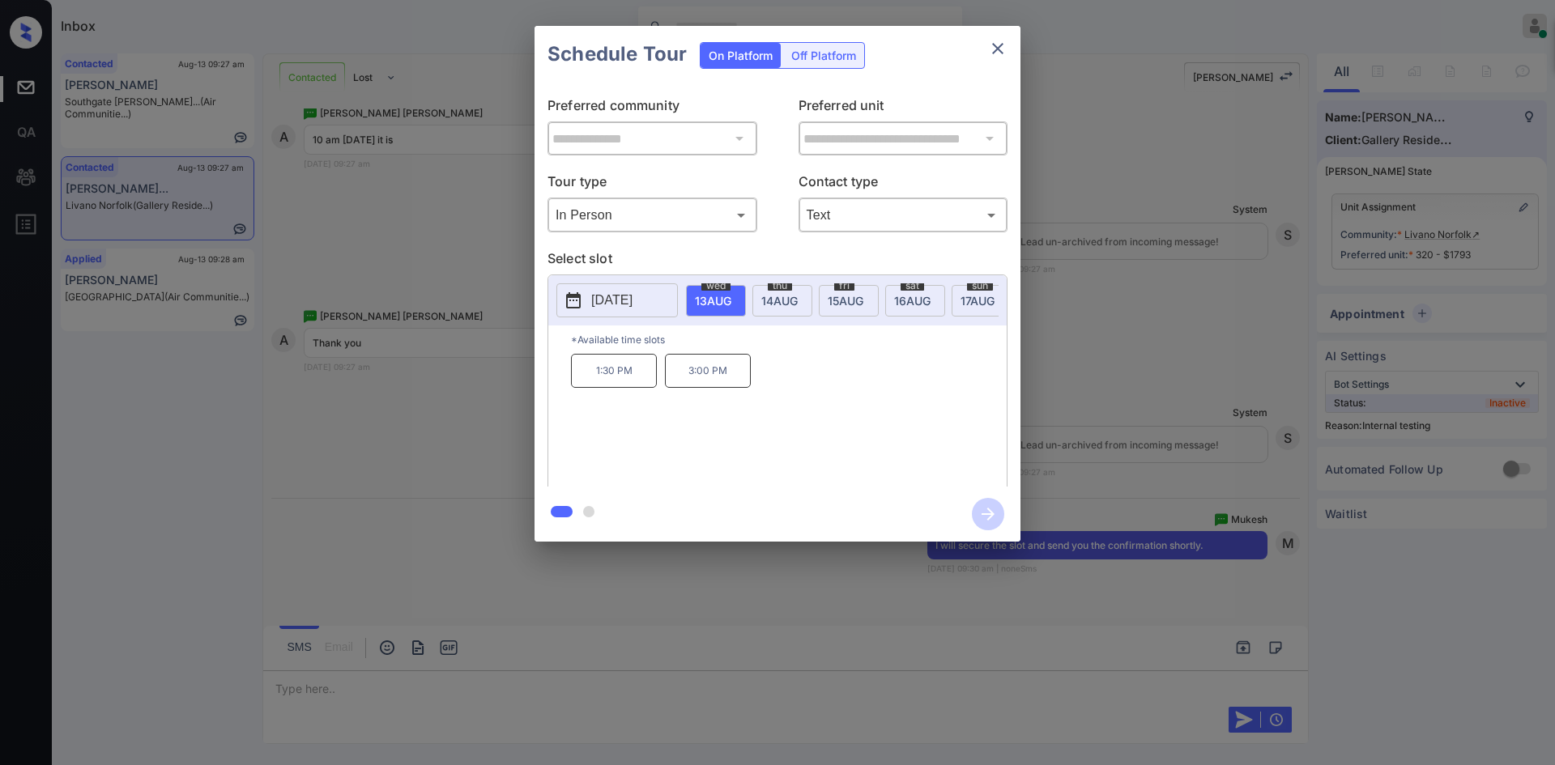
click at [731, 300] on span "15 AUG" at bounding box center [713, 301] width 36 height 14
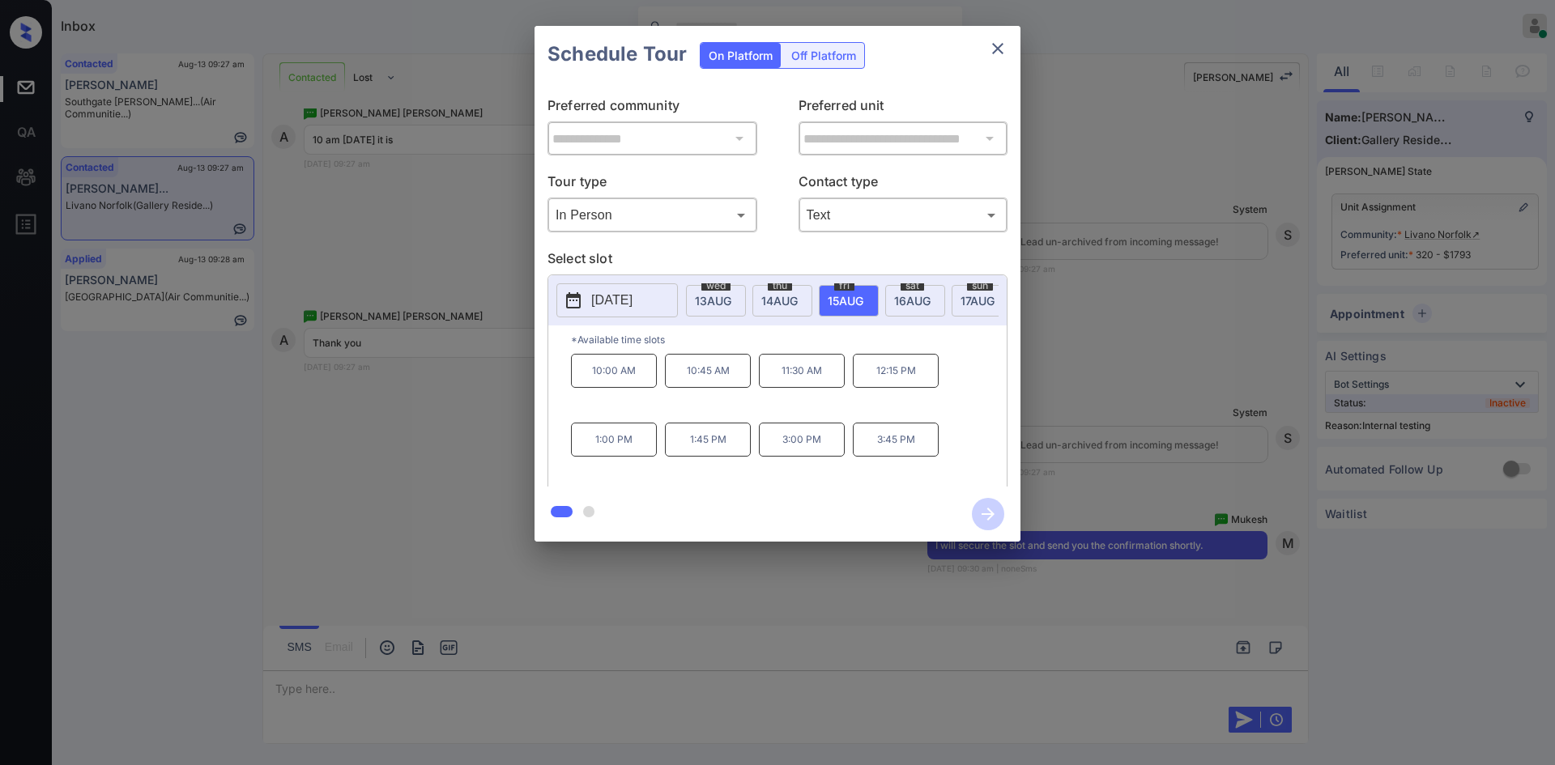
click at [623, 377] on p "10:00 AM" at bounding box center [614, 371] width 86 height 34
click at [991, 516] on icon "button" at bounding box center [988, 514] width 13 height 13
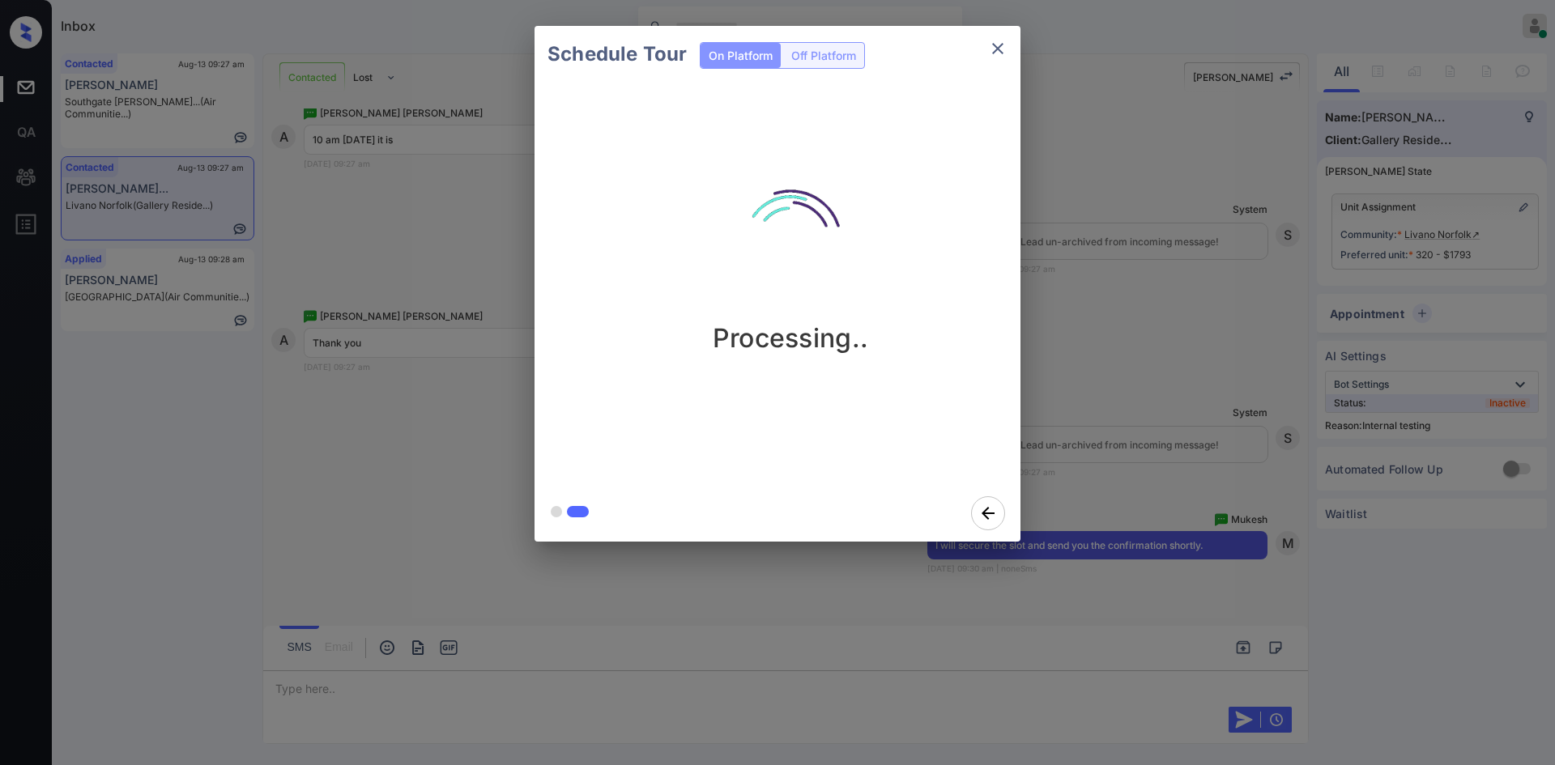
scroll to position [5891, 0]
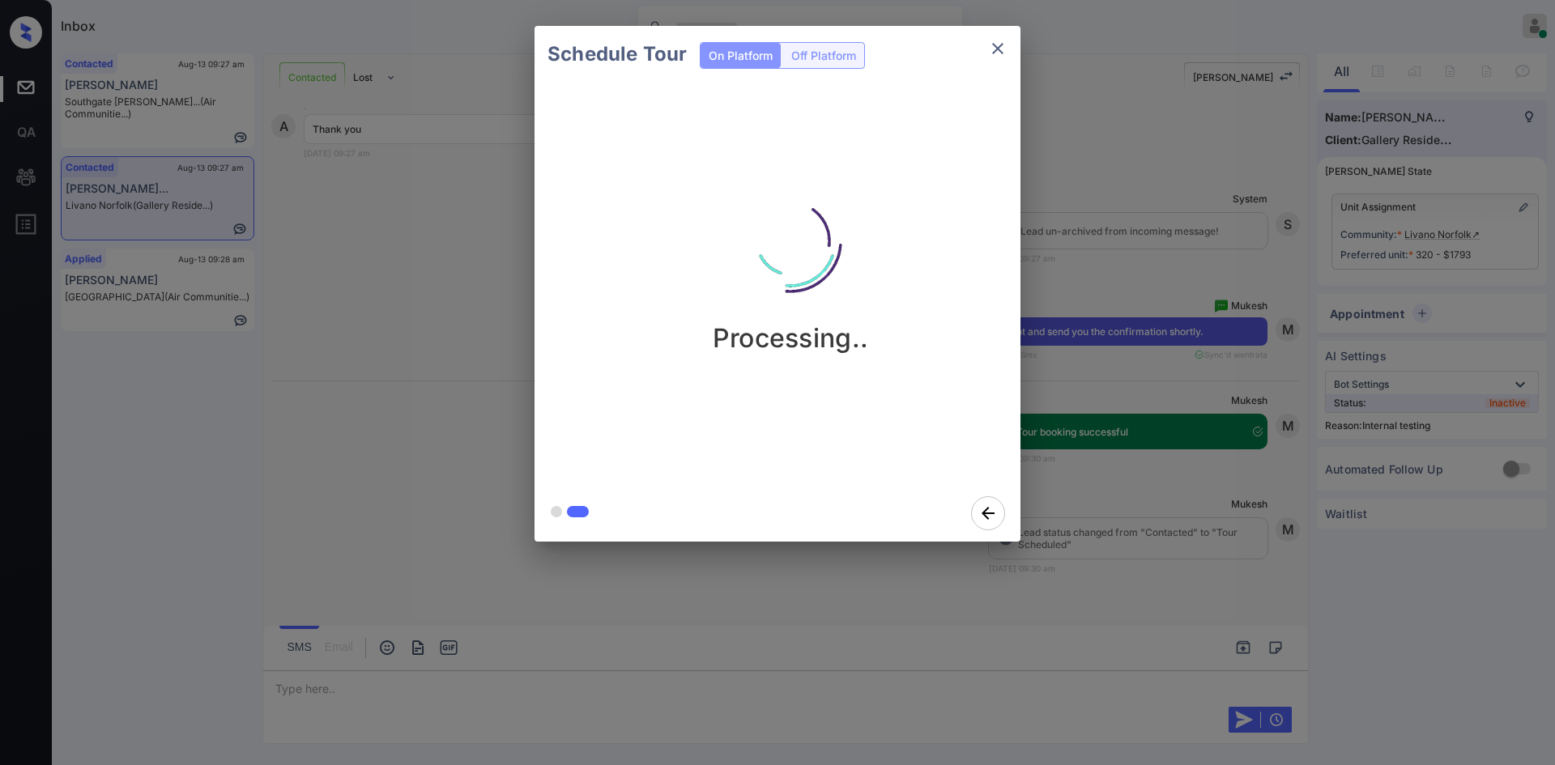
click at [1131, 241] on div "Schedule Tour On Platform Off Platform Processing.." at bounding box center [777, 284] width 1555 height 568
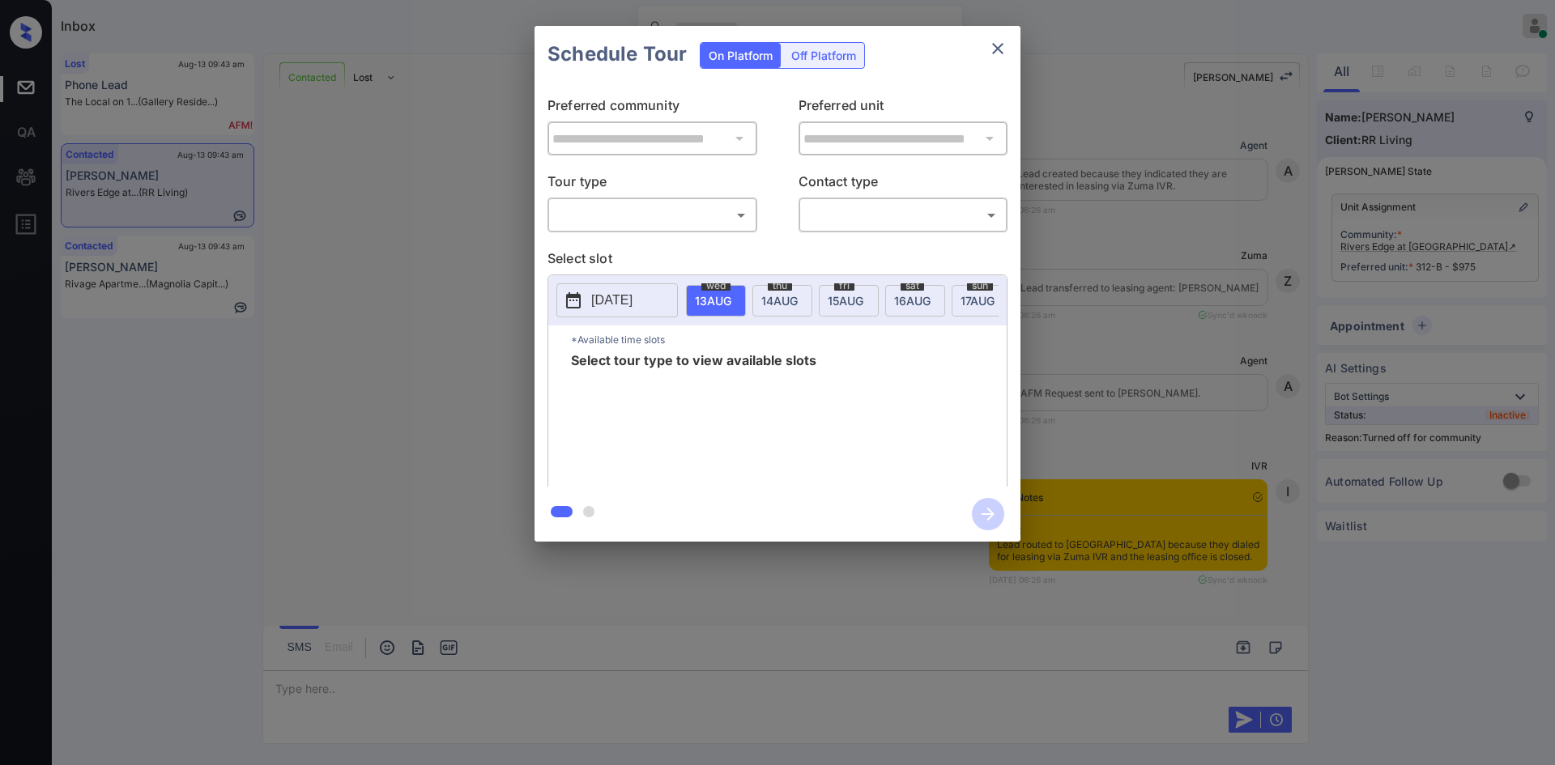
scroll to position [3270, 0]
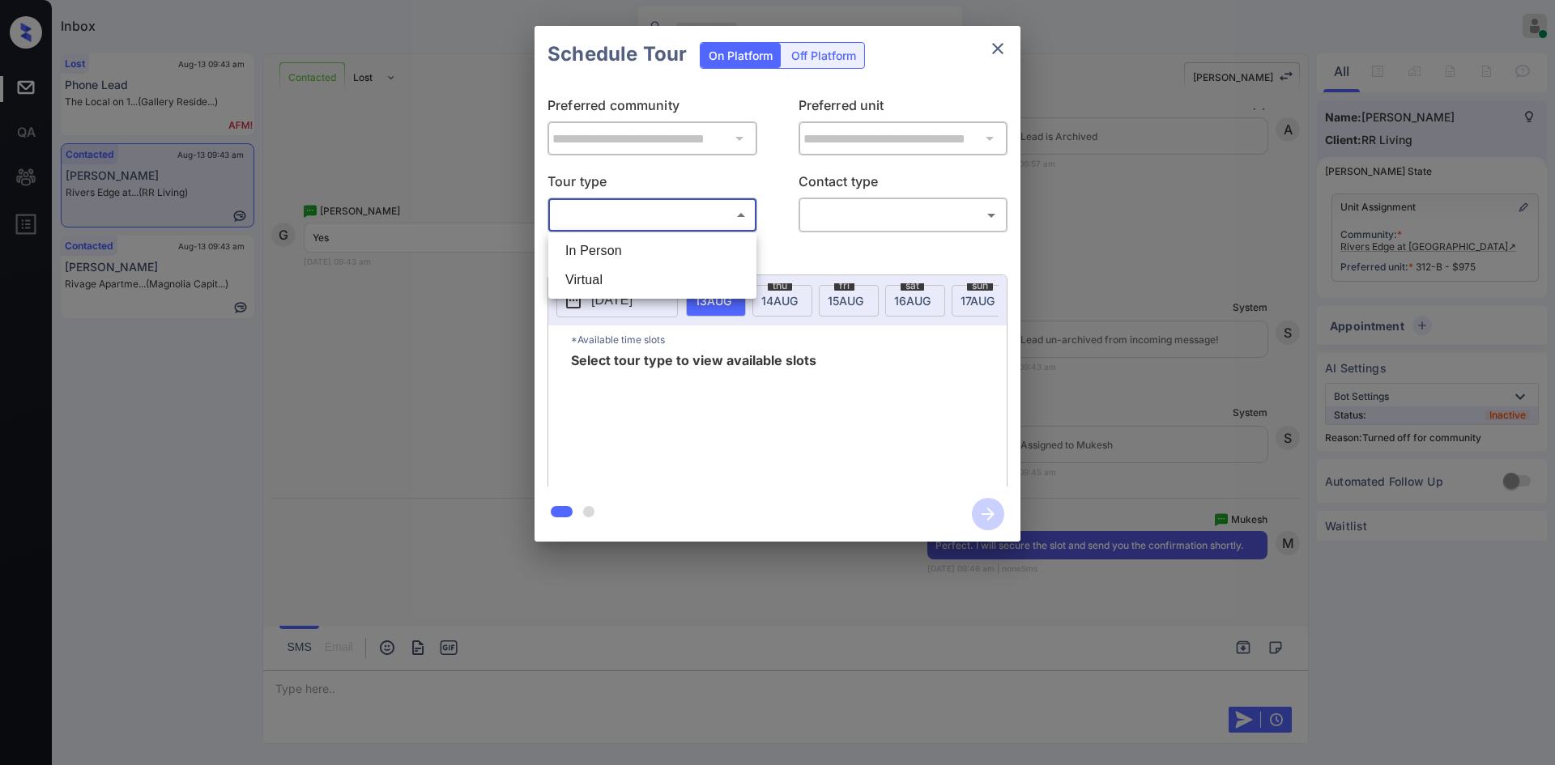
drag, startPoint x: 713, startPoint y: 222, endPoint x: 649, endPoint y: 252, distance: 70.7
click at [649, 252] on body "Inbox Mukesh Online Set yourself offline Set yourself on break Profile Switch t…" at bounding box center [777, 382] width 1555 height 765
click at [649, 252] on li "In Person" at bounding box center [652, 250] width 200 height 29
type input "********"
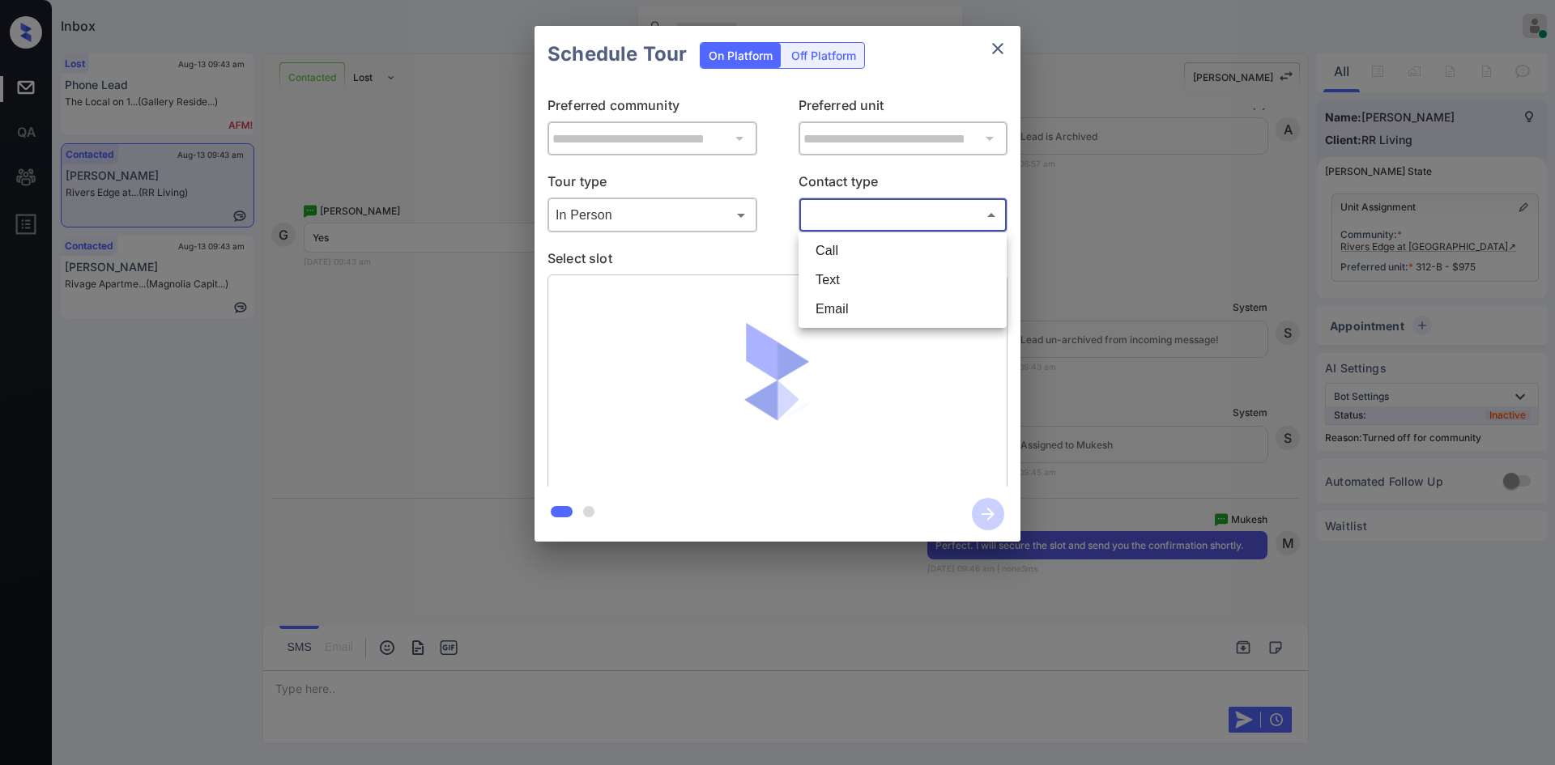
click at [873, 214] on body "Inbox Mukesh Online Set yourself offline Set yourself on break Profile Switch t…" at bounding box center [777, 382] width 1555 height 765
click at [999, 47] on div at bounding box center [777, 382] width 1555 height 765
click at [999, 47] on div "Call Text Email" at bounding box center [777, 382] width 1555 height 765
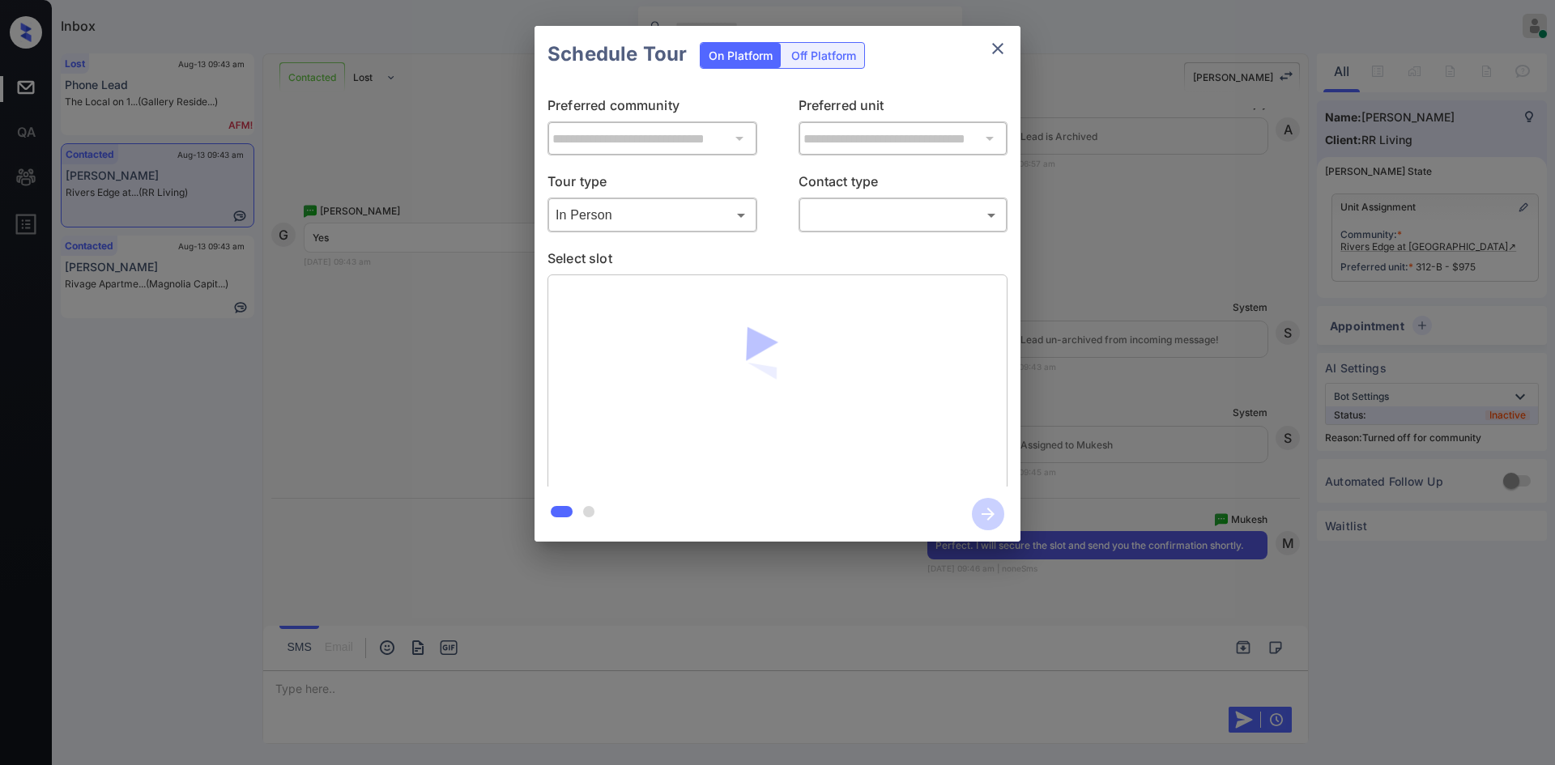
click at [999, 47] on icon "close" at bounding box center [997, 48] width 11 height 11
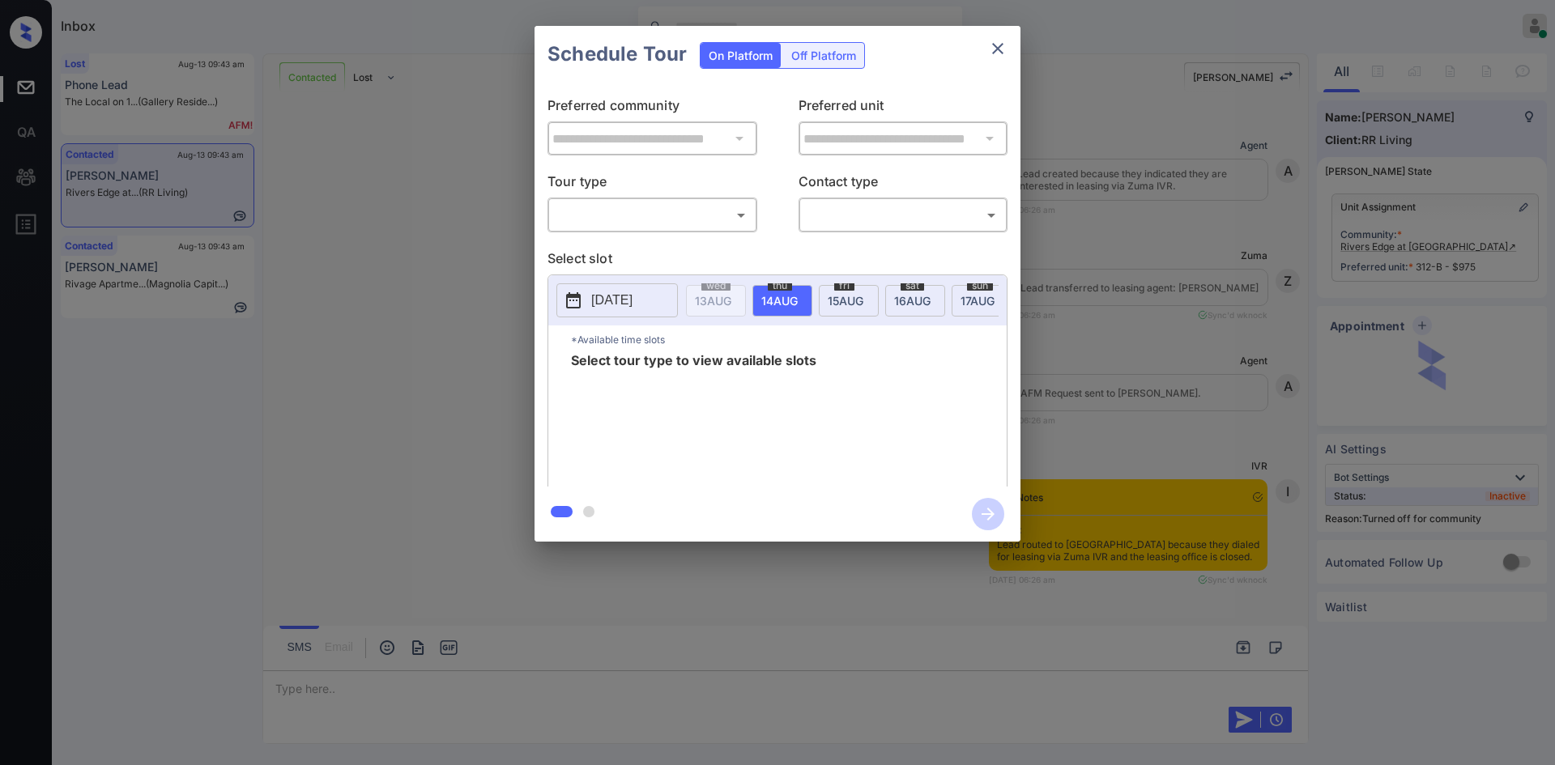
scroll to position [2859, 0]
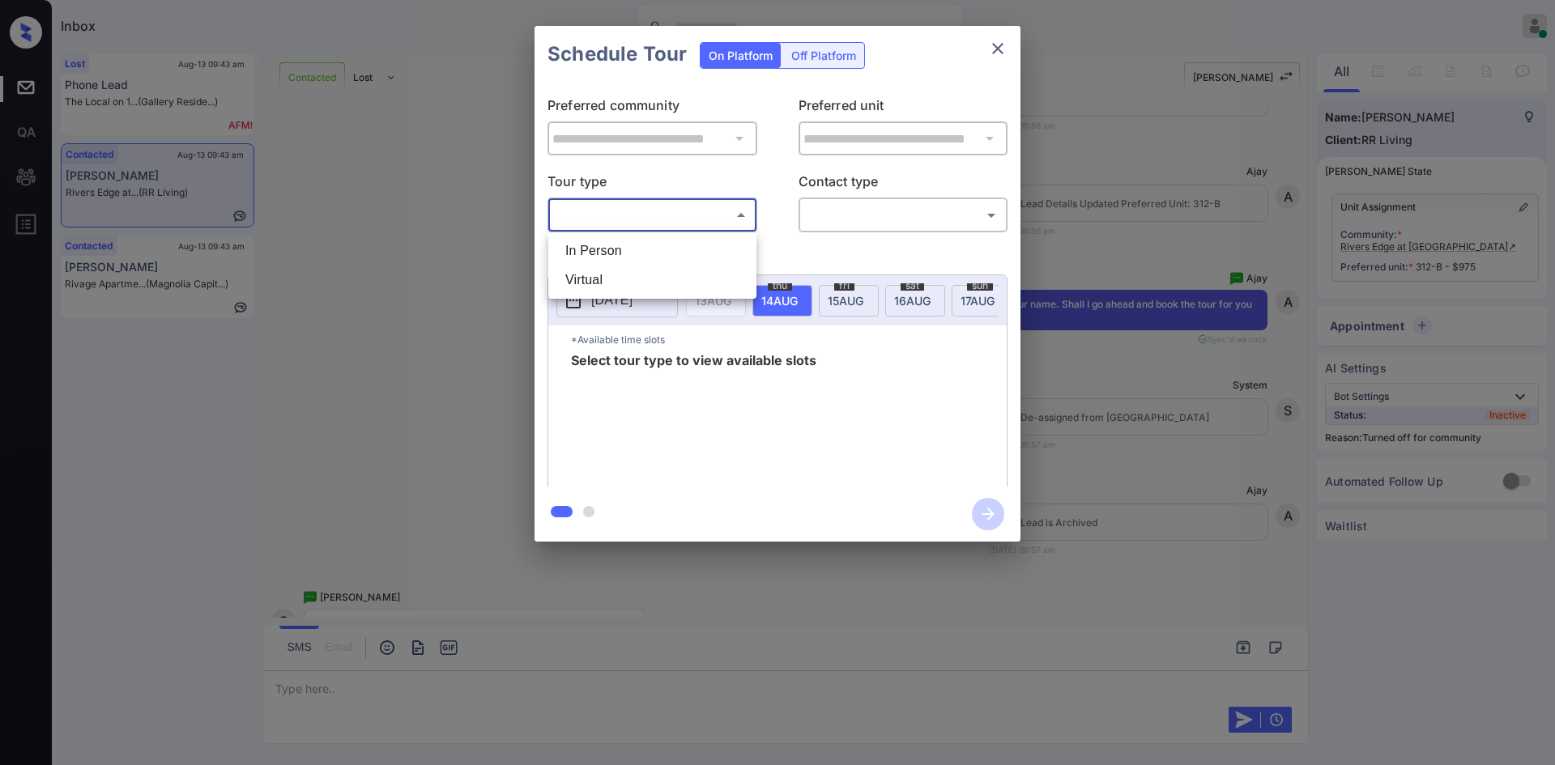
drag, startPoint x: 694, startPoint y: 217, endPoint x: 641, endPoint y: 249, distance: 61.8
click at [641, 249] on body "Inbox Mukesh Online Set yourself offline Set yourself on break Profile Switch t…" at bounding box center [777, 382] width 1555 height 765
click at [641, 249] on li "In Person" at bounding box center [652, 250] width 200 height 29
type input "********"
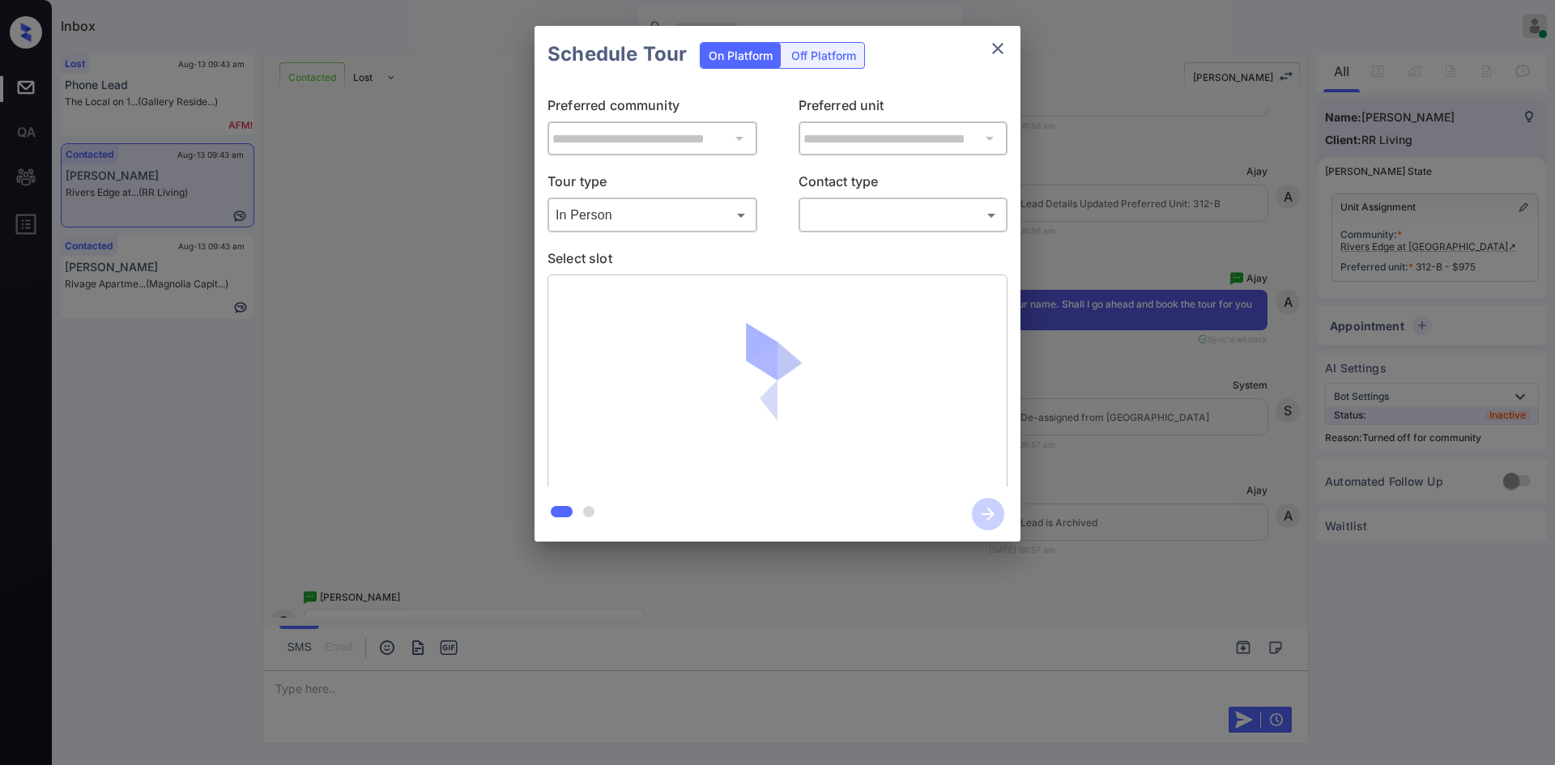
click at [824, 230] on div "​ ​" at bounding box center [904, 215] width 210 height 35
drag, startPoint x: 824, startPoint y: 221, endPoint x: 823, endPoint y: 277, distance: 55.9
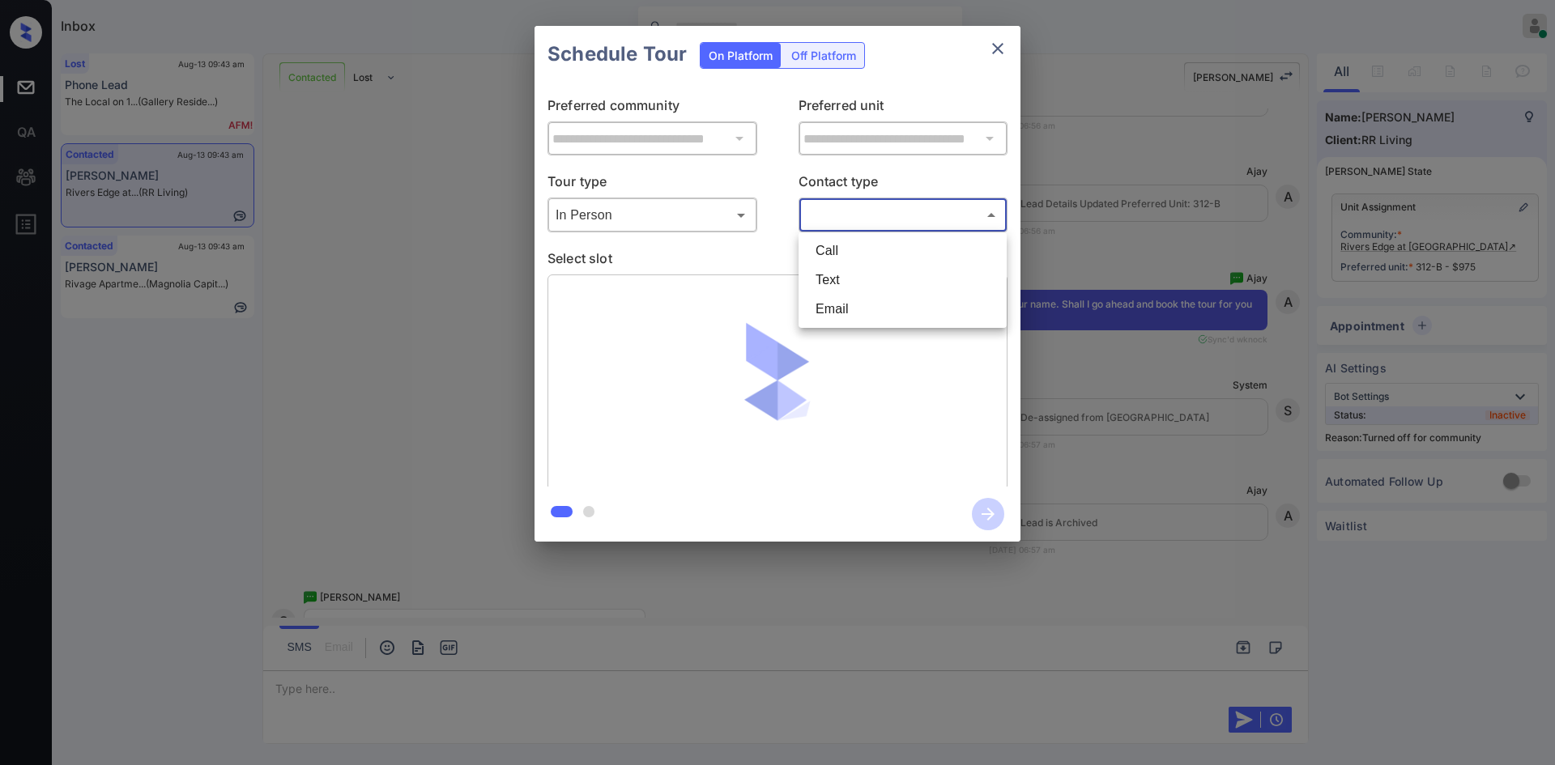
click at [823, 277] on body "Inbox Mukesh Online Set yourself offline Set yourself on break Profile Switch t…" at bounding box center [777, 382] width 1555 height 765
click at [823, 277] on li "Text" at bounding box center [903, 280] width 200 height 29
type input "****"
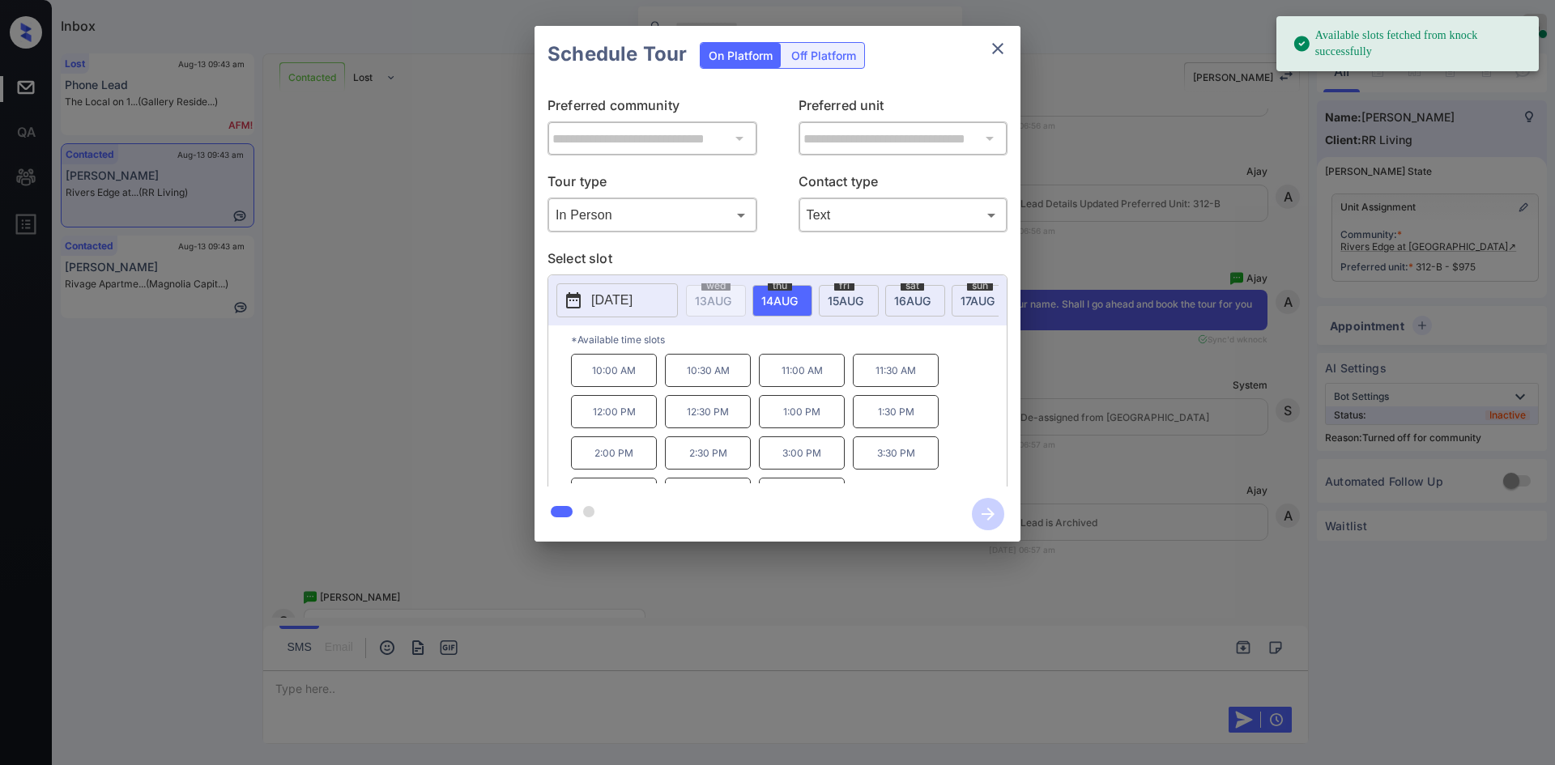
click at [731, 300] on span "[DATE]" at bounding box center [713, 301] width 36 height 14
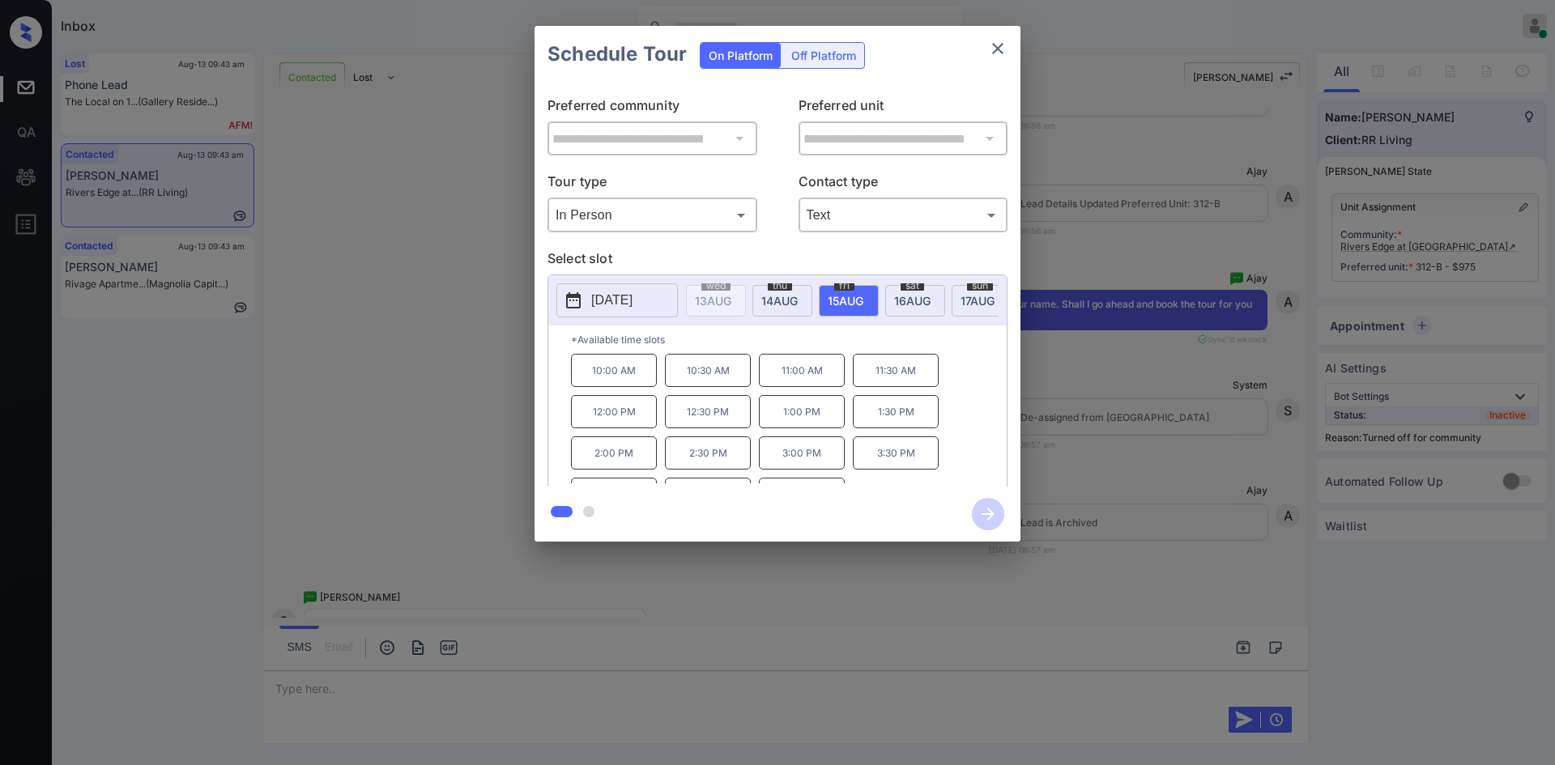
click at [616, 382] on p "10:00 AM" at bounding box center [614, 370] width 86 height 33
click at [989, 505] on icon "button" at bounding box center [988, 514] width 32 height 32
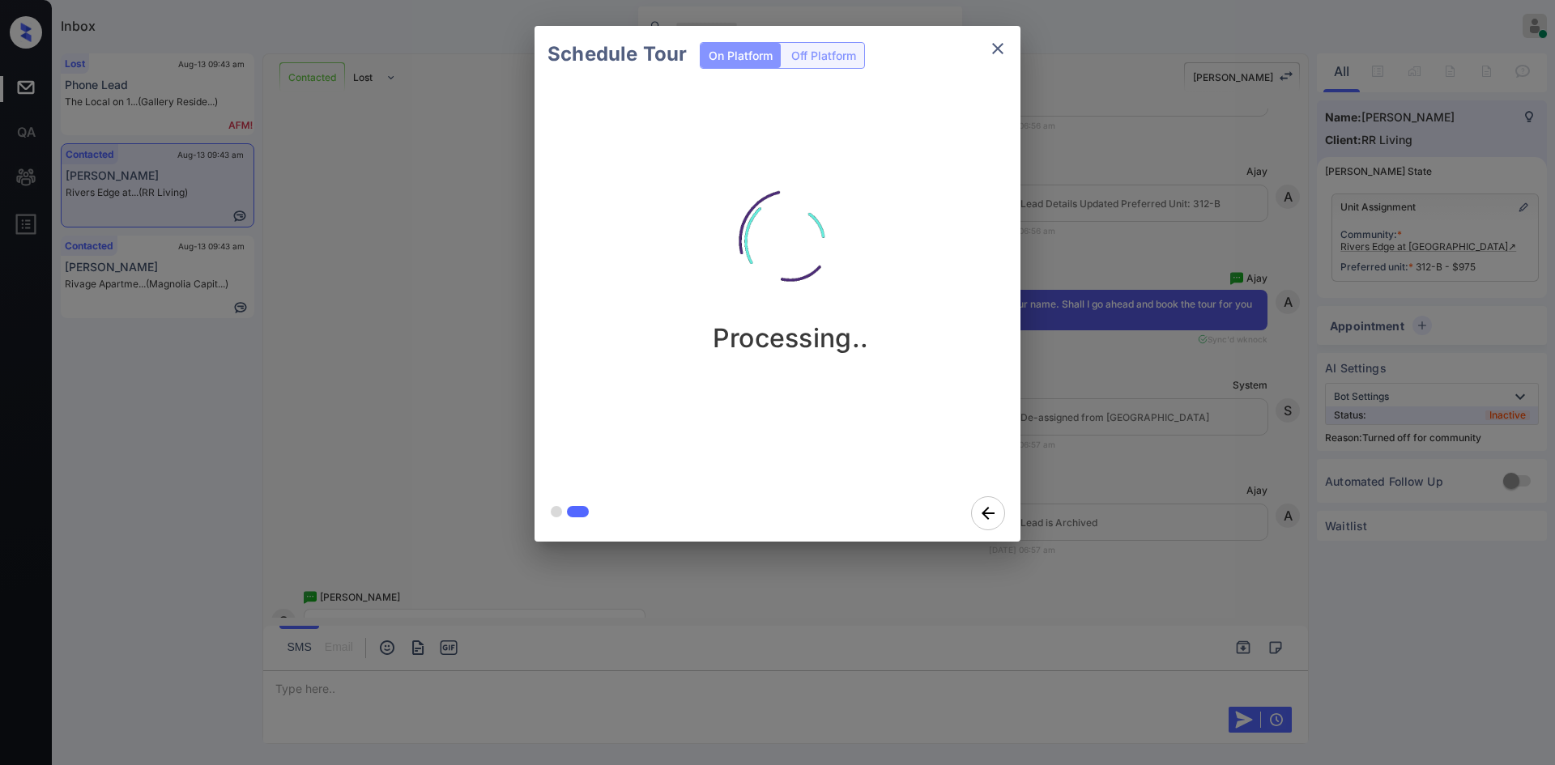
click at [1137, 116] on div "Schedule Tour On Platform Off Platform Processing.." at bounding box center [777, 284] width 1555 height 568
